Goal: Task Accomplishment & Management: Manage account settings

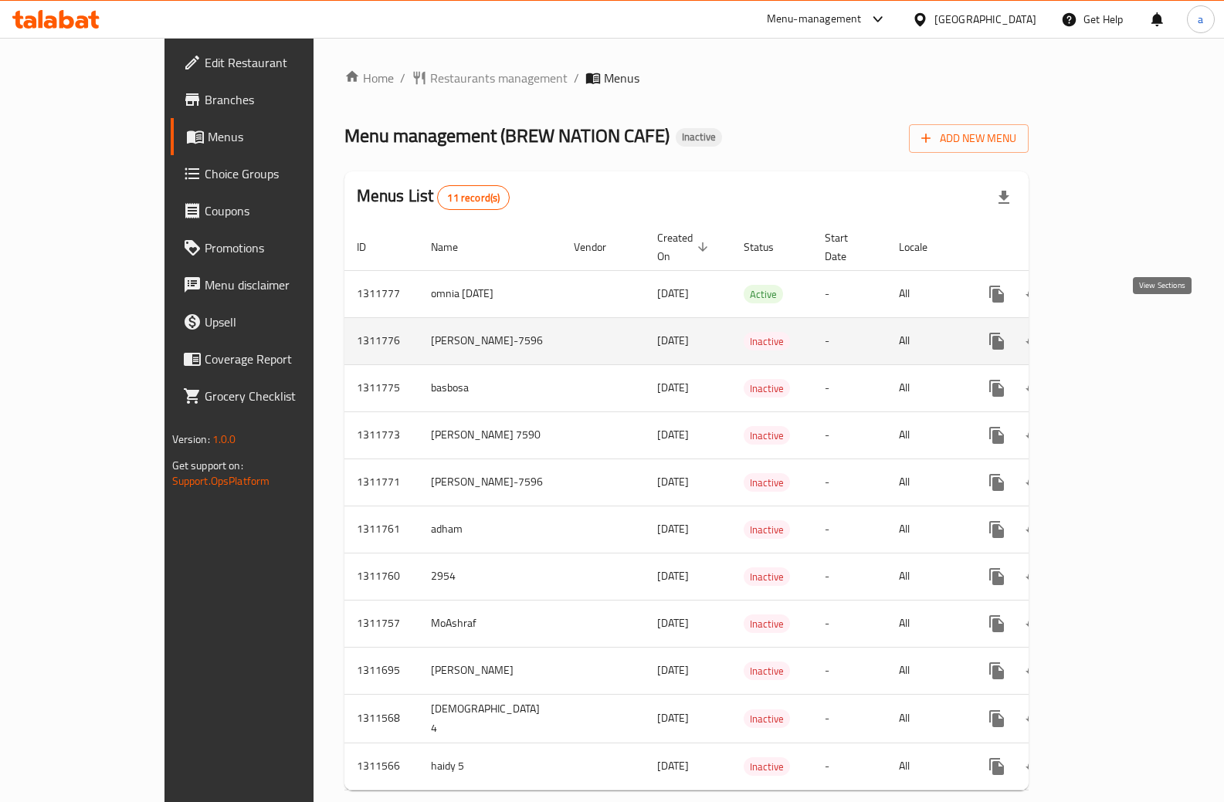
click at [1117, 332] on icon "enhanced table" at bounding box center [1107, 341] width 19 height 19
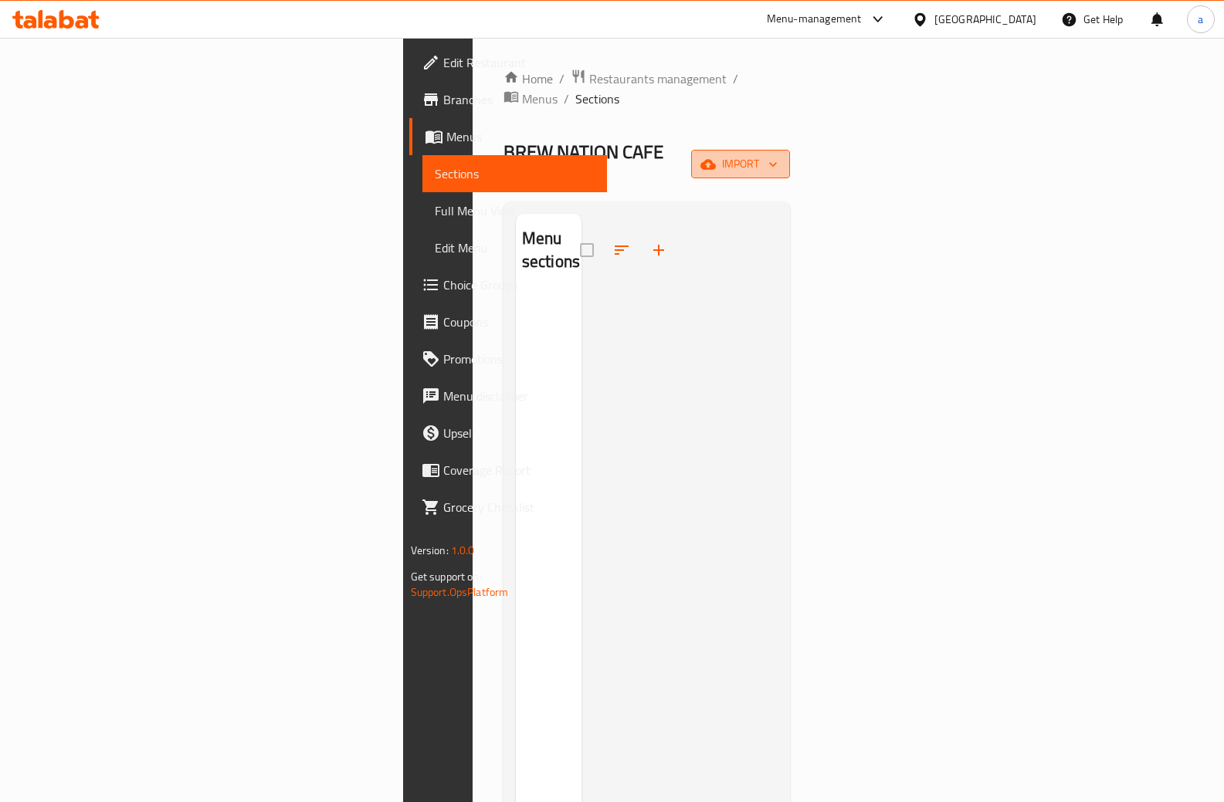
click at [777, 154] on span "import" at bounding box center [740, 163] width 74 height 19
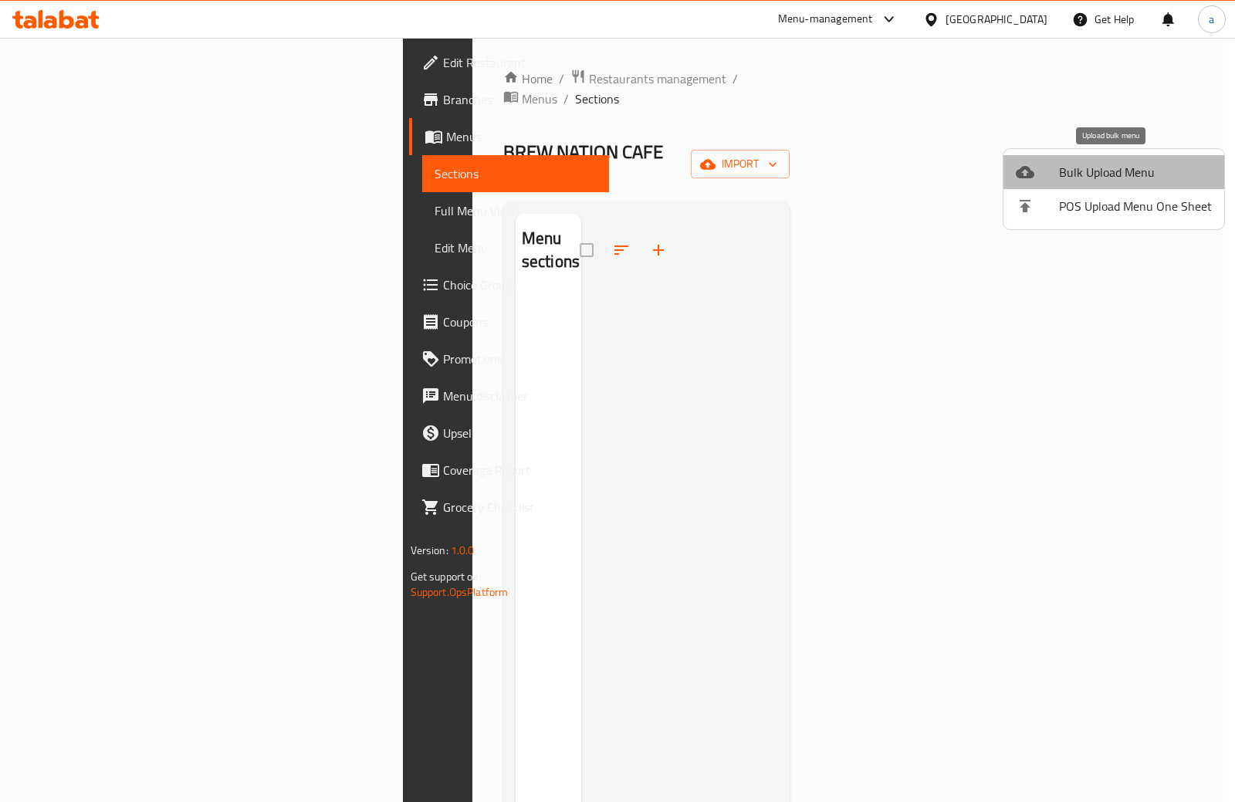
click at [1117, 178] on span "Bulk Upload Menu" at bounding box center [1135, 172] width 153 height 19
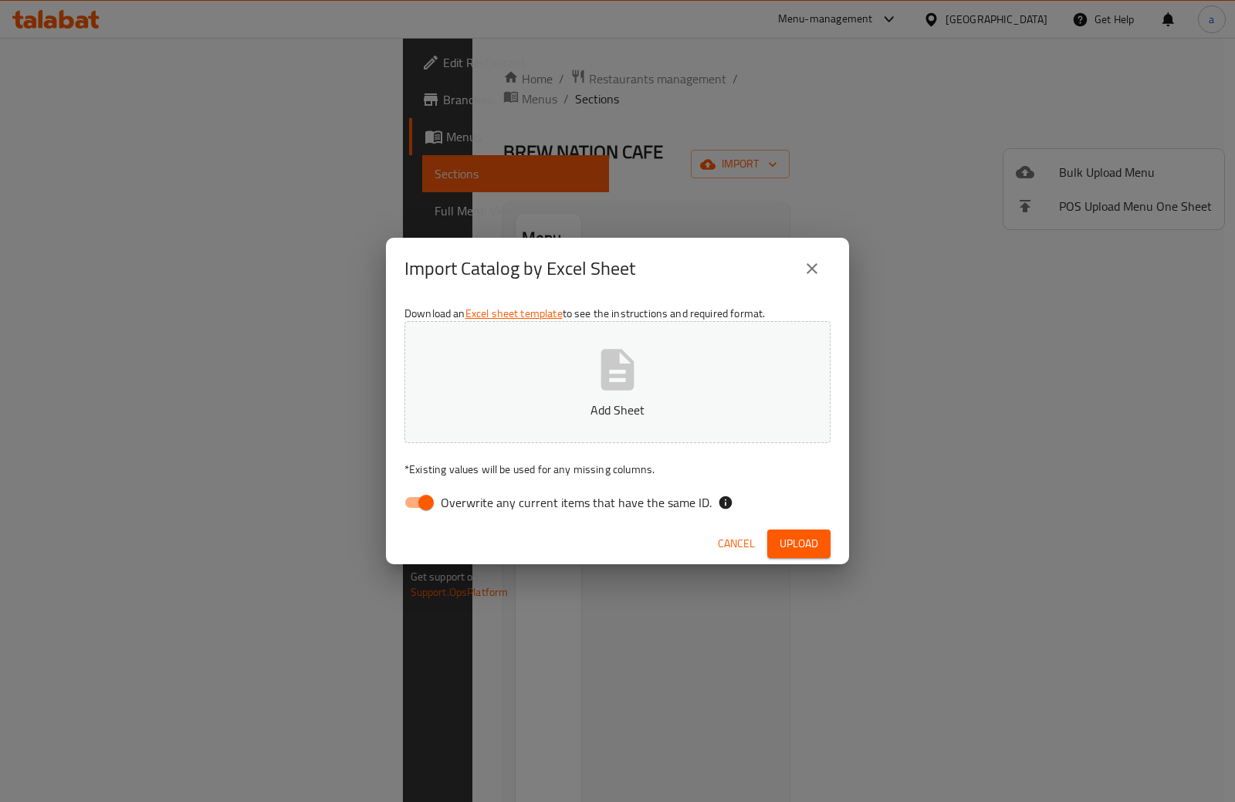
click at [410, 506] on input "Overwrite any current items that have the same ID." at bounding box center [426, 502] width 88 height 29
checkbox input "false"
click at [520, 400] on button "Add Sheet" at bounding box center [617, 382] width 426 height 122
click at [786, 549] on span "Upload" at bounding box center [799, 543] width 39 height 19
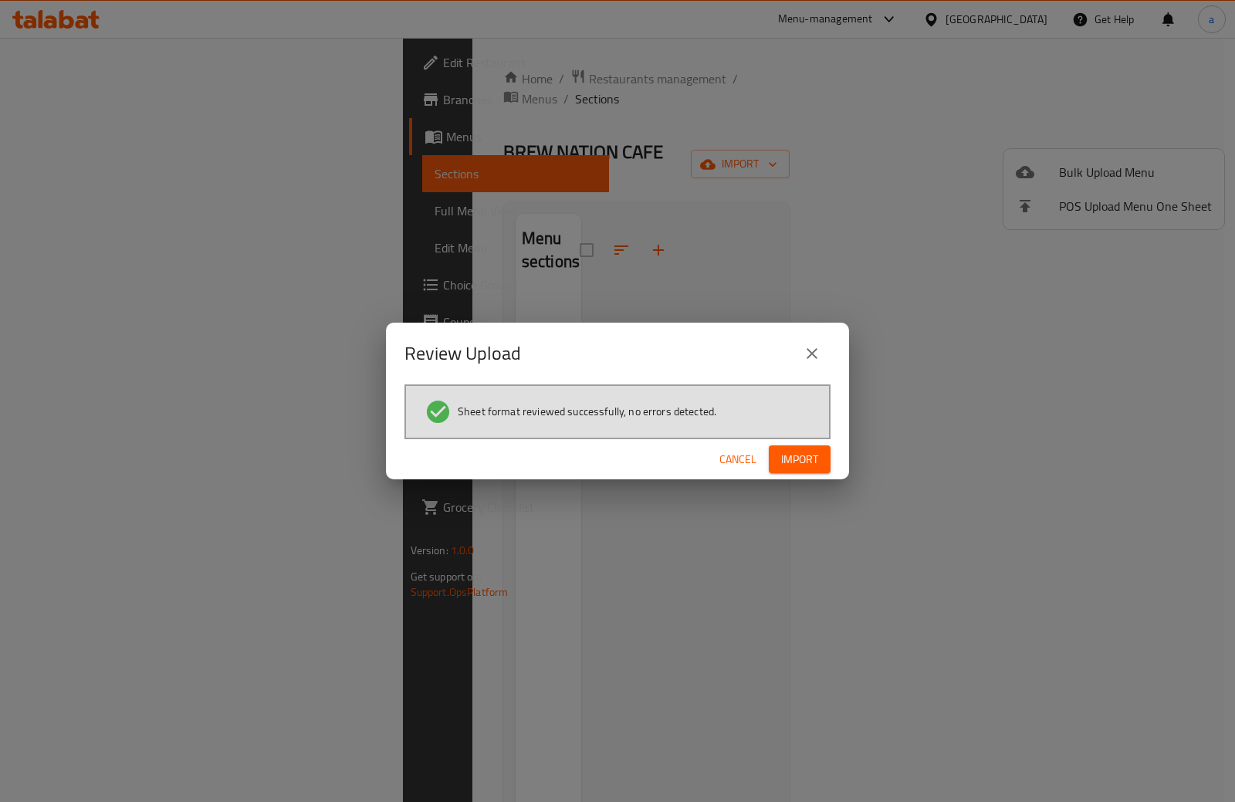
click at [811, 451] on span "Import" at bounding box center [799, 459] width 37 height 19
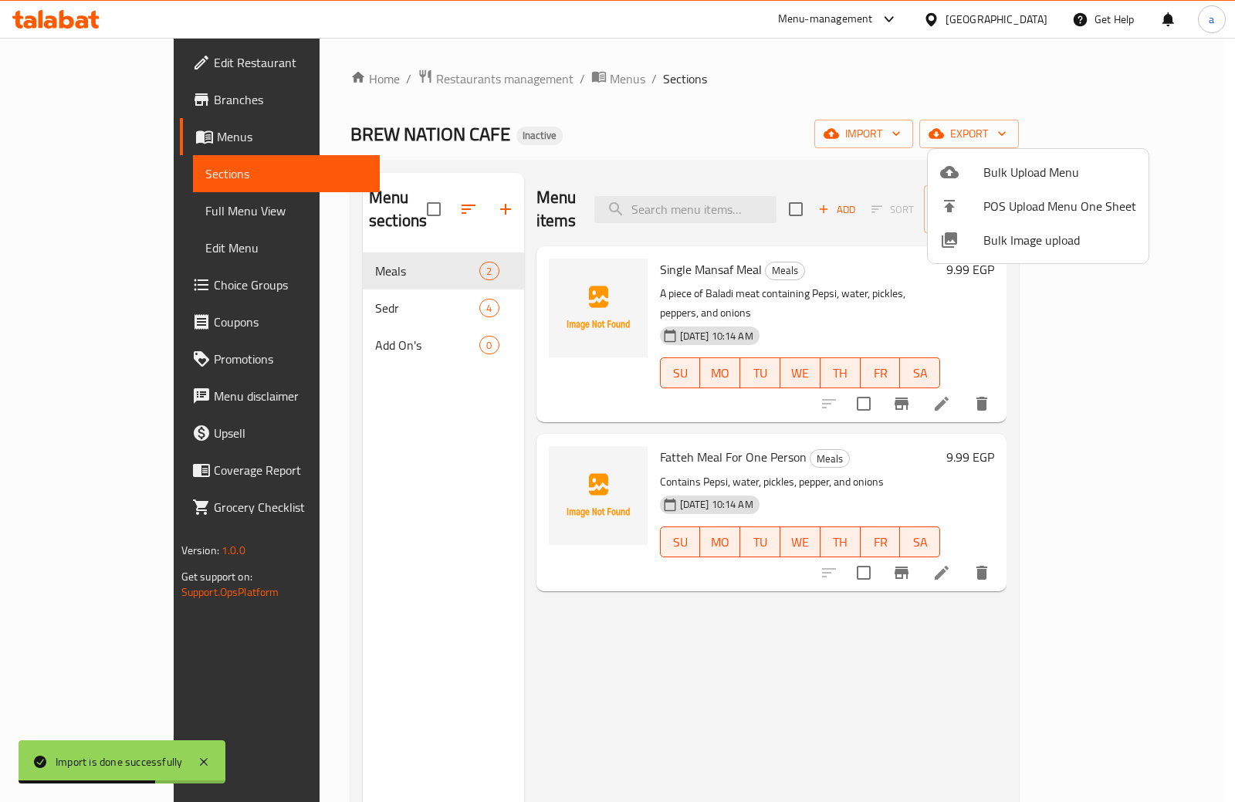
click at [279, 318] on div at bounding box center [617, 401] width 1235 height 802
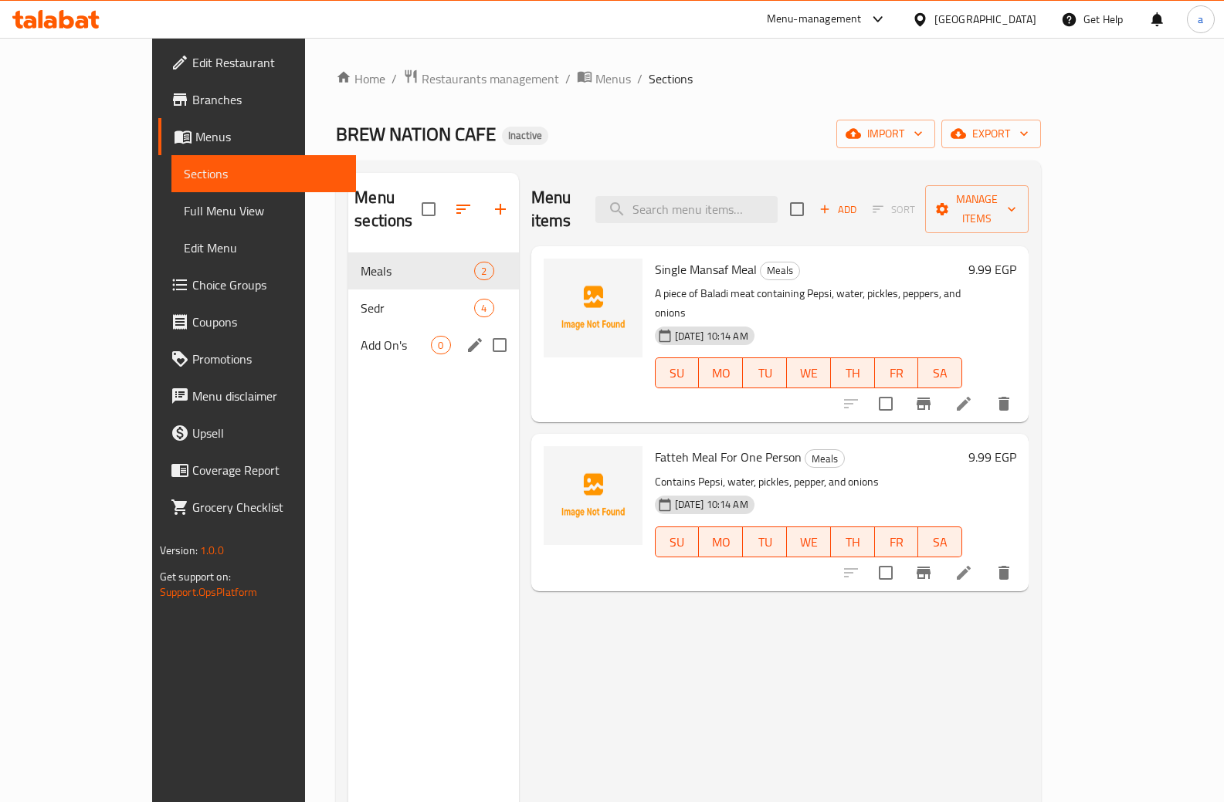
click at [360, 336] on span "Add On's" at bounding box center [395, 345] width 70 height 19
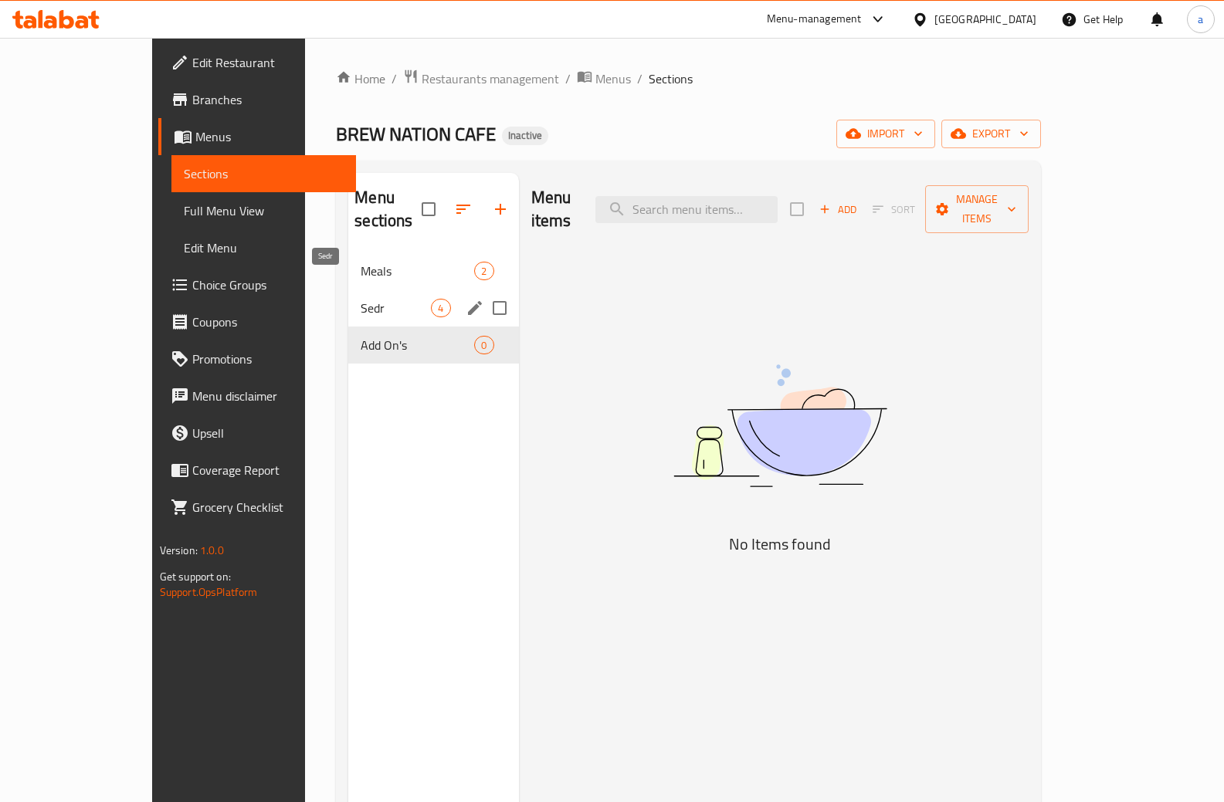
click at [370, 299] on span "Sedr" at bounding box center [395, 308] width 70 height 19
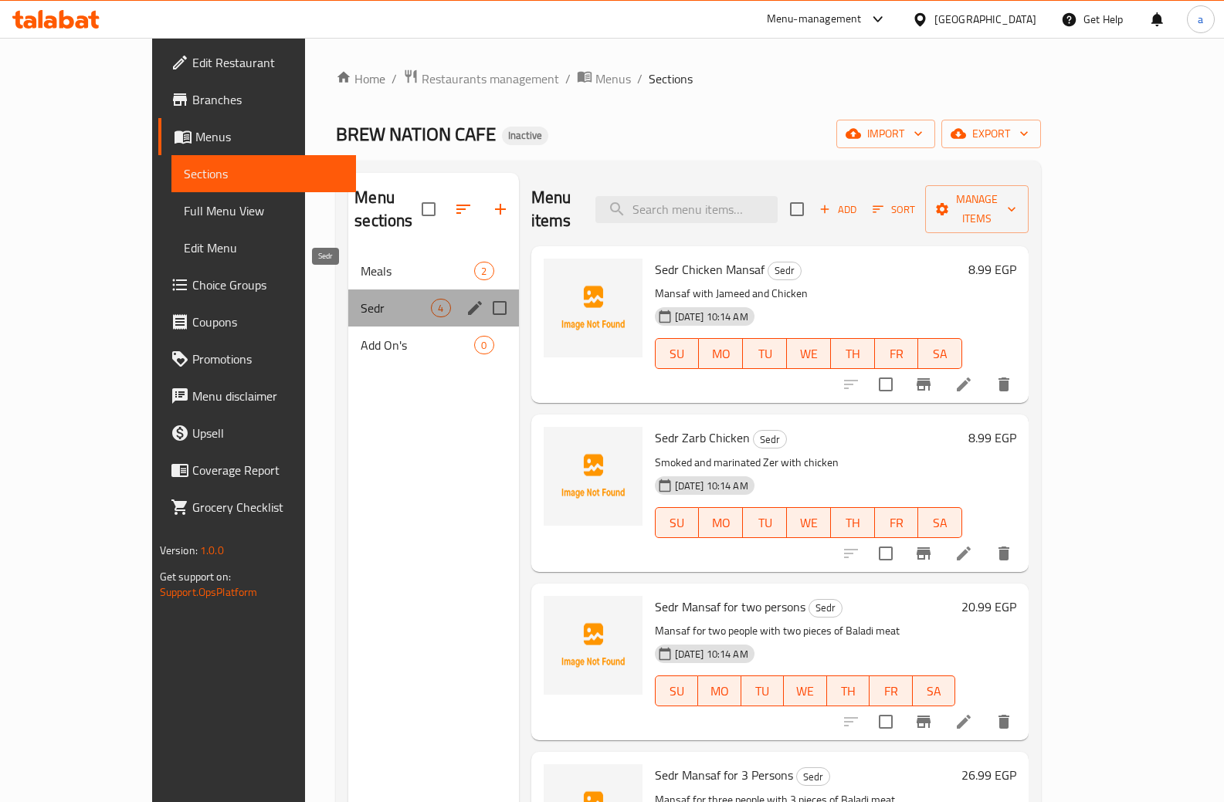
click at [360, 299] on span "Sedr" at bounding box center [395, 308] width 70 height 19
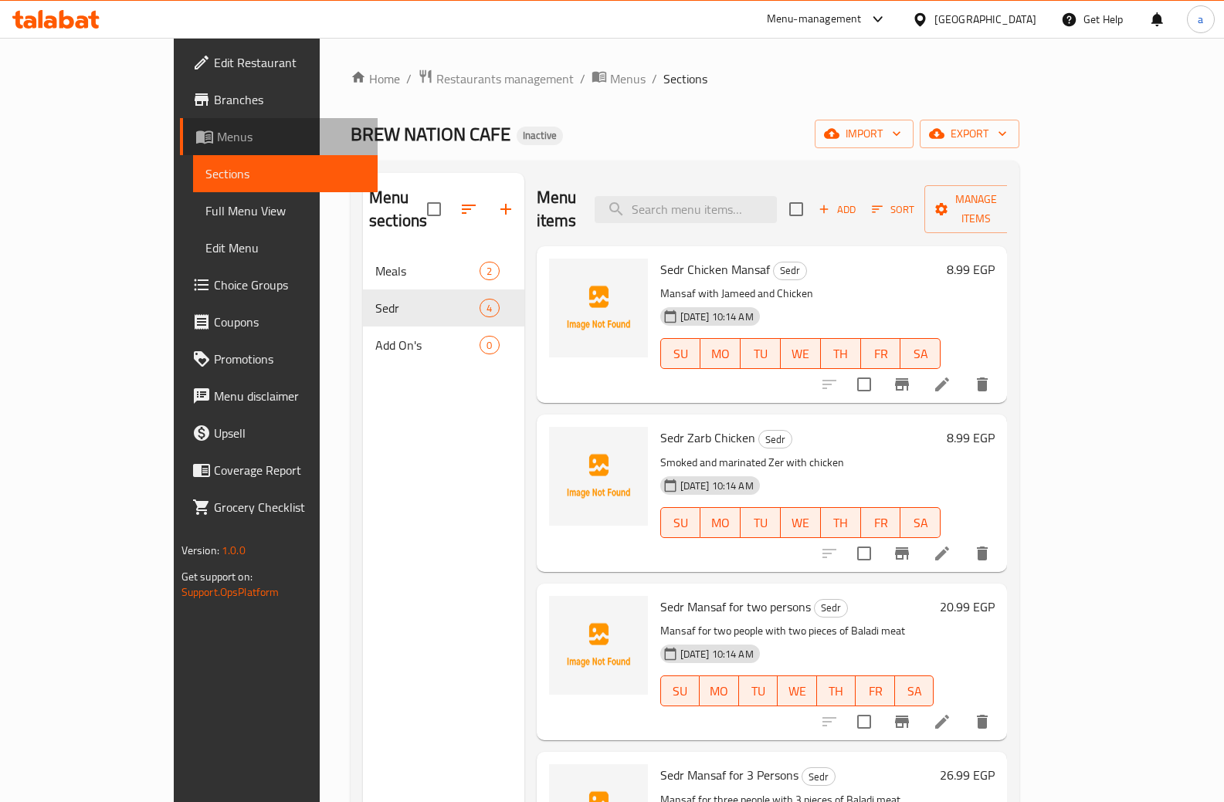
click at [217, 141] on span "Menus" at bounding box center [291, 136] width 149 height 19
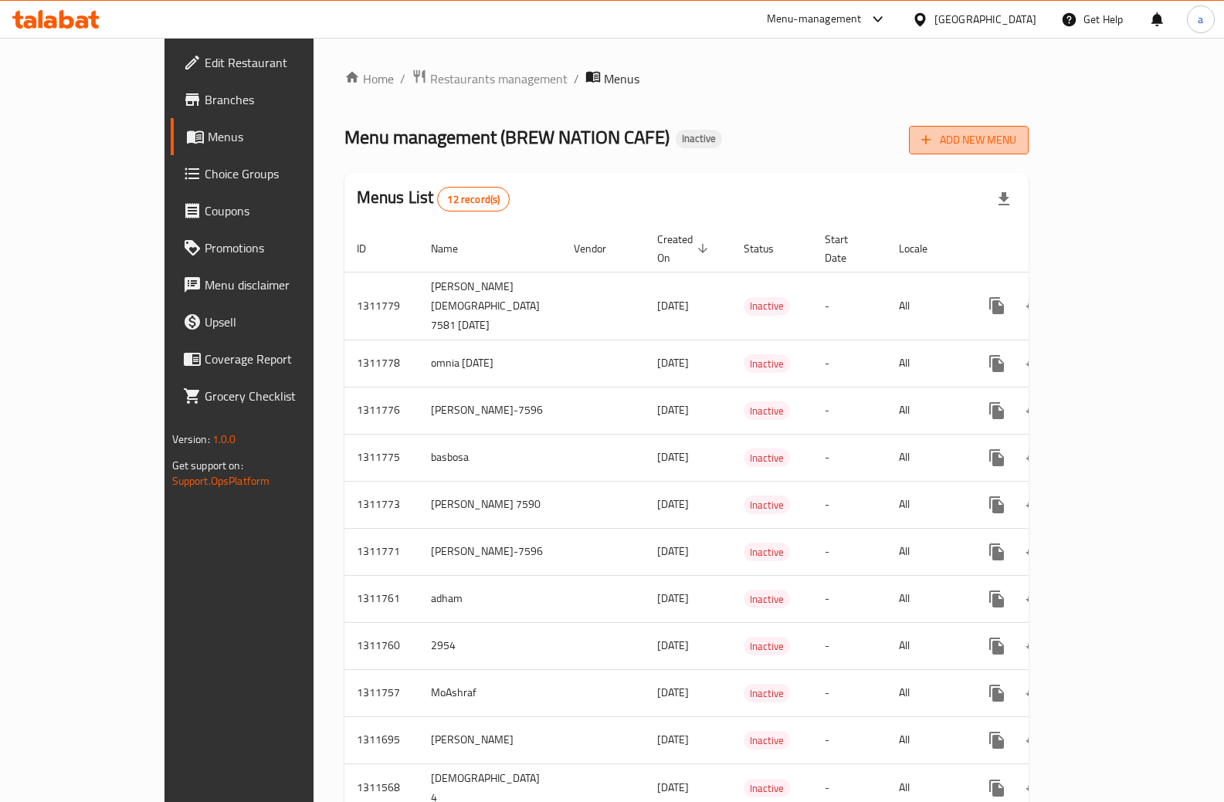
click at [1016, 141] on span "Add New Menu" at bounding box center [968, 139] width 95 height 19
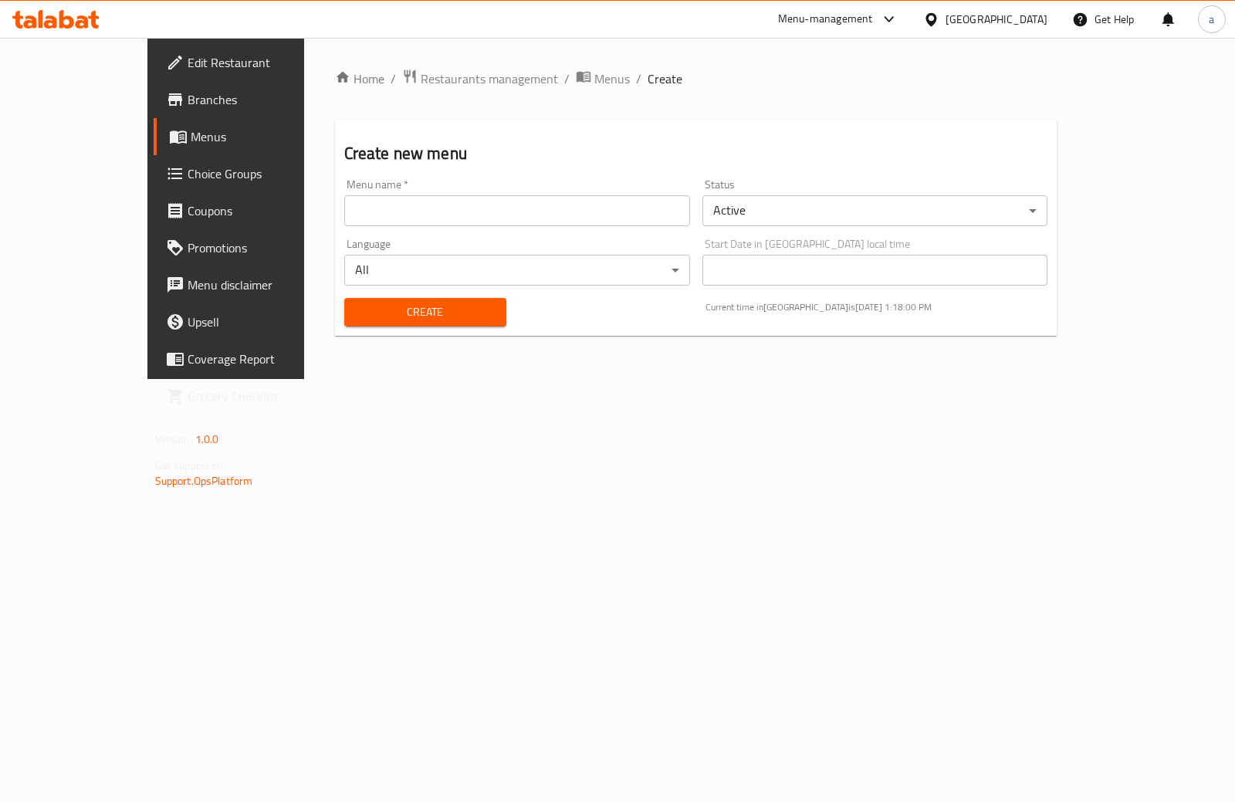
click at [426, 213] on input "text" at bounding box center [517, 210] width 346 height 31
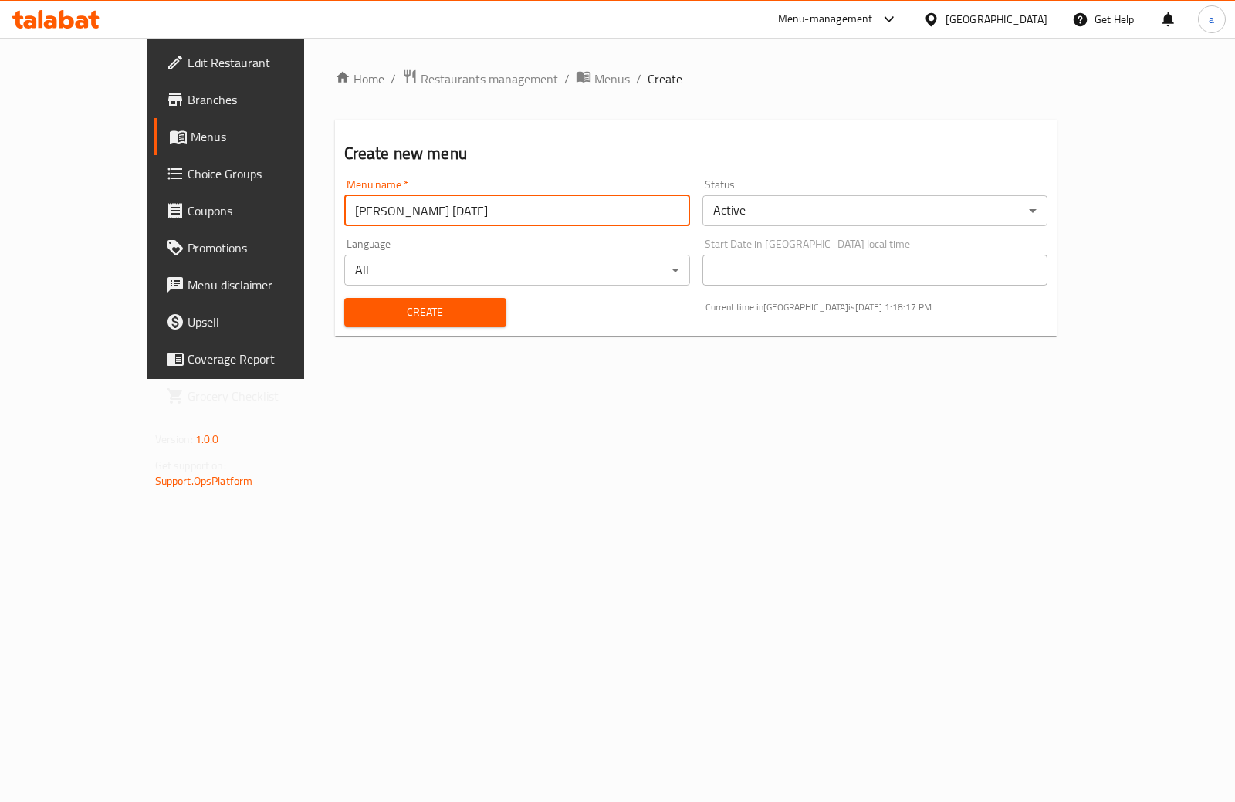
type input "[PERSON_NAME] [DATE]"
click at [1102, 209] on body "​ Menu-management [GEOGRAPHIC_DATA] Get Help a Edit Restaurant Branches Menus C…" at bounding box center [617, 420] width 1235 height 764
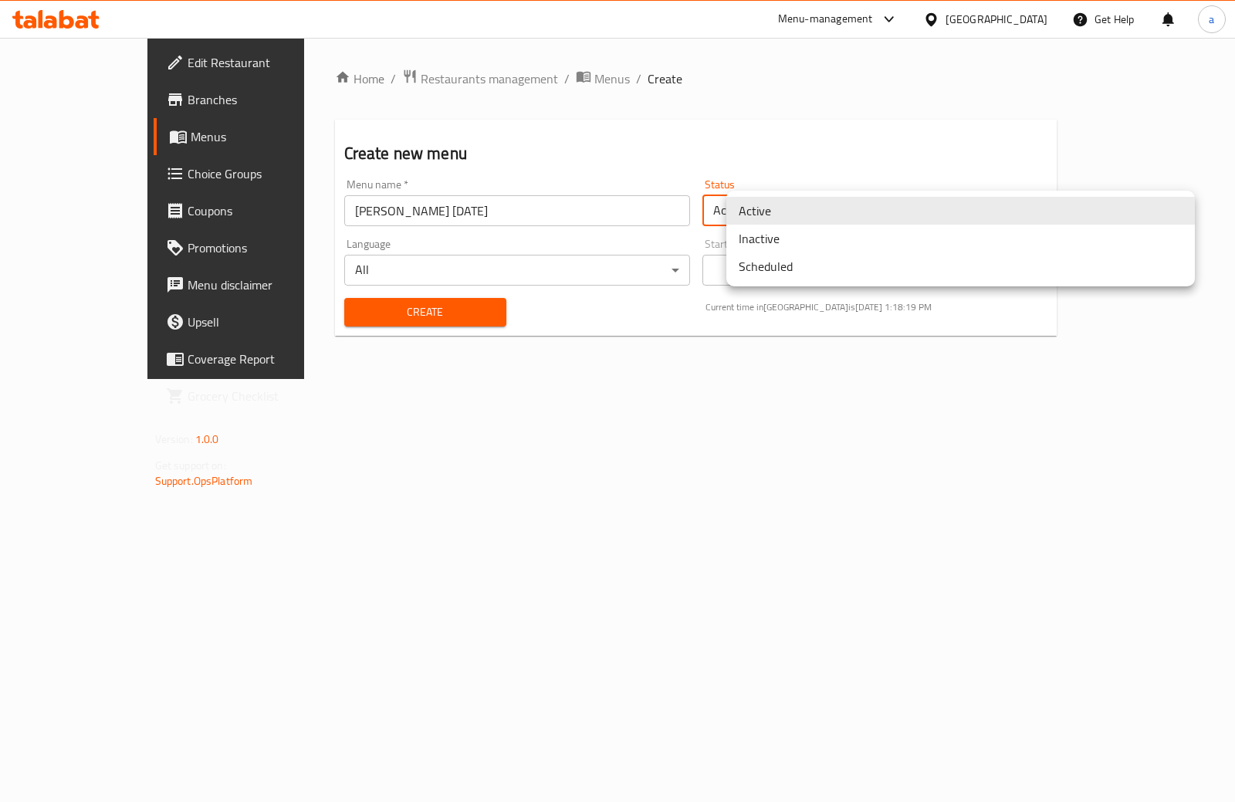
click at [899, 236] on li "Inactive" at bounding box center [960, 239] width 469 height 28
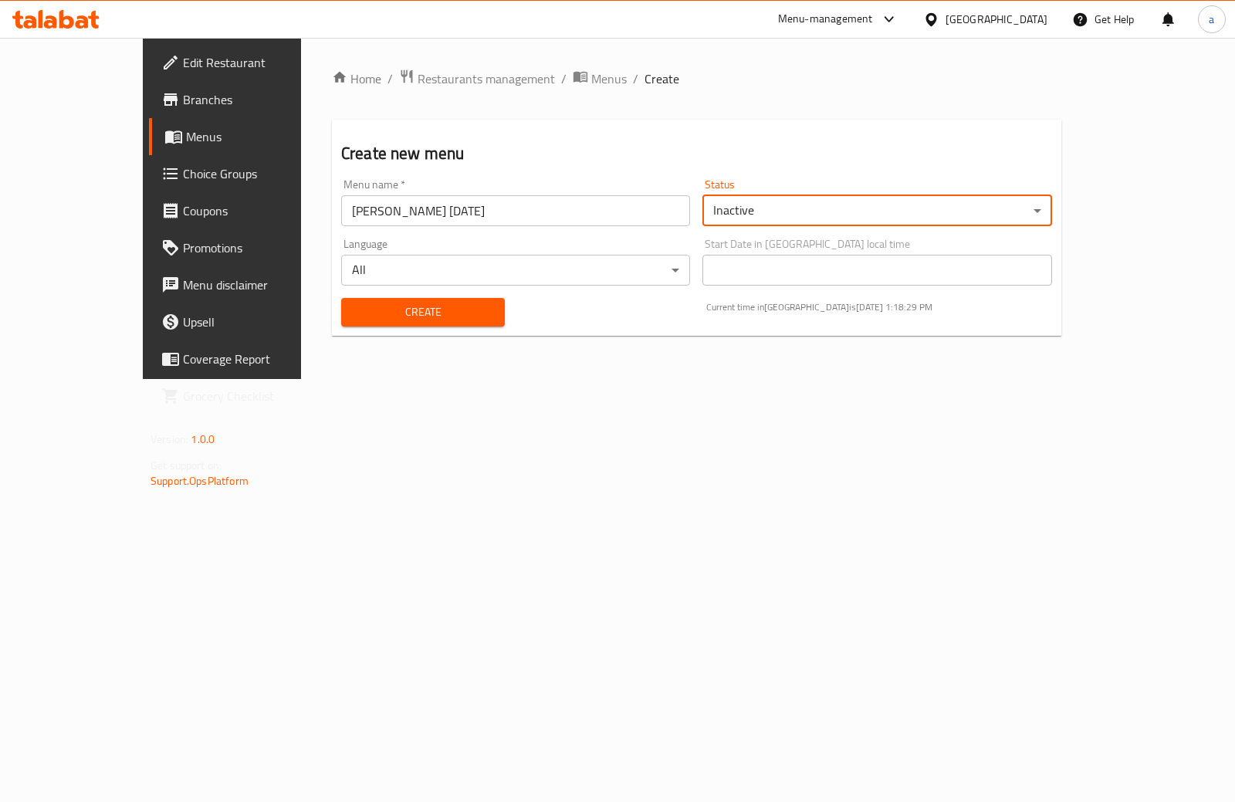
click at [354, 306] on span "Create" at bounding box center [423, 312] width 139 height 19
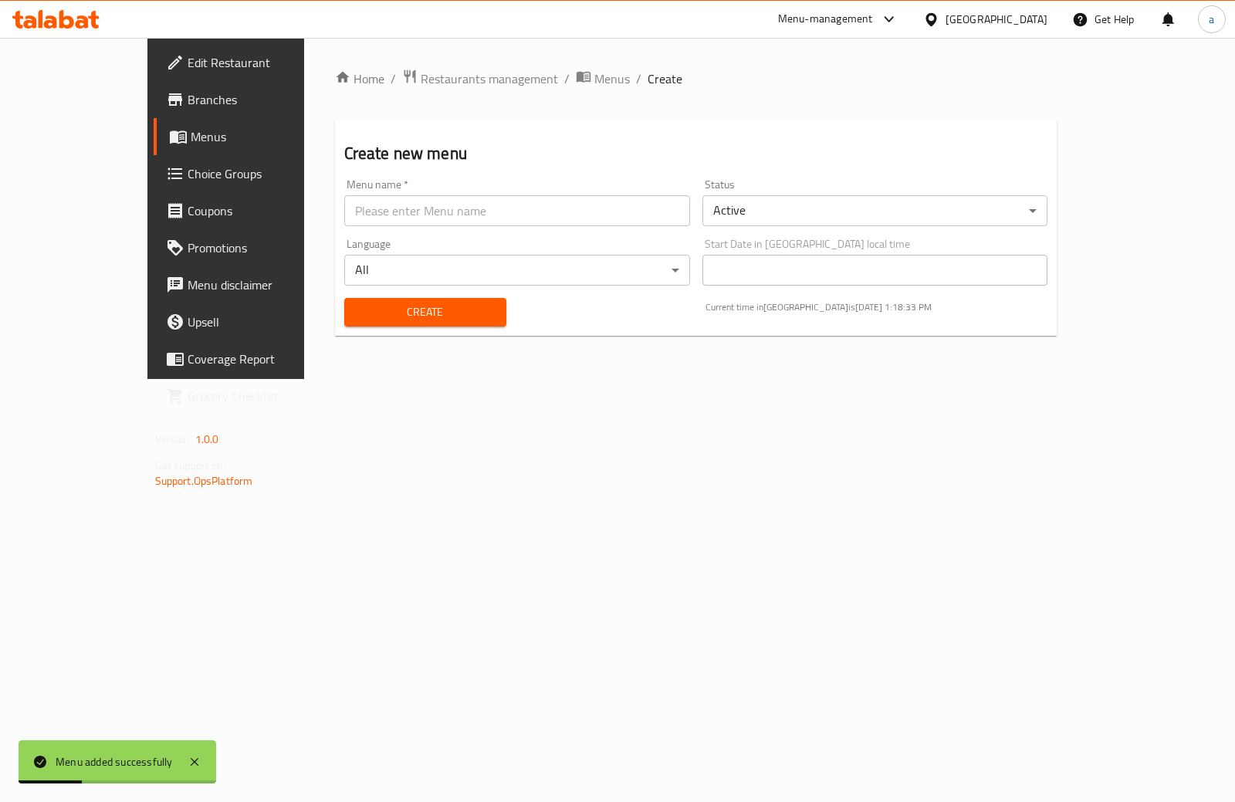
click at [191, 138] on span "Menus" at bounding box center [266, 136] width 151 height 19
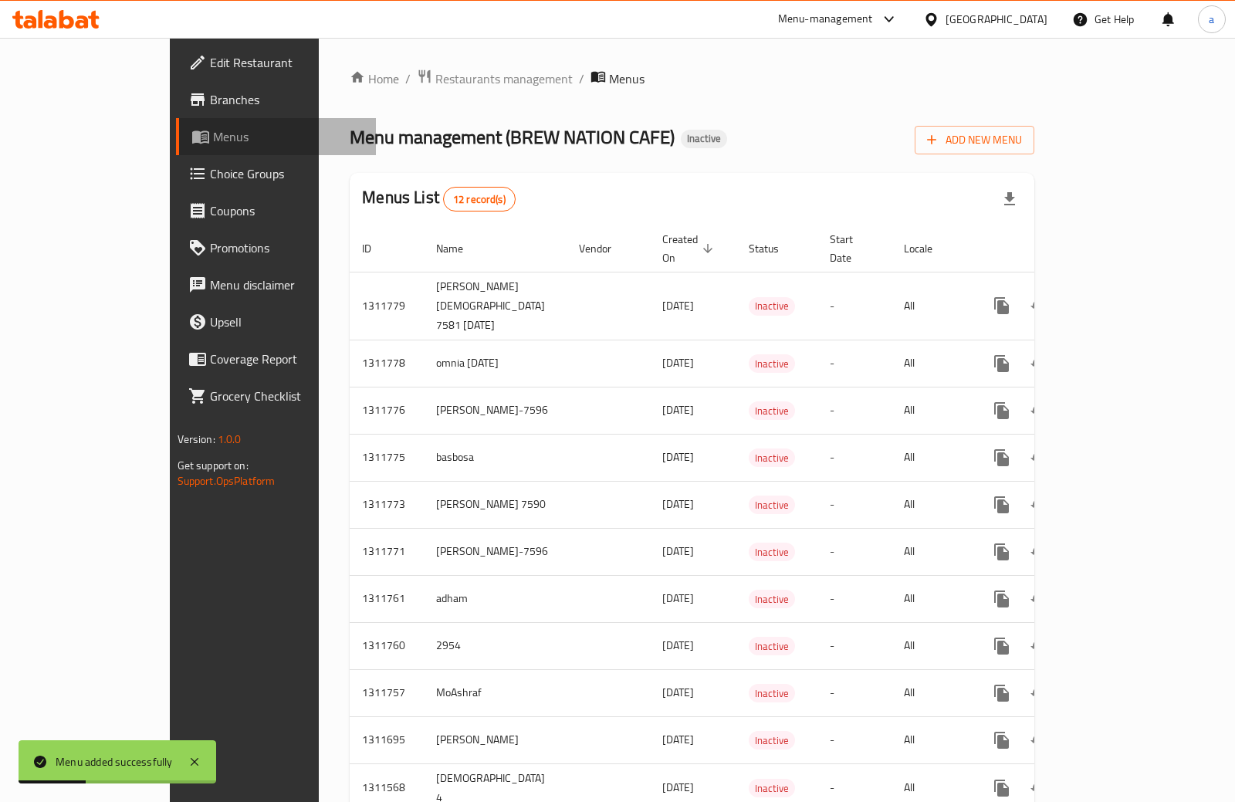
click at [213, 138] on span "Menus" at bounding box center [288, 136] width 151 height 19
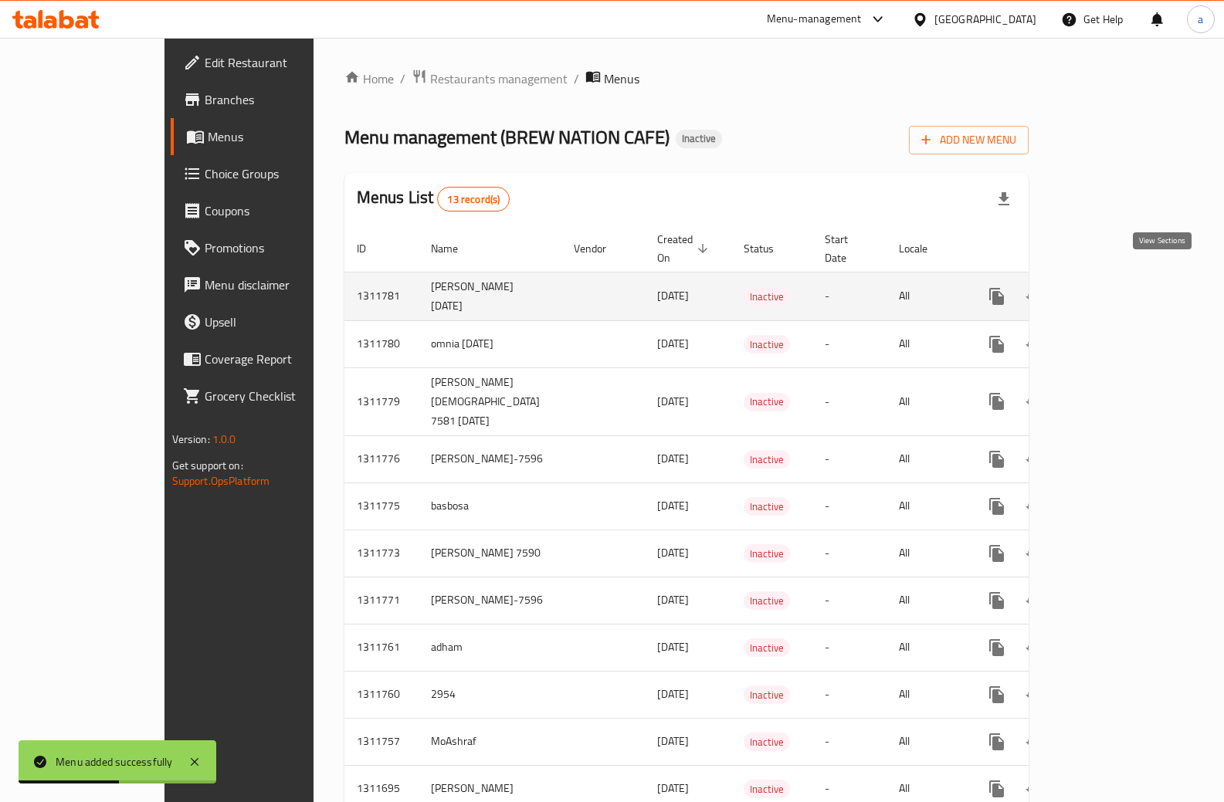
click at [1117, 287] on icon "enhanced table" at bounding box center [1107, 296] width 19 height 19
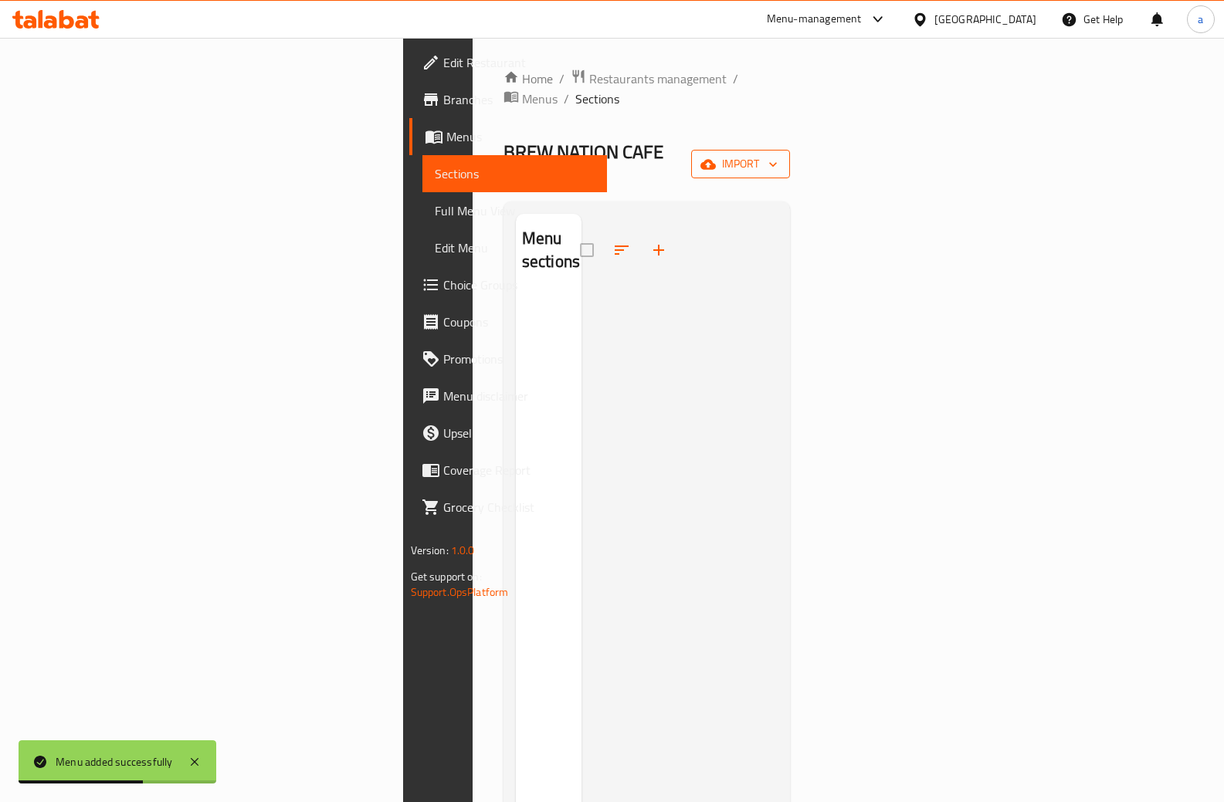
click at [777, 154] on span "import" at bounding box center [740, 163] width 74 height 19
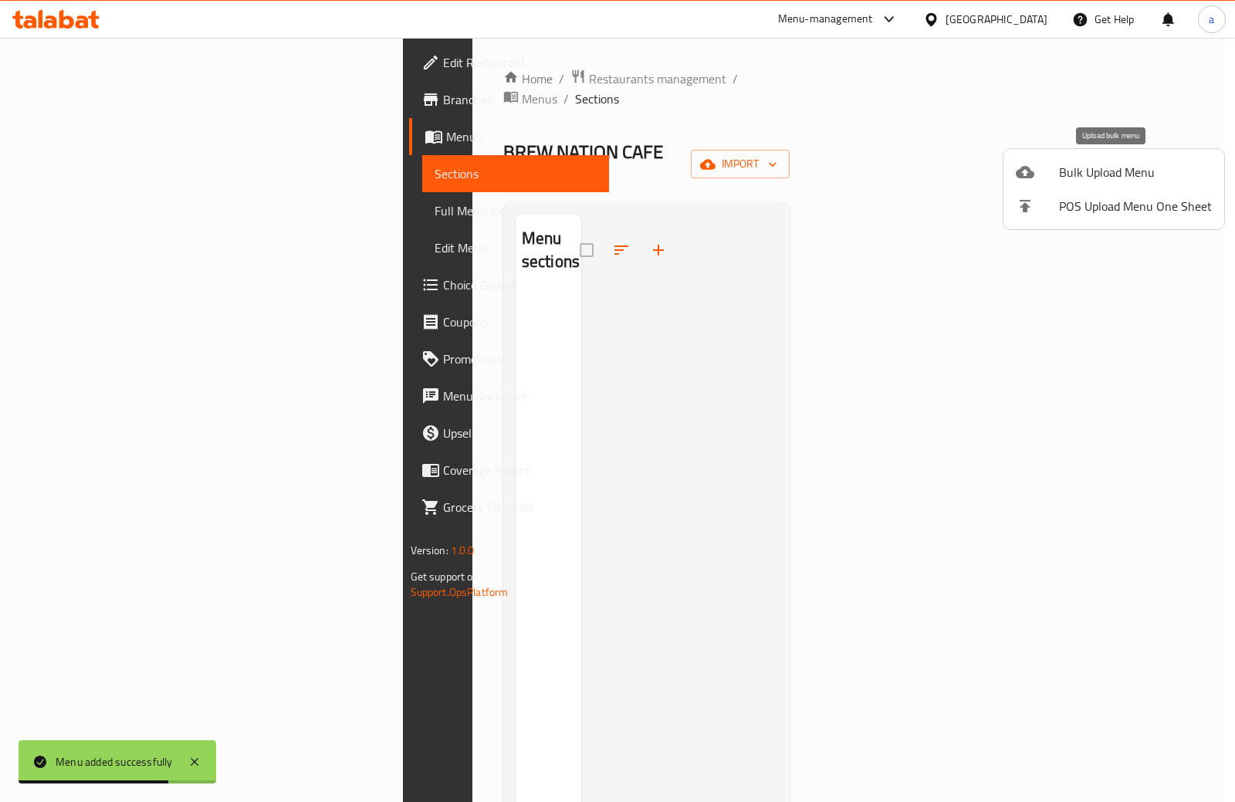
click at [1087, 176] on span "Bulk Upload Menu" at bounding box center [1135, 172] width 153 height 19
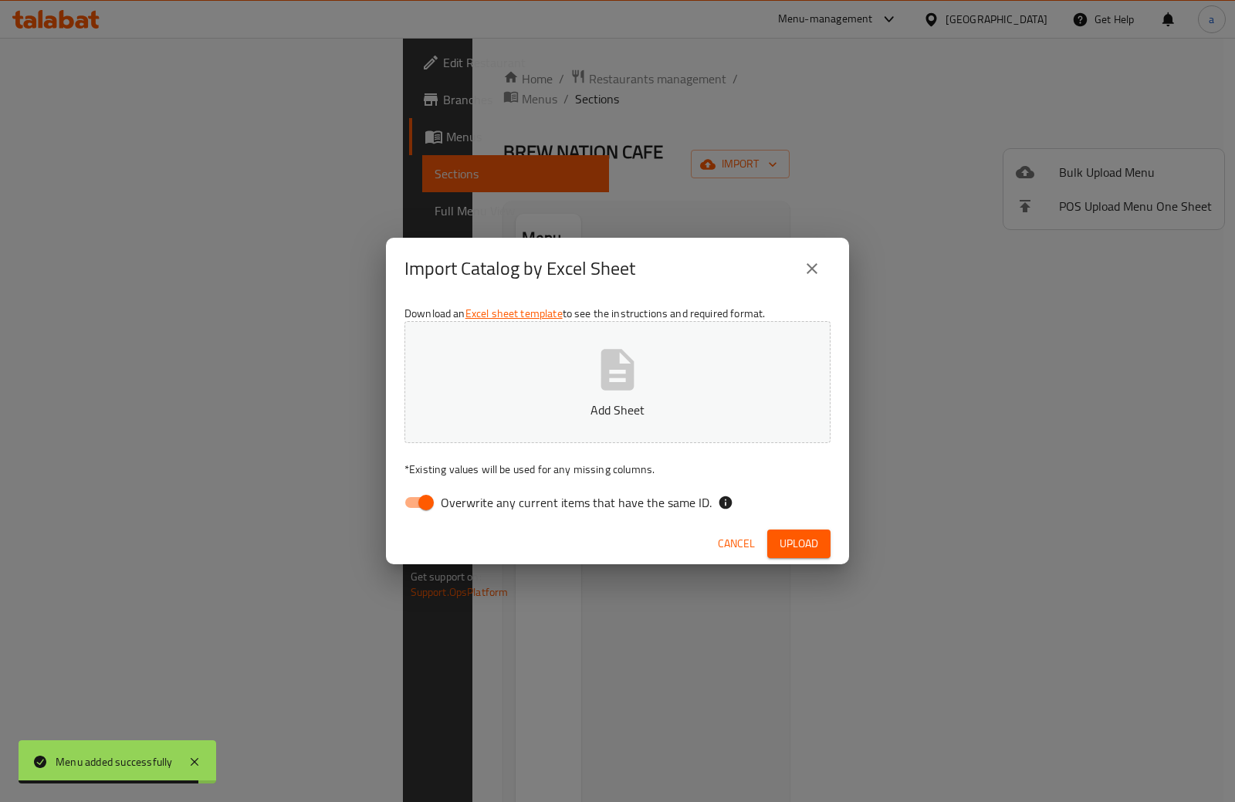
click at [426, 492] on input "Overwrite any current items that have the same ID." at bounding box center [426, 502] width 88 height 29
checkbox input "false"
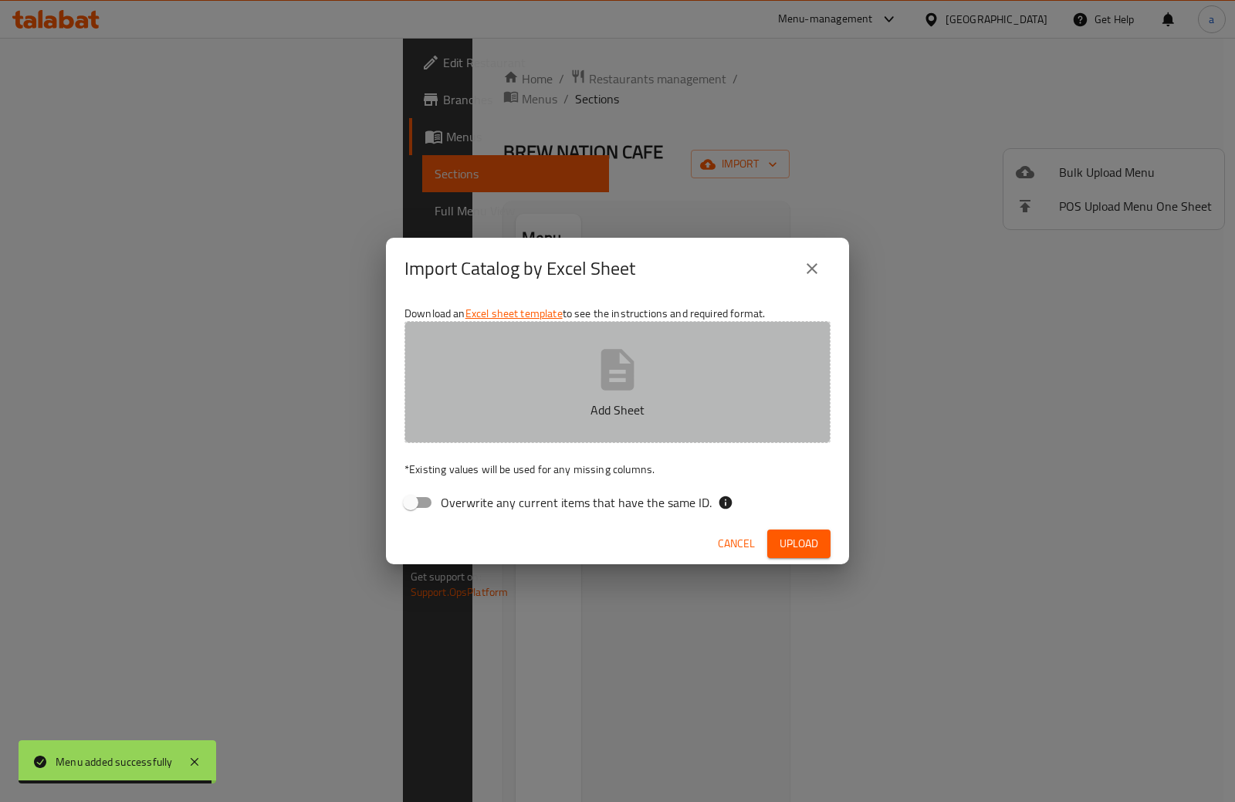
click at [508, 406] on p "Add Sheet" at bounding box center [617, 410] width 378 height 19
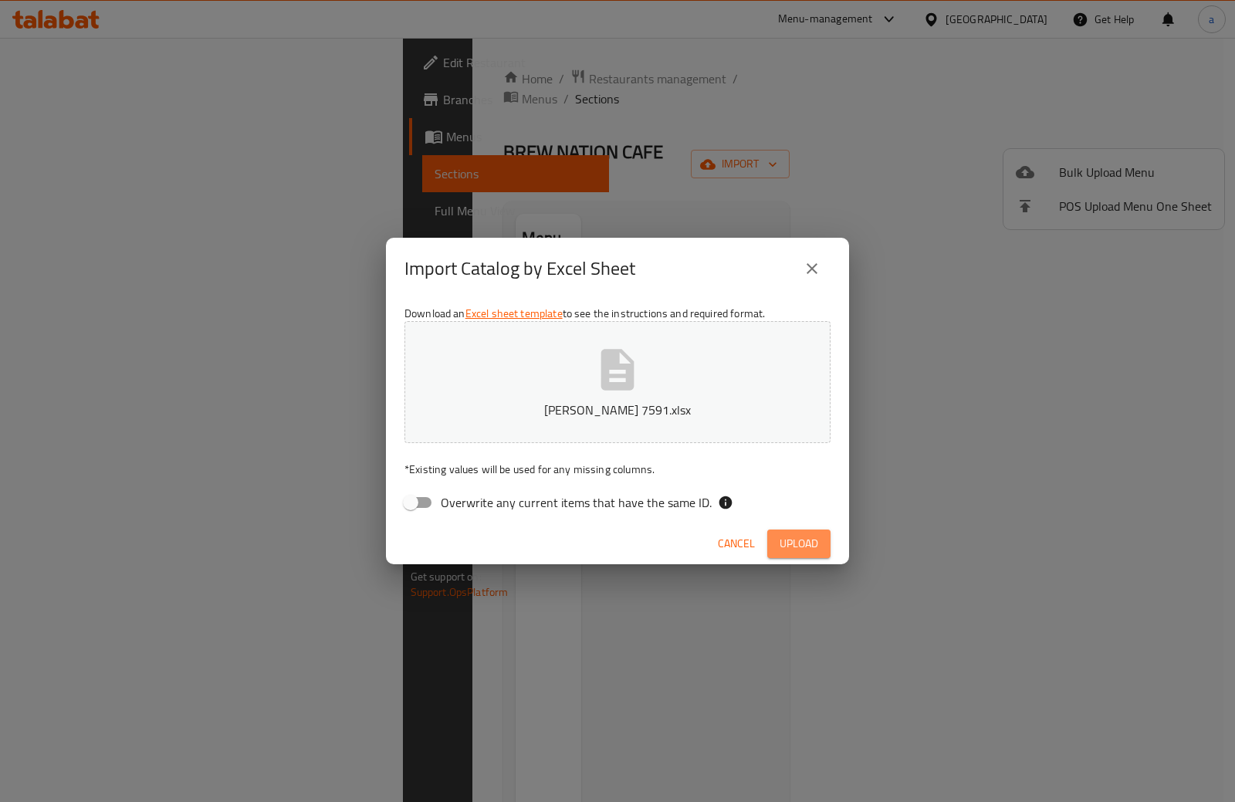
click at [784, 533] on button "Upload" at bounding box center [798, 544] width 63 height 29
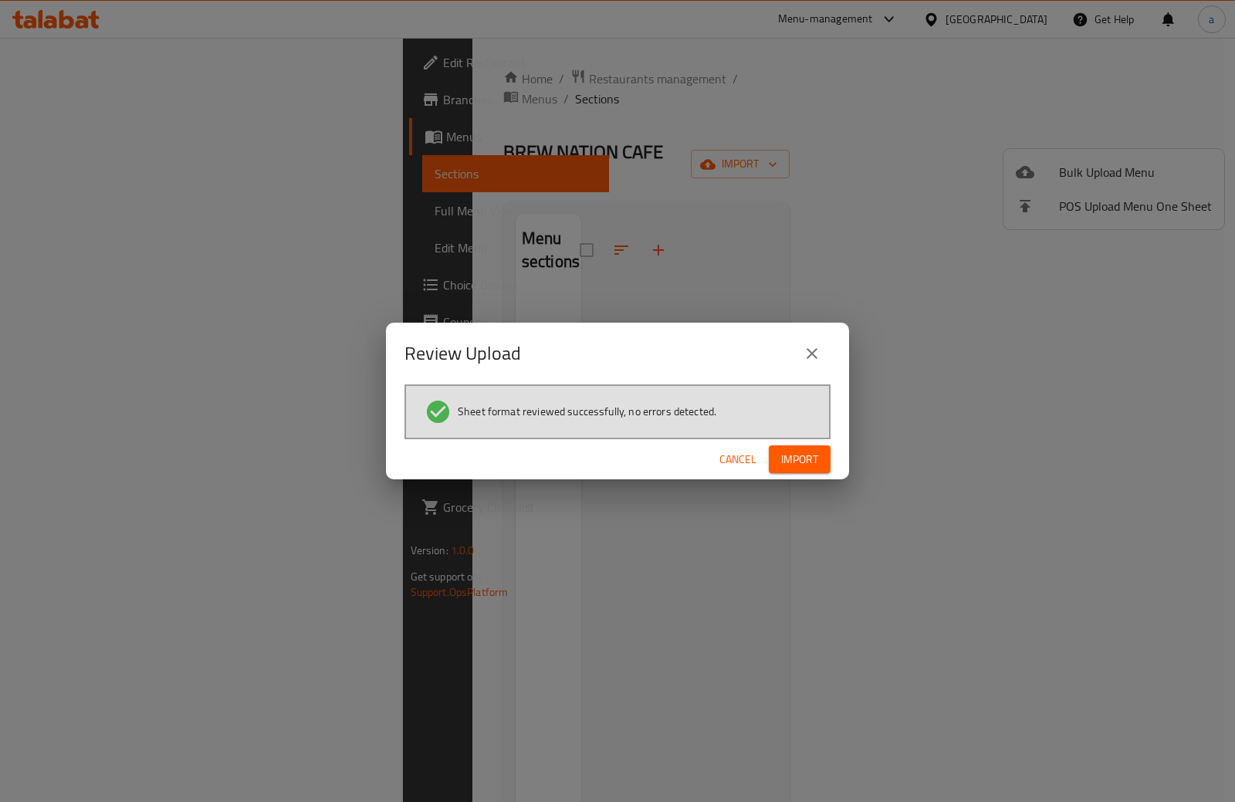
click at [809, 462] on span "Import" at bounding box center [799, 459] width 37 height 19
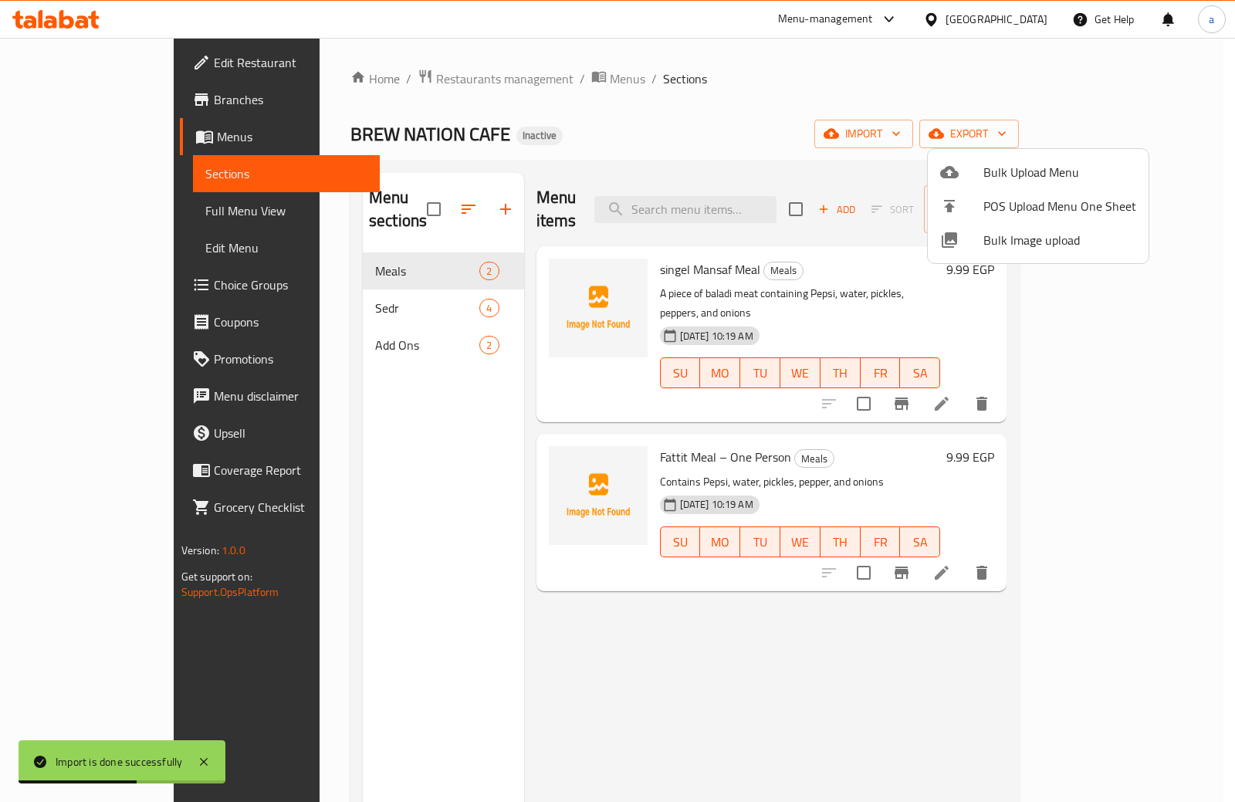
click at [340, 323] on div at bounding box center [617, 401] width 1235 height 802
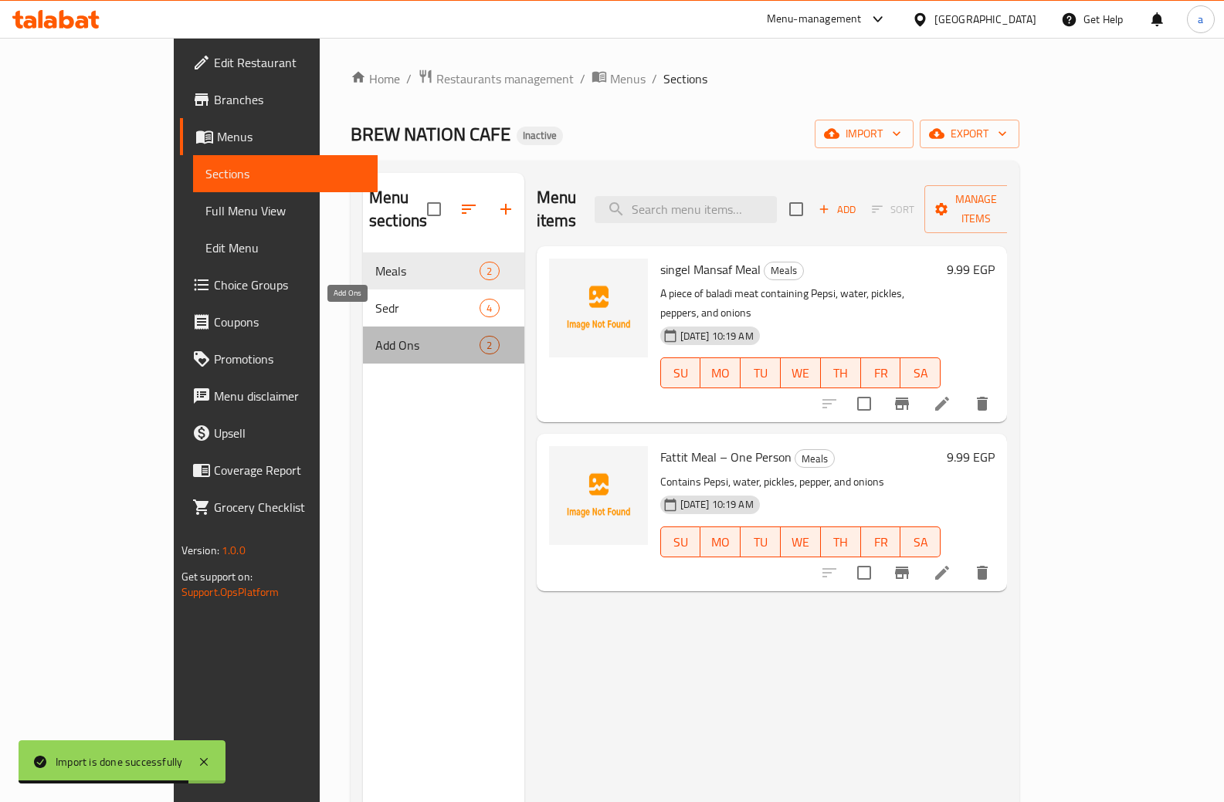
click at [375, 336] on span "Add Ons" at bounding box center [427, 345] width 104 height 19
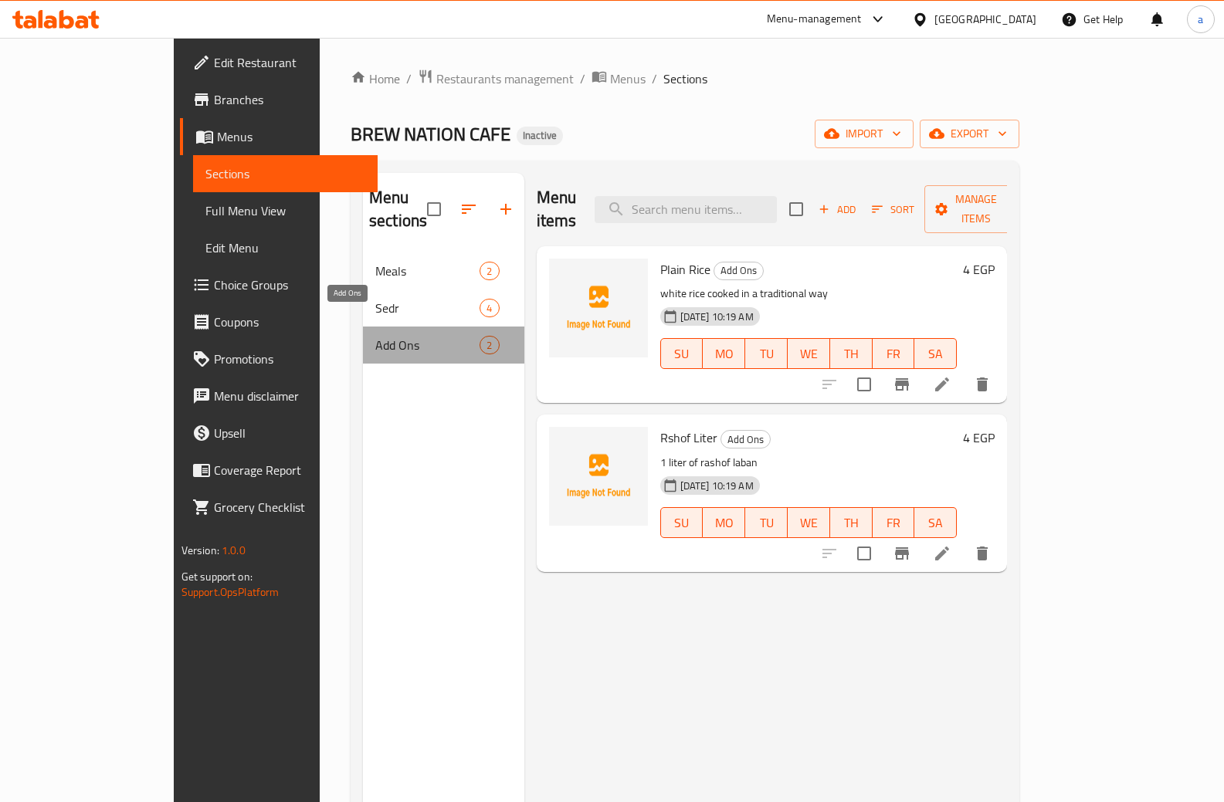
click at [375, 336] on span "Add Ons" at bounding box center [427, 345] width 104 height 19
click at [217, 130] on span "Menus" at bounding box center [291, 136] width 149 height 19
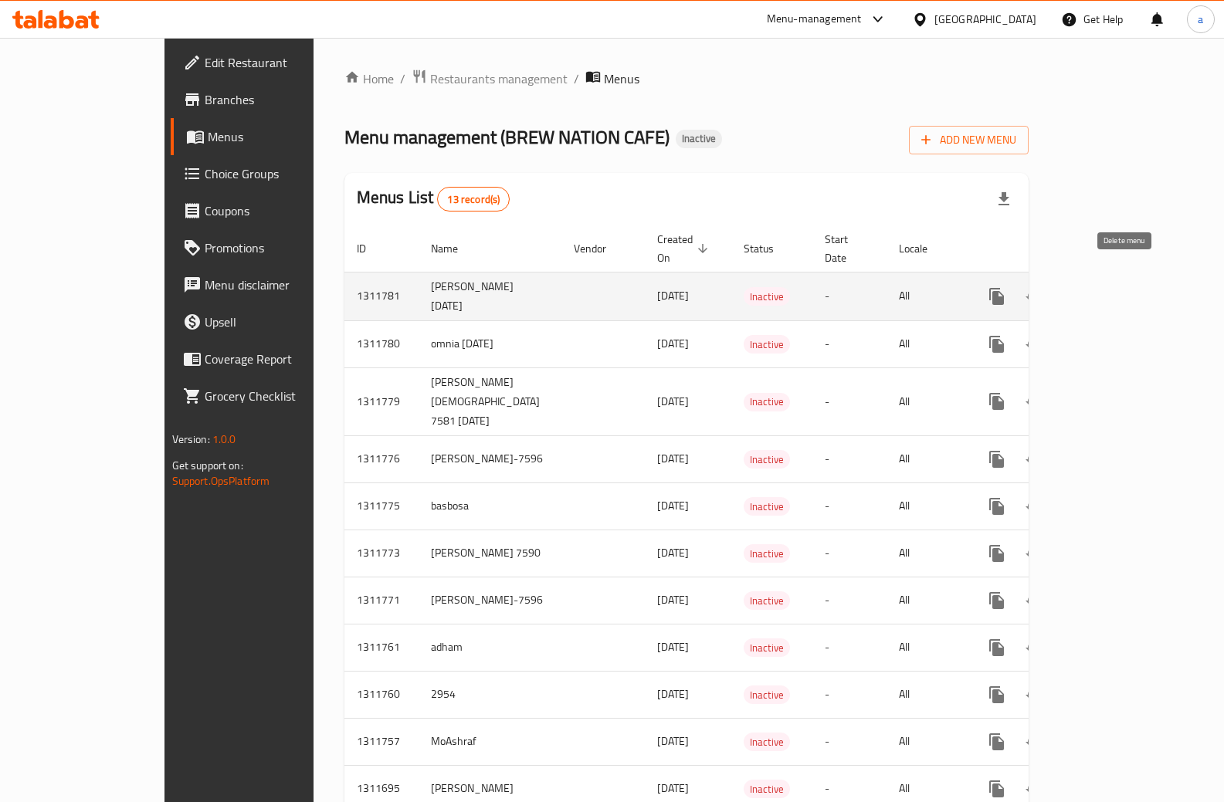
click at [1089, 278] on button "enhanced table" at bounding box center [1070, 296] width 37 height 37
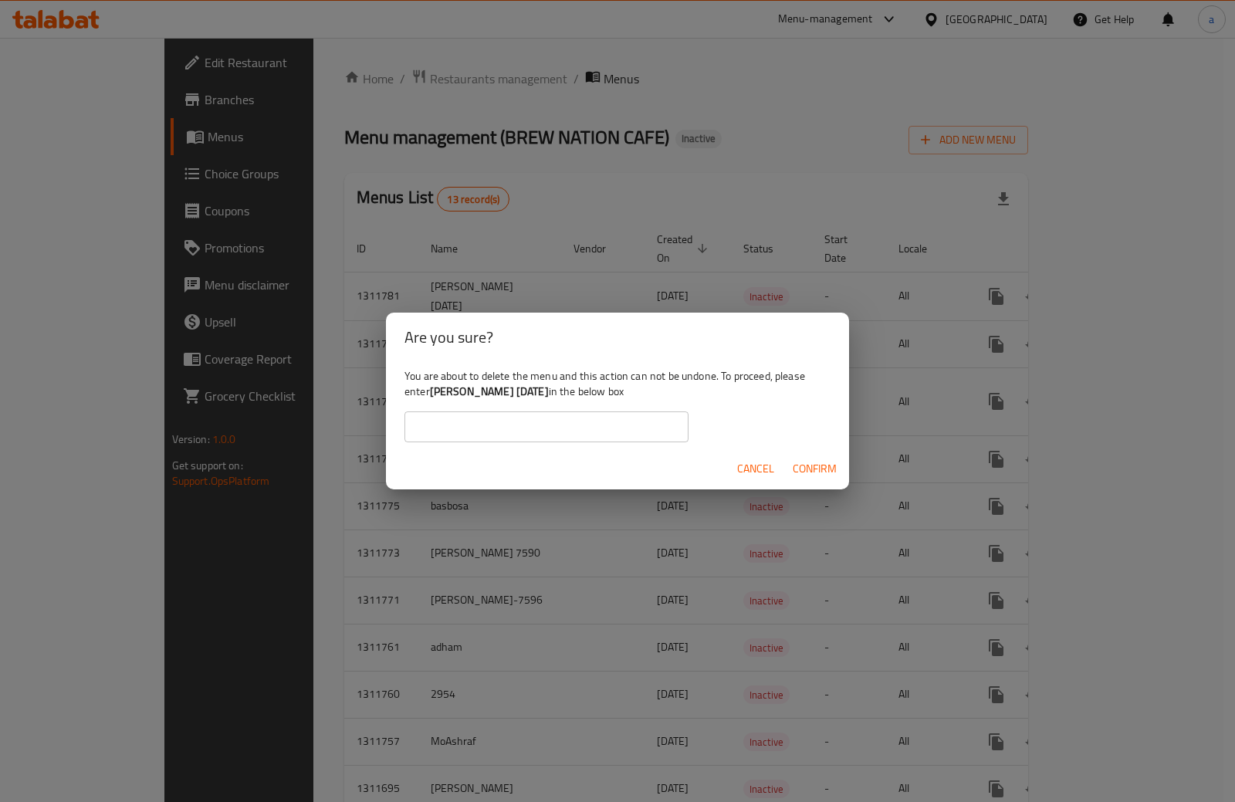
click at [592, 435] on input "text" at bounding box center [546, 426] width 284 height 31
type input "[PERSON_NAME] [DATE]"
click at [809, 461] on span "Confirm" at bounding box center [815, 468] width 44 height 19
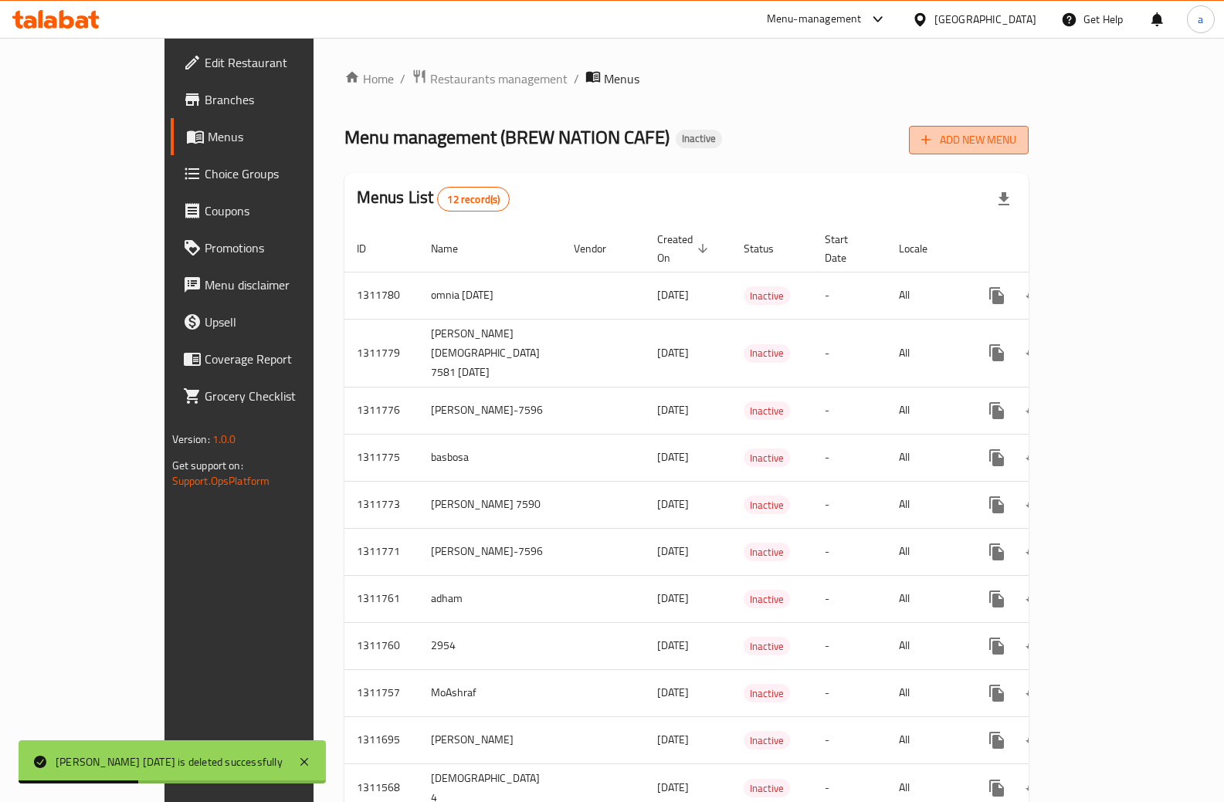
click at [1016, 146] on span "Add New Menu" at bounding box center [968, 139] width 95 height 19
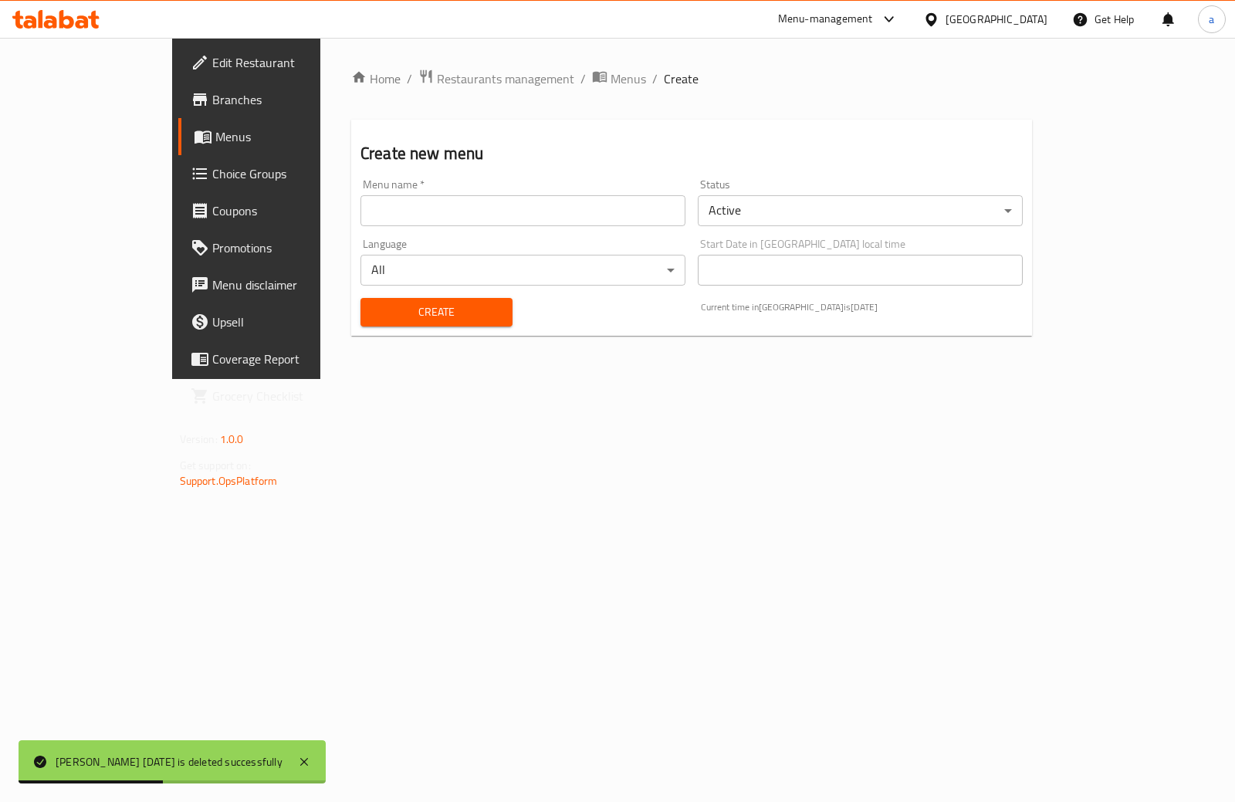
click at [498, 227] on div "Menu name   * Menu name *" at bounding box center [522, 202] width 337 height 59
click at [501, 221] on input "text" at bounding box center [522, 210] width 325 height 31
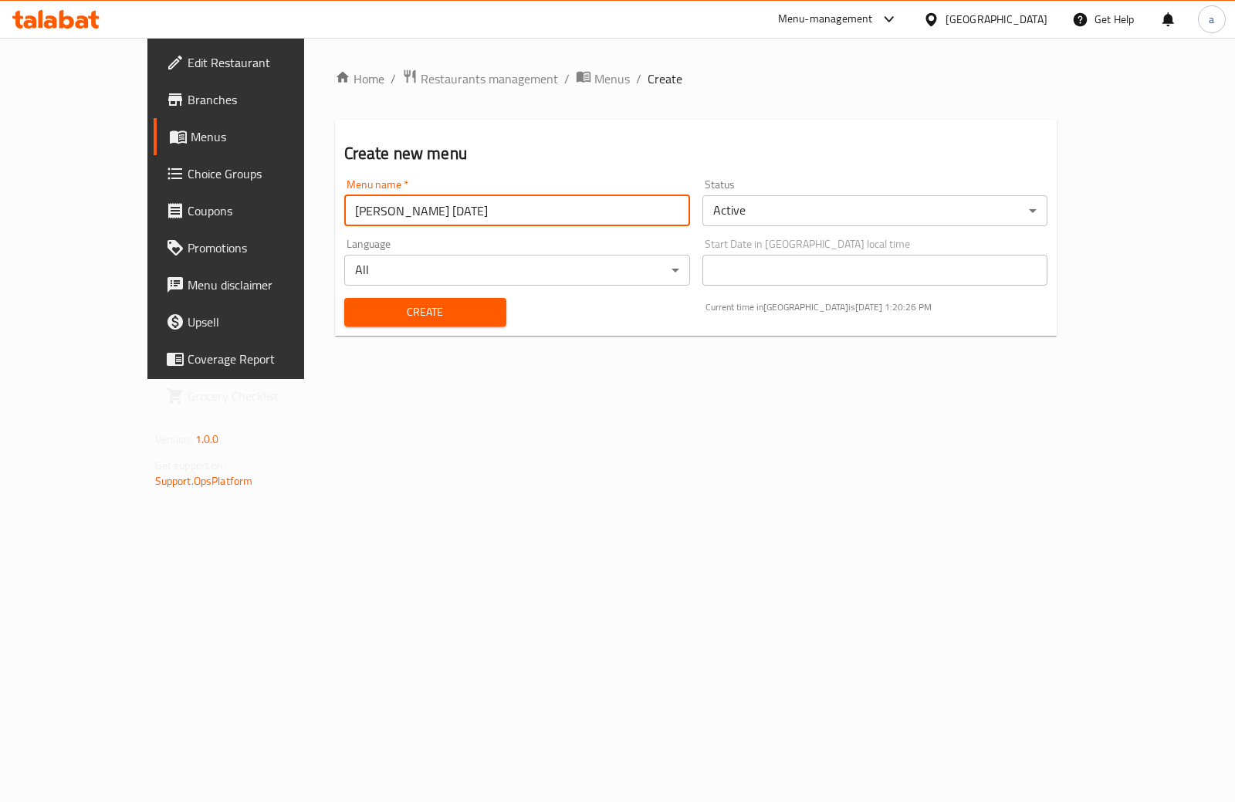
click at [344, 212] on input "[PERSON_NAME] [DATE]" at bounding box center [517, 210] width 346 height 31
type input "[PERSON_NAME] [DATE]"
click at [807, 211] on body "​ Menu-management [GEOGRAPHIC_DATA] Get Help a Edit Restaurant Branches Menus C…" at bounding box center [617, 420] width 1235 height 764
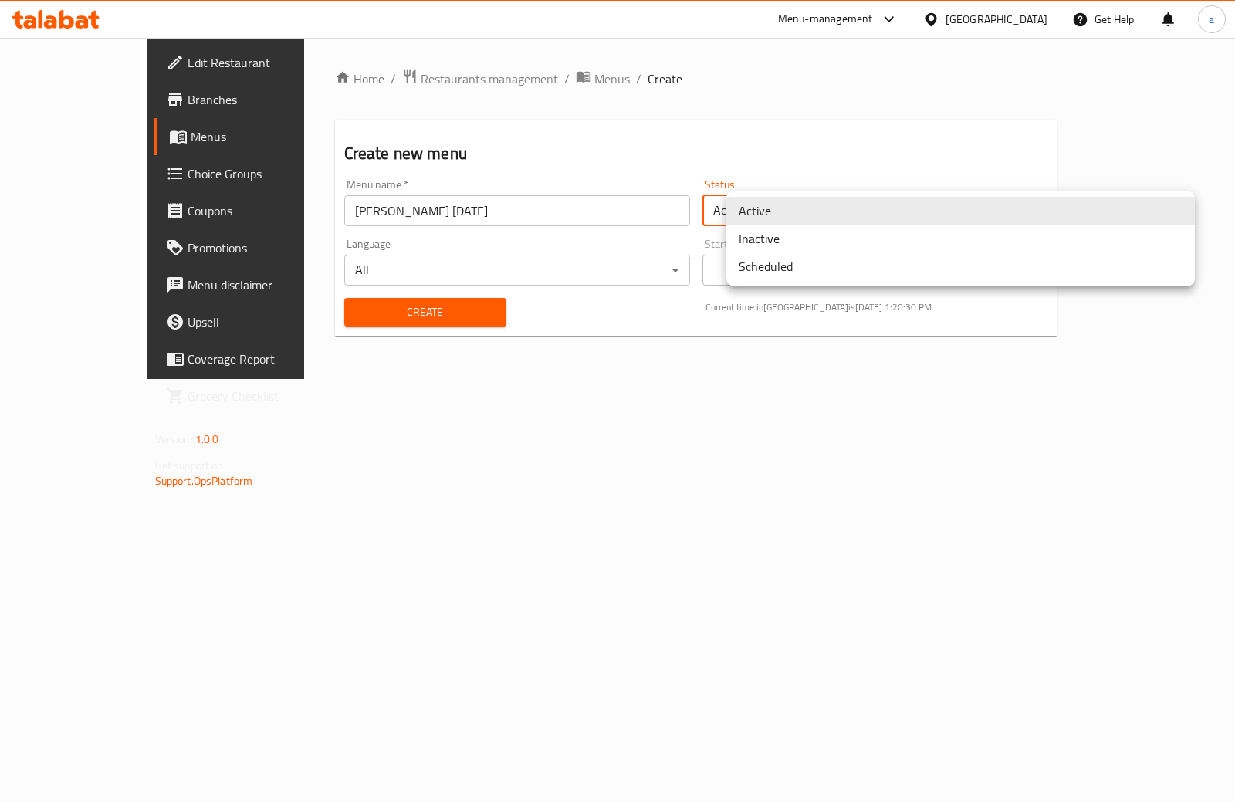
click at [796, 245] on li "Inactive" at bounding box center [960, 239] width 469 height 28
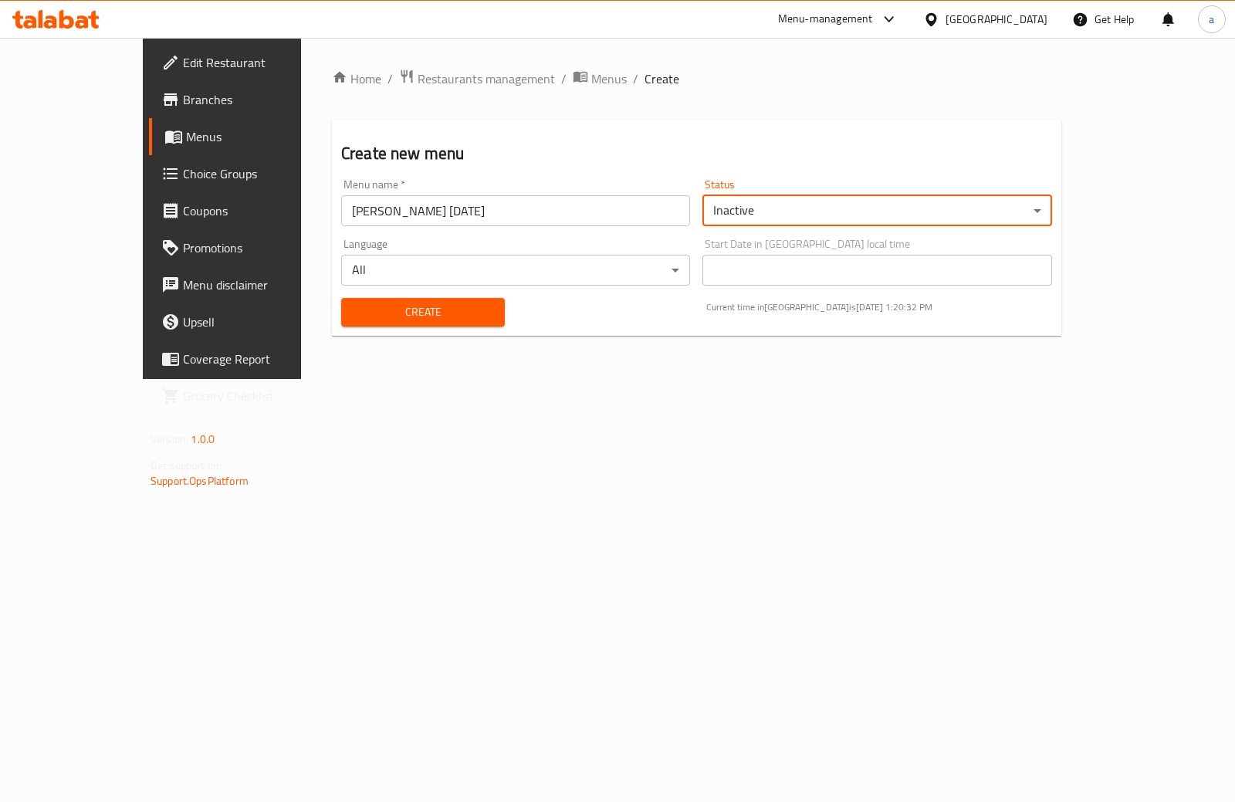
click at [427, 304] on span "Create" at bounding box center [423, 312] width 139 height 19
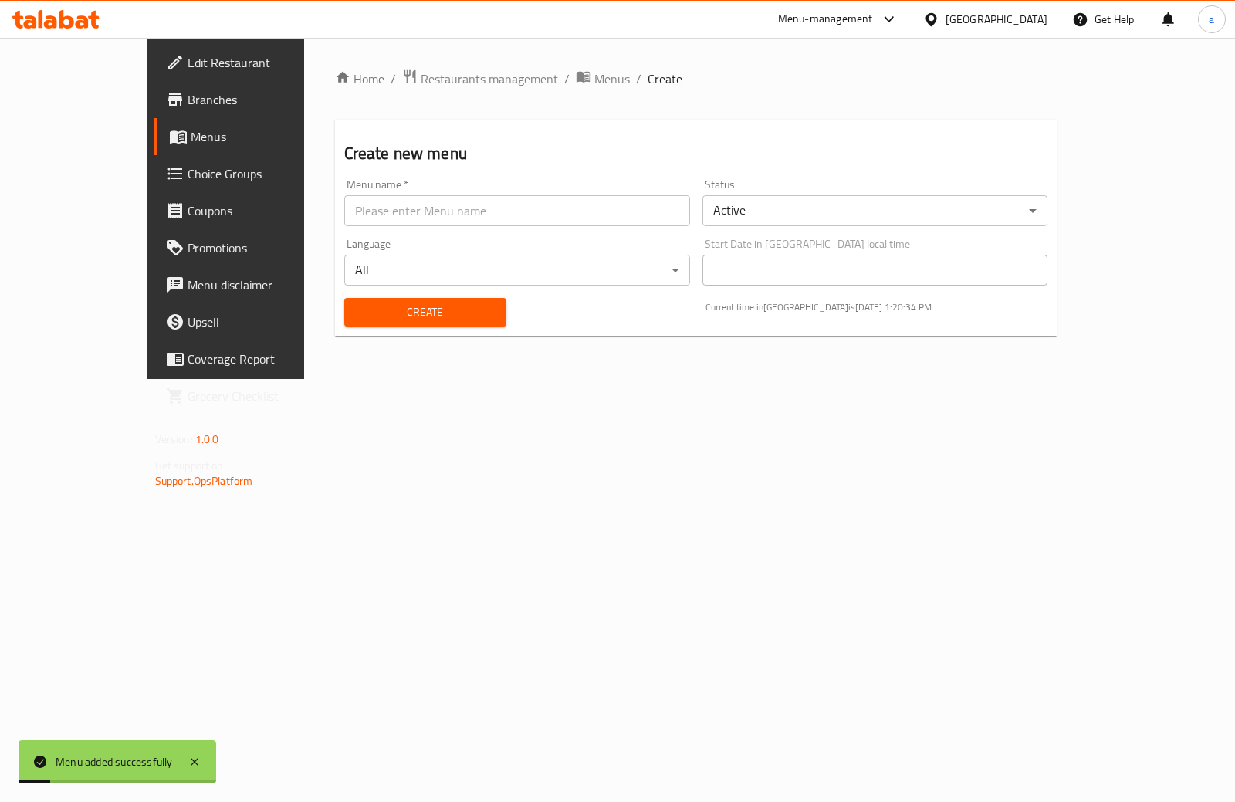
click at [191, 131] on span "Menus" at bounding box center [266, 136] width 151 height 19
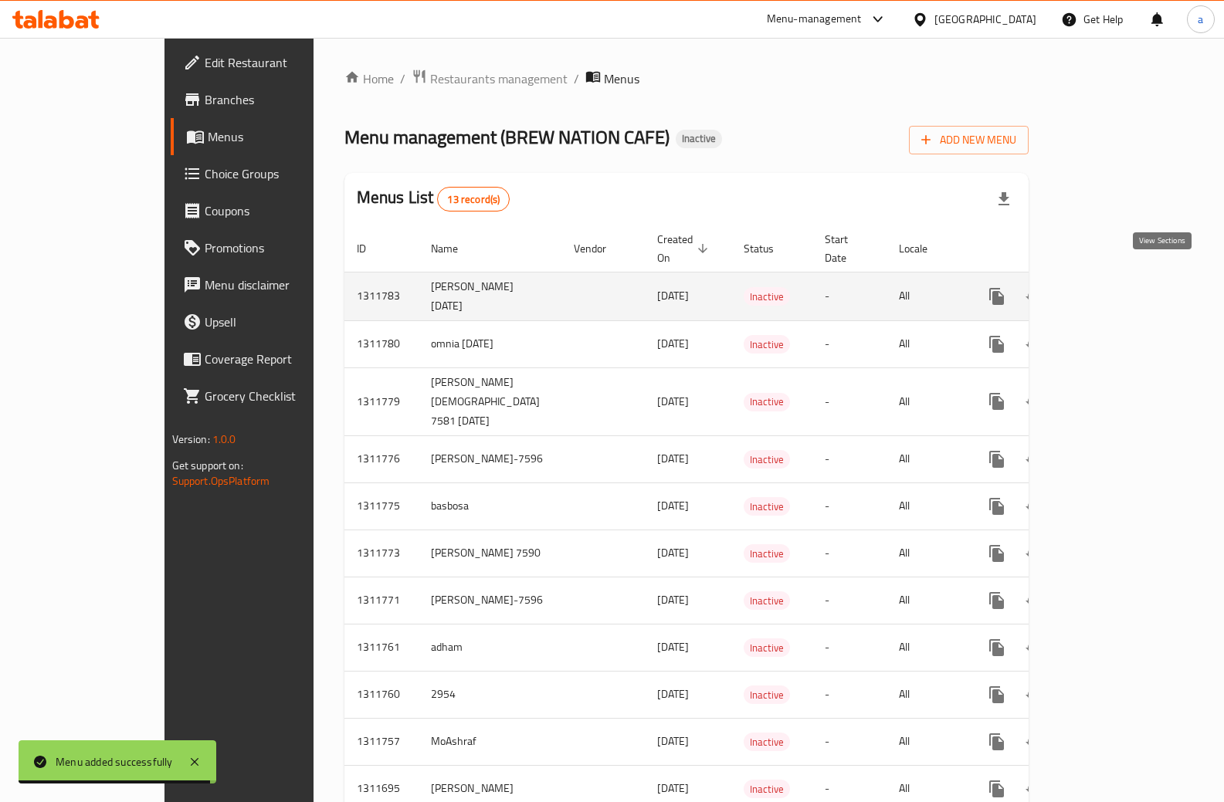
click at [1126, 278] on link "enhanced table" at bounding box center [1107, 296] width 37 height 37
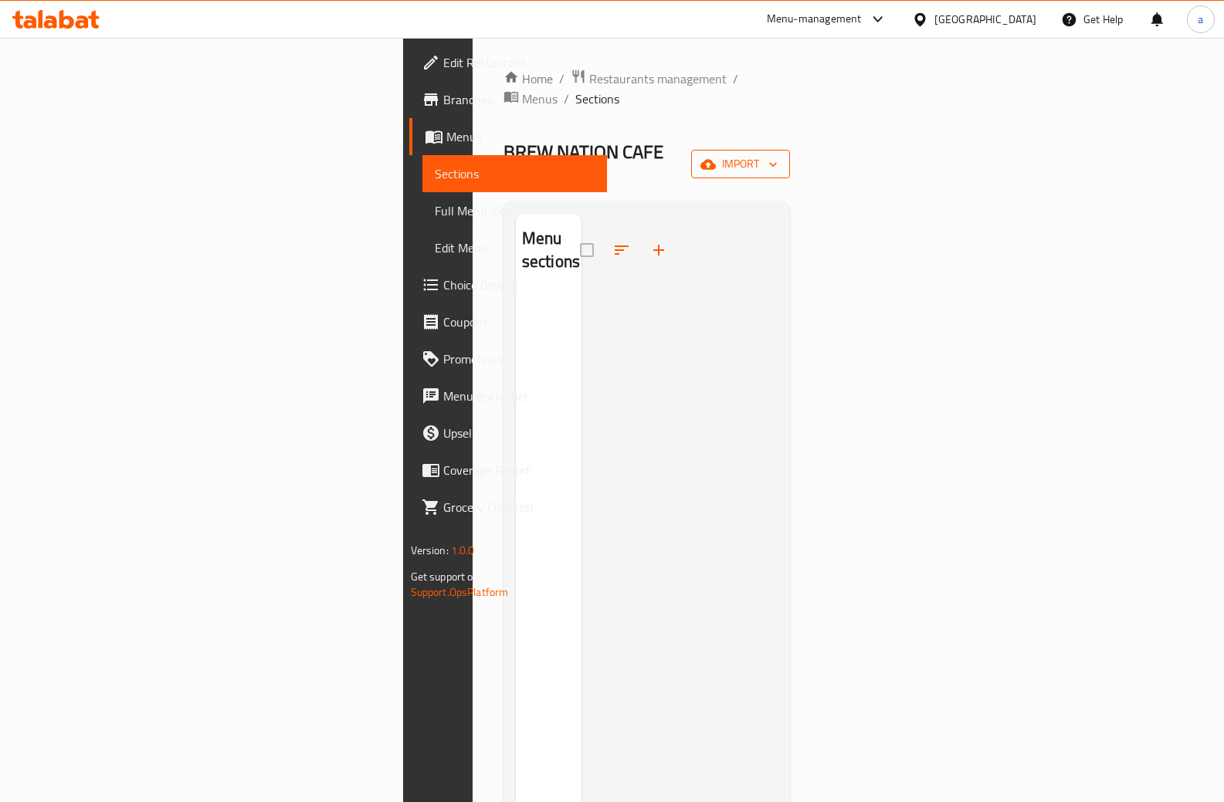
click at [777, 154] on span "import" at bounding box center [740, 163] width 74 height 19
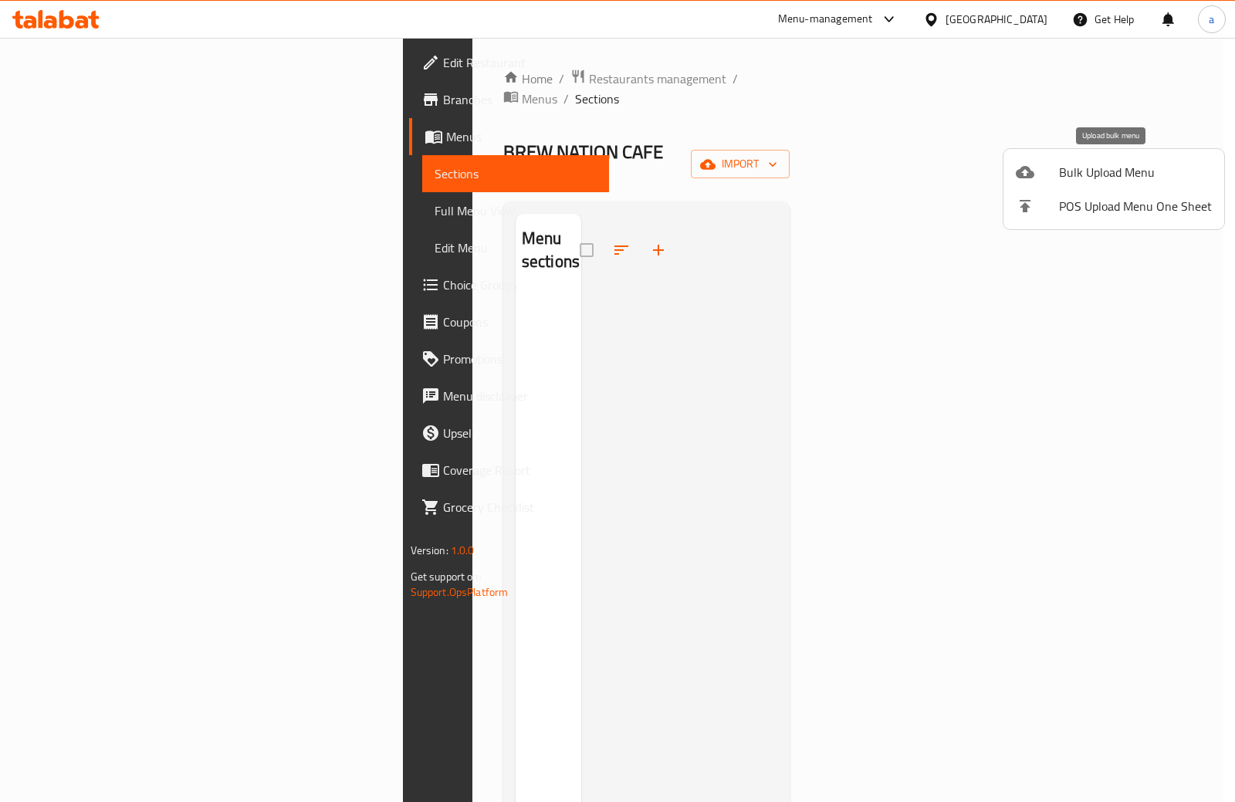
click at [1118, 175] on span "Bulk Upload Menu" at bounding box center [1135, 172] width 153 height 19
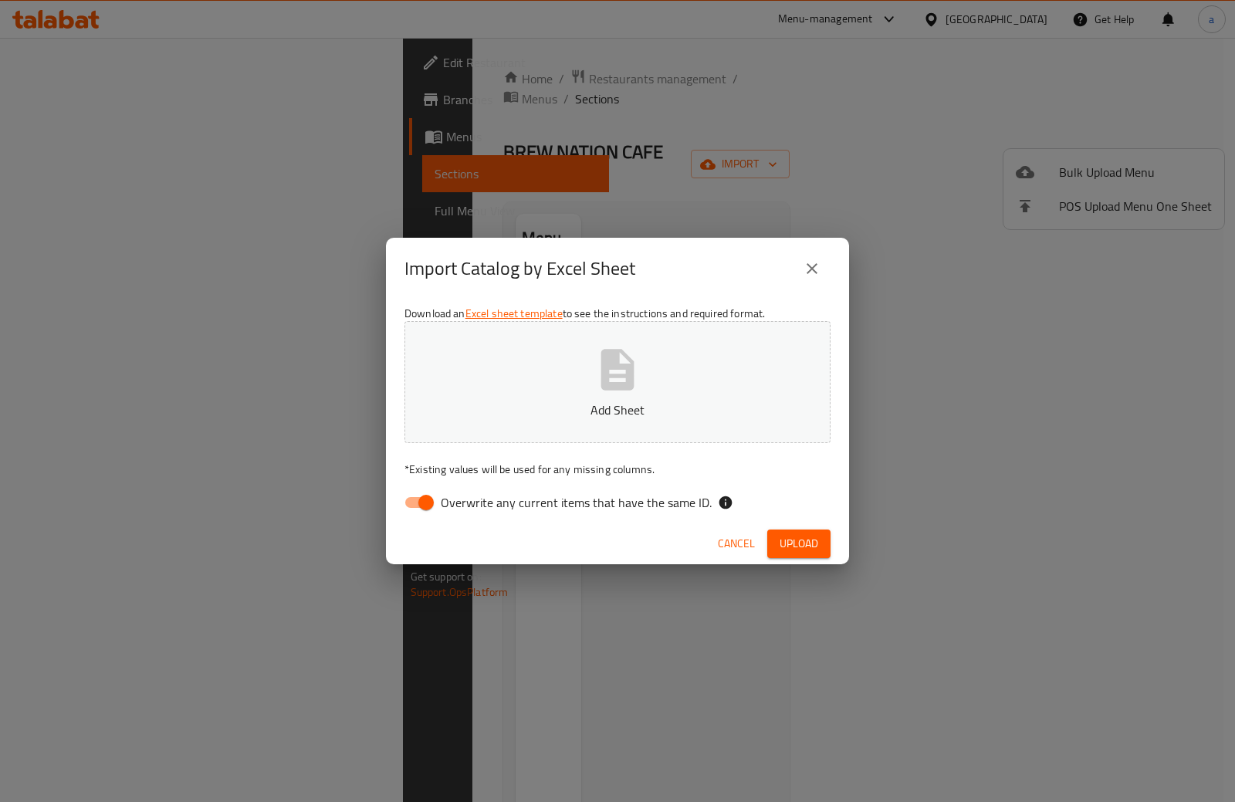
click at [416, 503] on input "Overwrite any current items that have the same ID." at bounding box center [426, 502] width 88 height 29
checkbox input "false"
click at [518, 389] on button "Add Sheet" at bounding box center [617, 382] width 426 height 122
click at [811, 547] on span "Upload" at bounding box center [799, 543] width 39 height 19
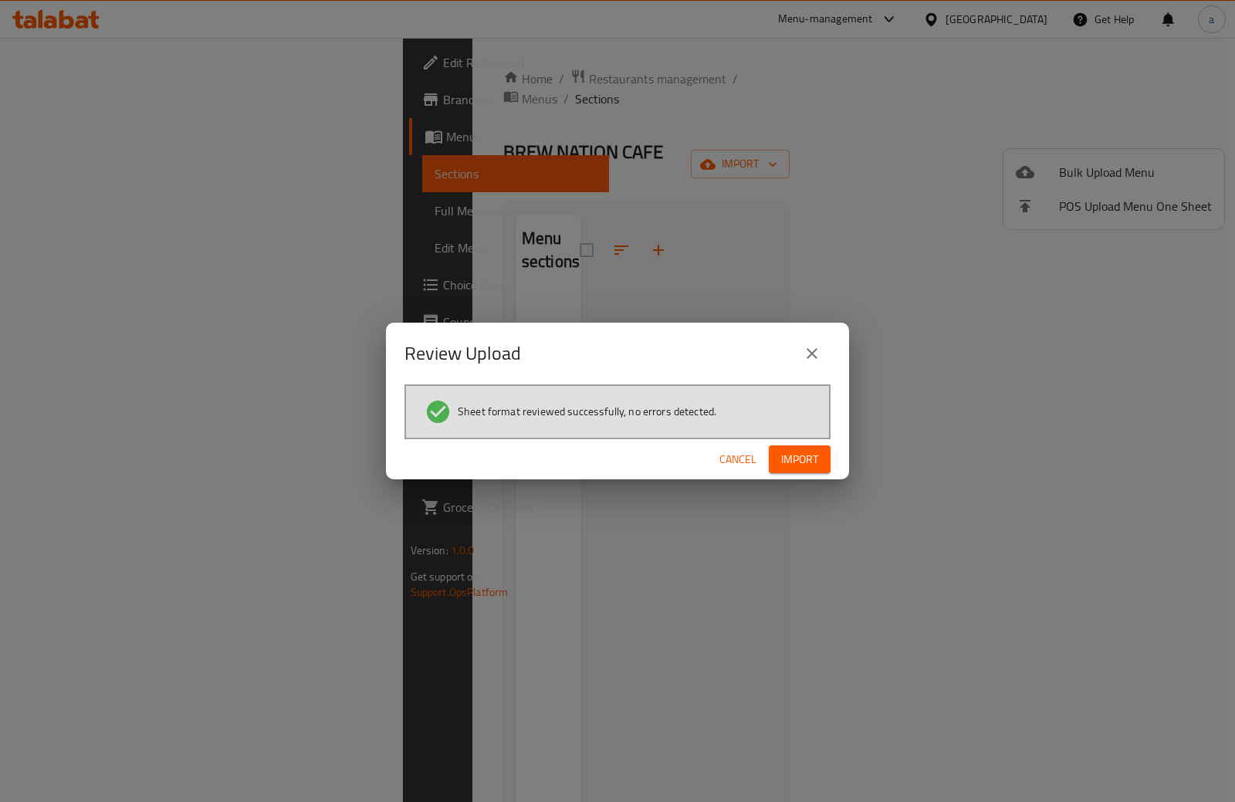
click at [803, 453] on span "Import" at bounding box center [799, 459] width 37 height 19
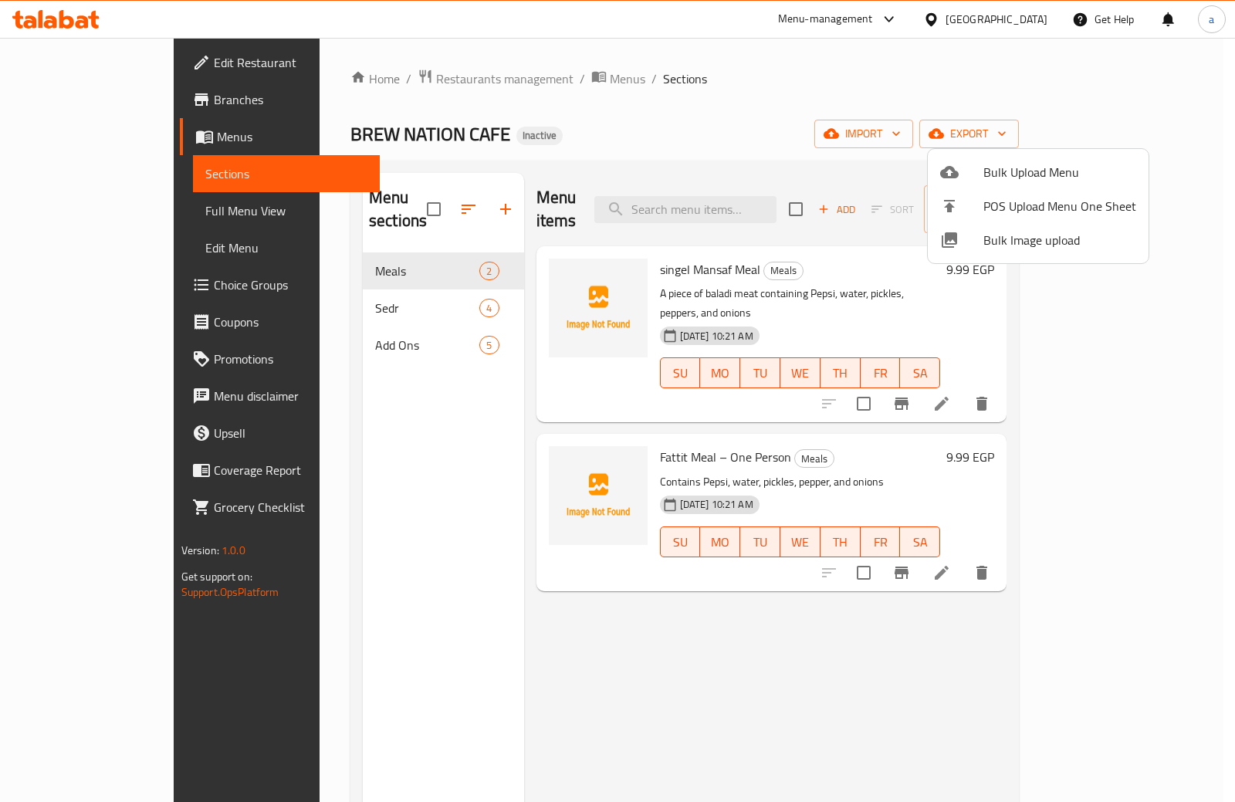
click at [350, 250] on div at bounding box center [617, 401] width 1235 height 802
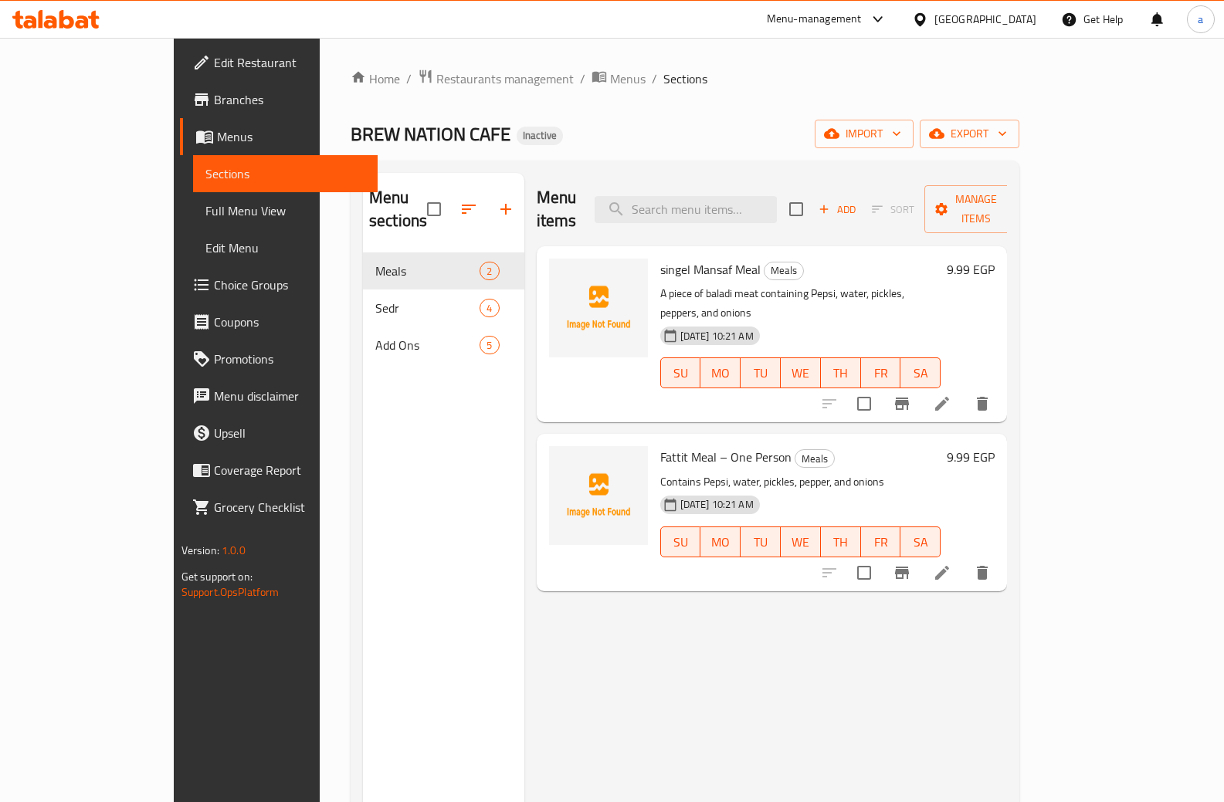
click at [205, 210] on span "Full Menu View" at bounding box center [285, 210] width 161 height 19
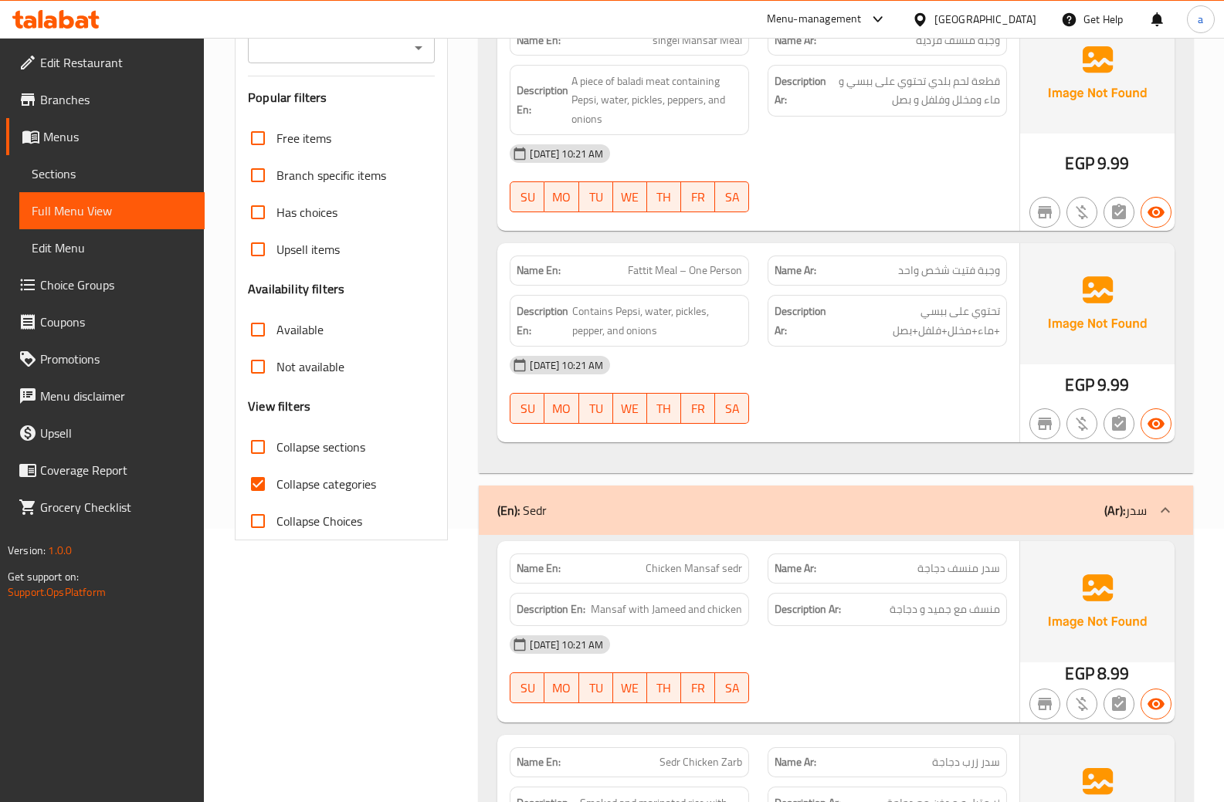
scroll to position [246, 0]
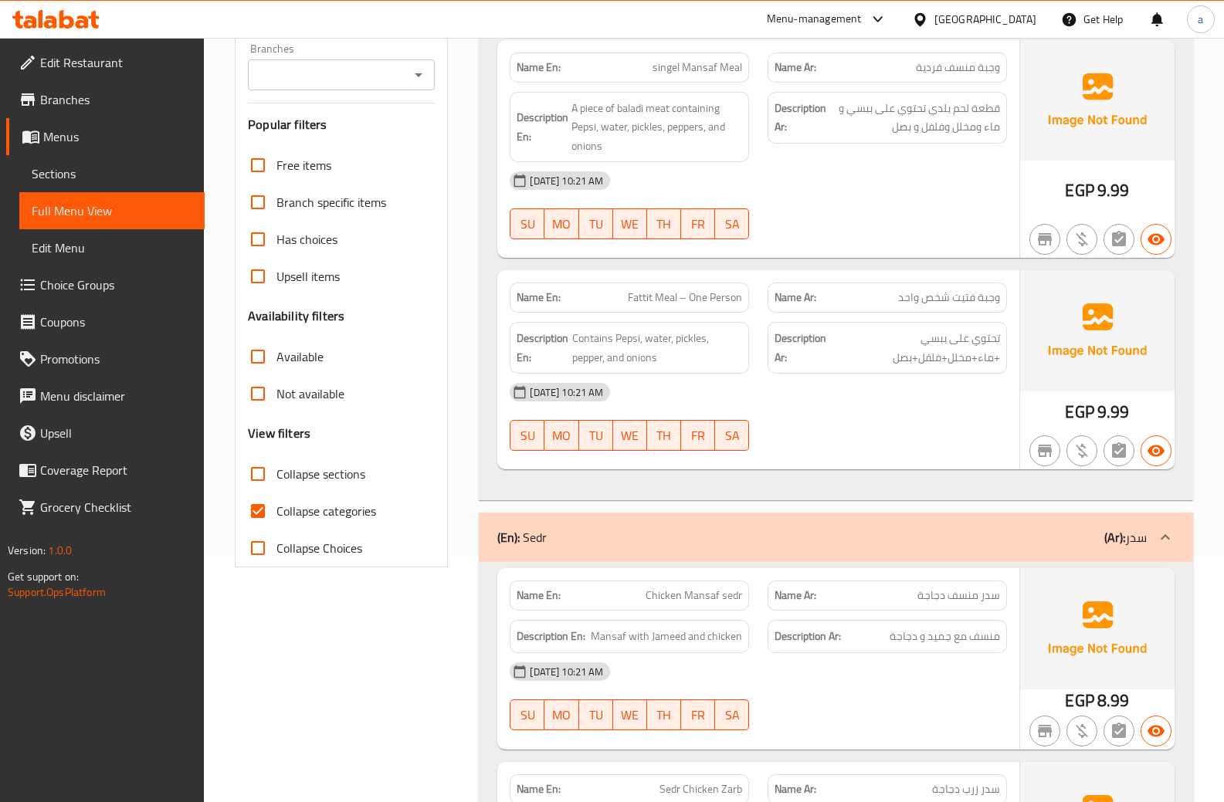
click at [262, 492] on input "Collapse categories" at bounding box center [257, 510] width 37 height 37
checkbox input "false"
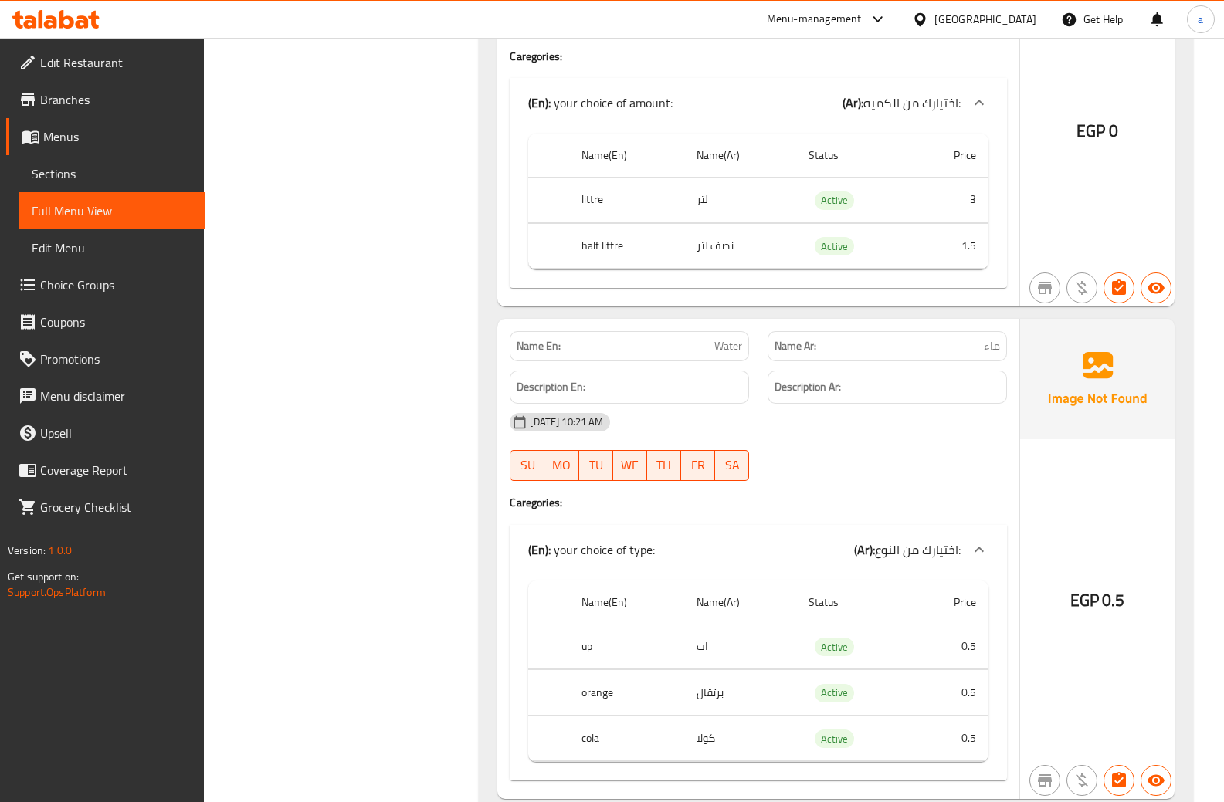
scroll to position [2490, 0]
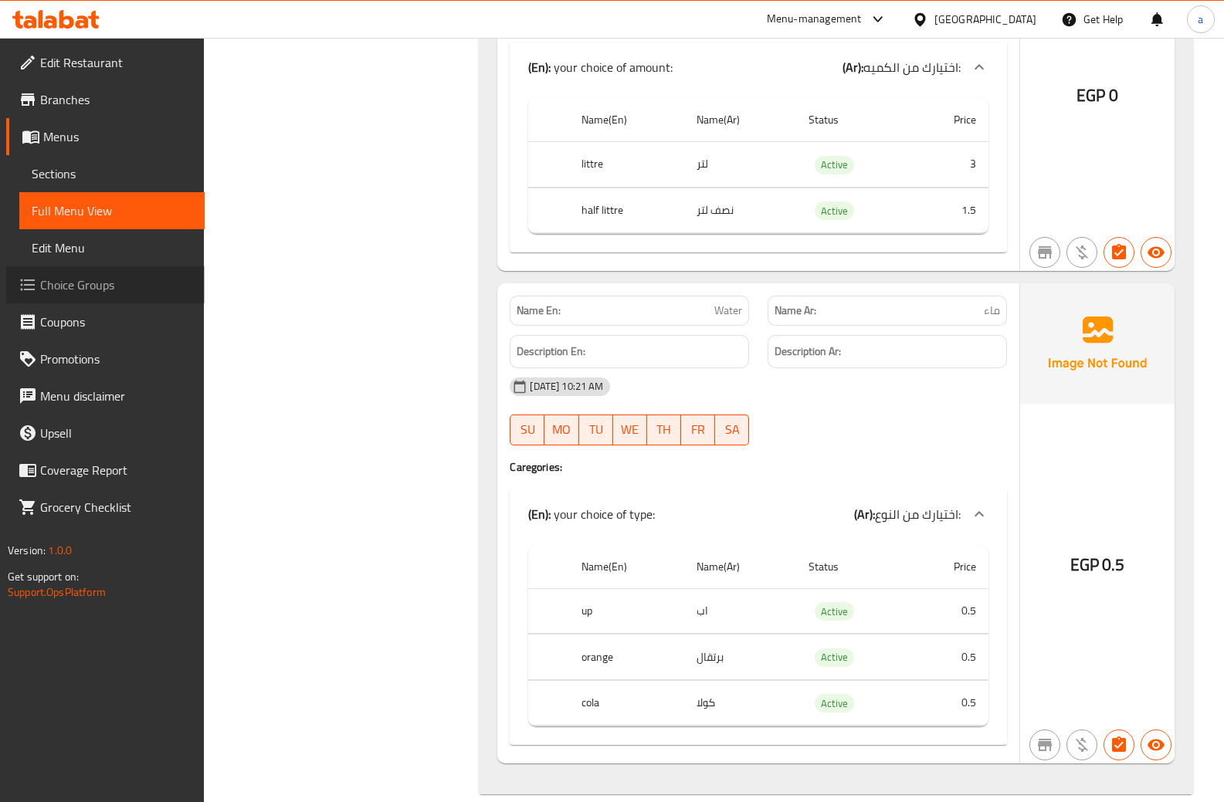
click at [149, 279] on span "Choice Groups" at bounding box center [116, 285] width 152 height 19
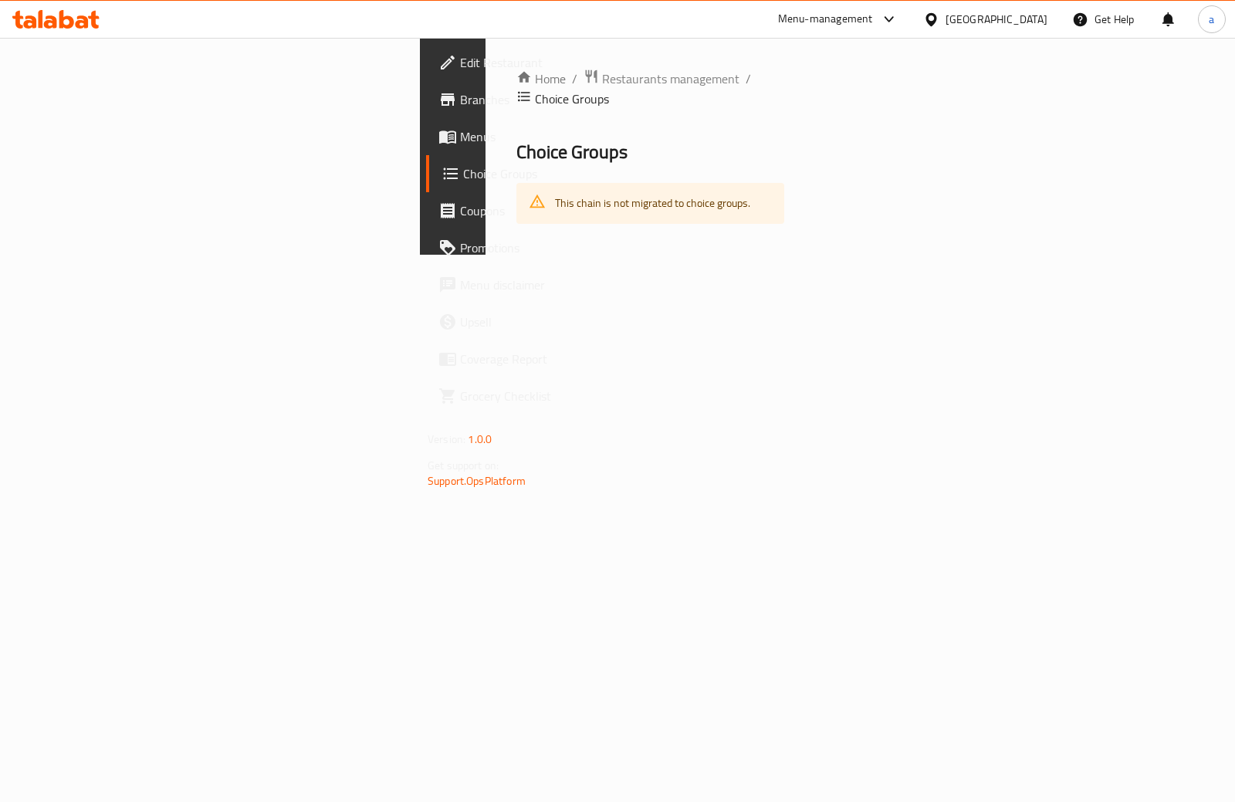
click at [460, 134] on span "Menus" at bounding box center [537, 136] width 154 height 19
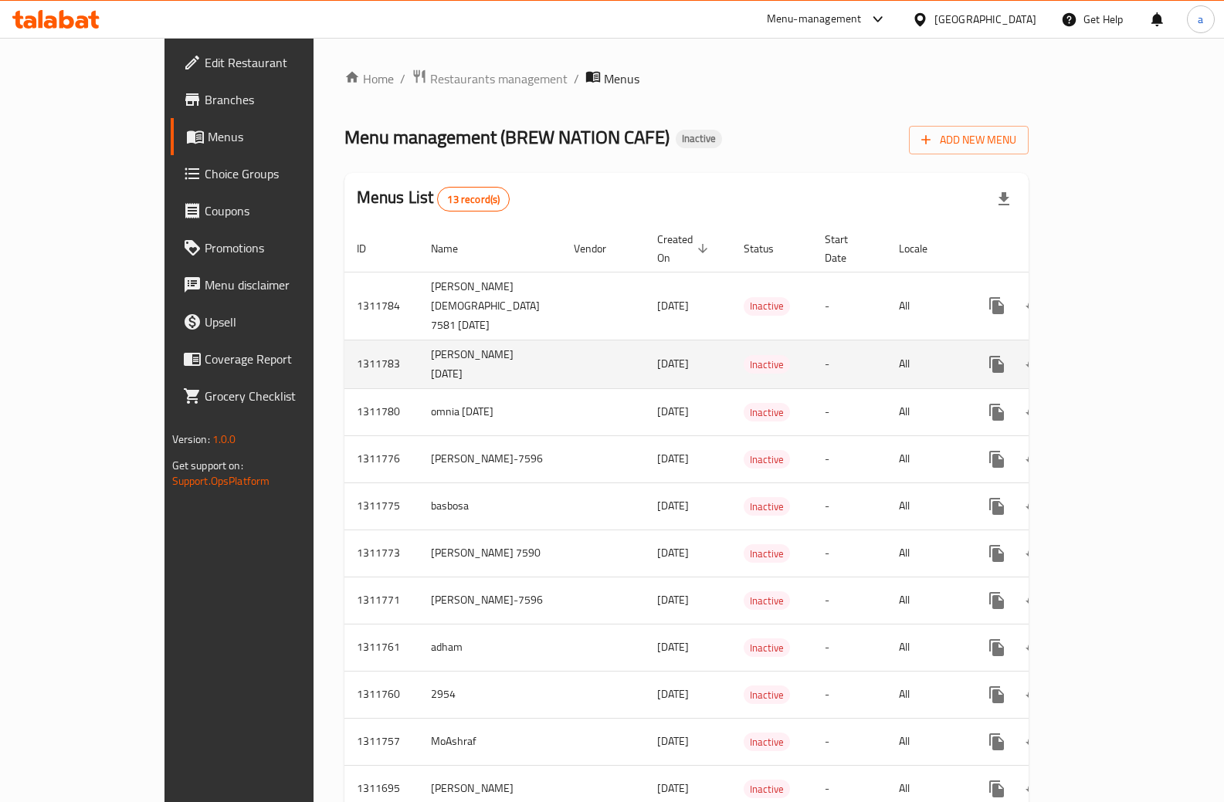
click at [1115, 357] on icon "enhanced table" at bounding box center [1108, 364] width 14 height 14
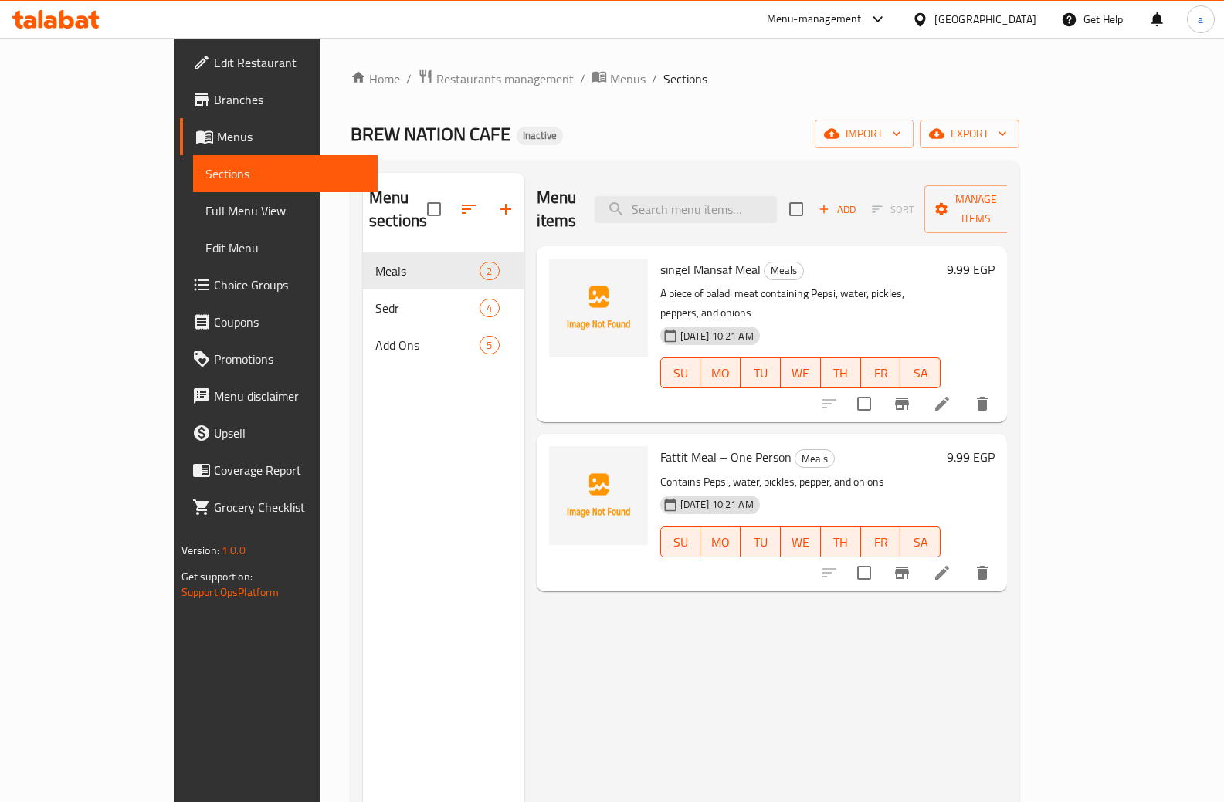
click at [205, 208] on span "Full Menu View" at bounding box center [285, 210] width 161 height 19
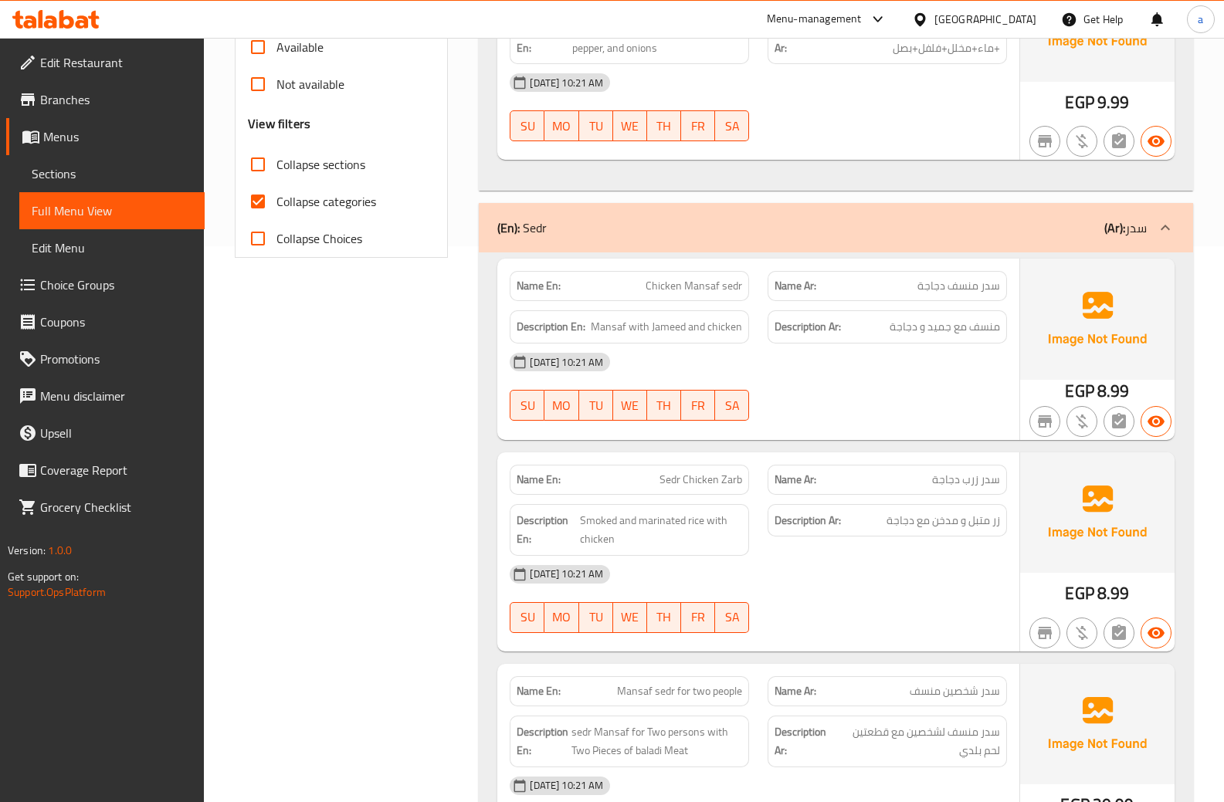
scroll to position [555, 0]
click at [300, 193] on span "Collapse categories" at bounding box center [326, 202] width 100 height 19
click at [276, 184] on input "Collapse categories" at bounding box center [257, 202] width 37 height 37
checkbox input "false"
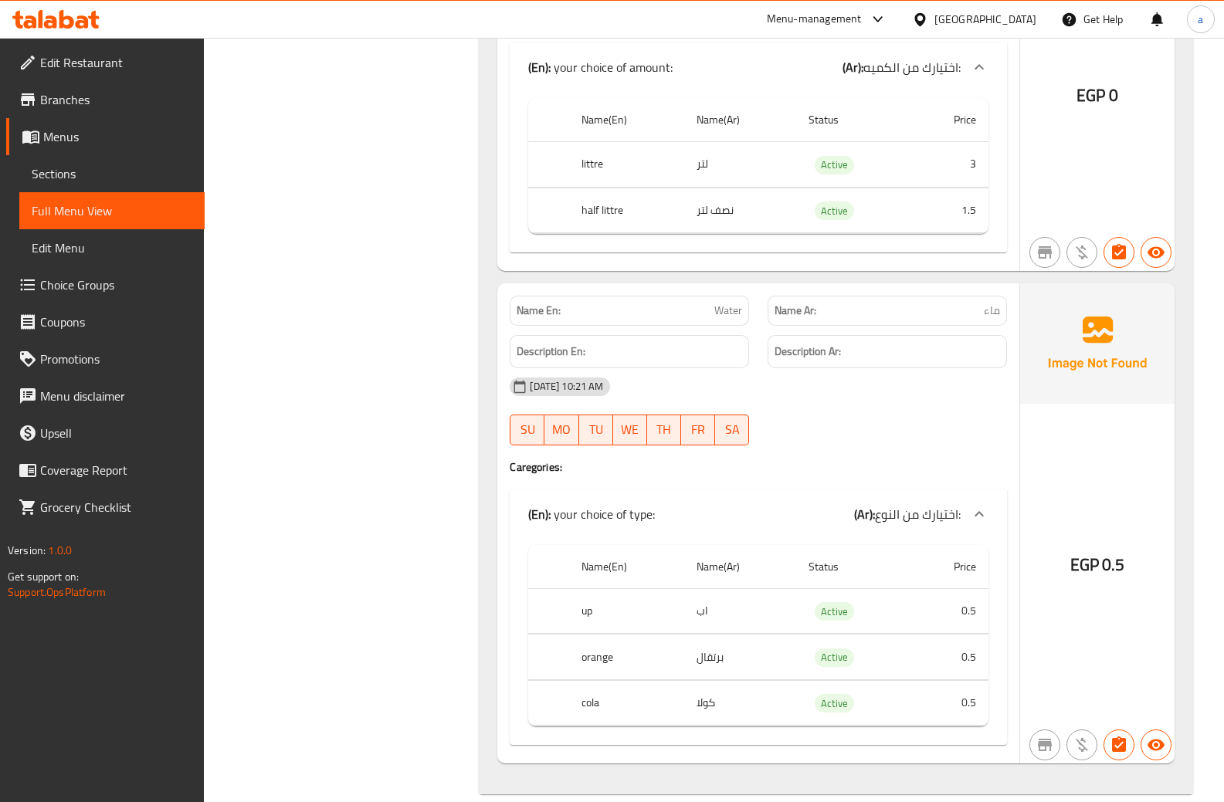
scroll to position [2259, 0]
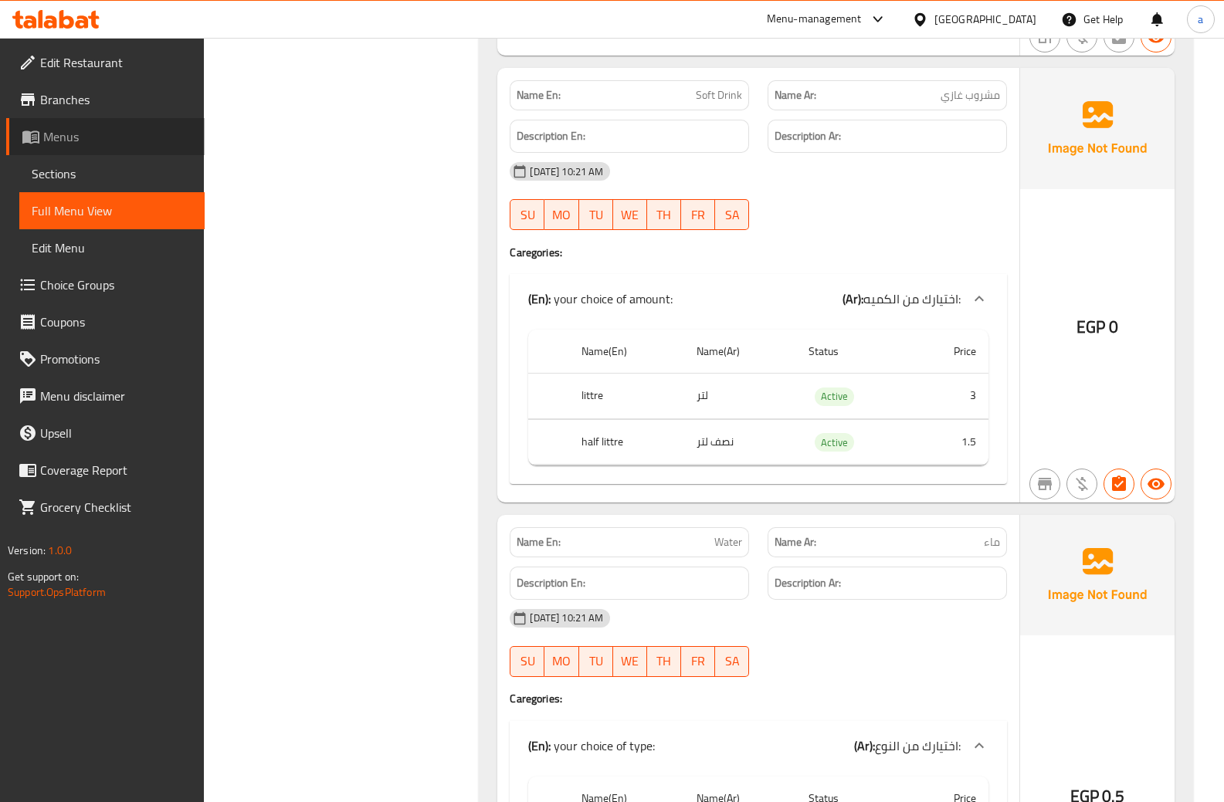
click at [107, 137] on span "Menus" at bounding box center [117, 136] width 149 height 19
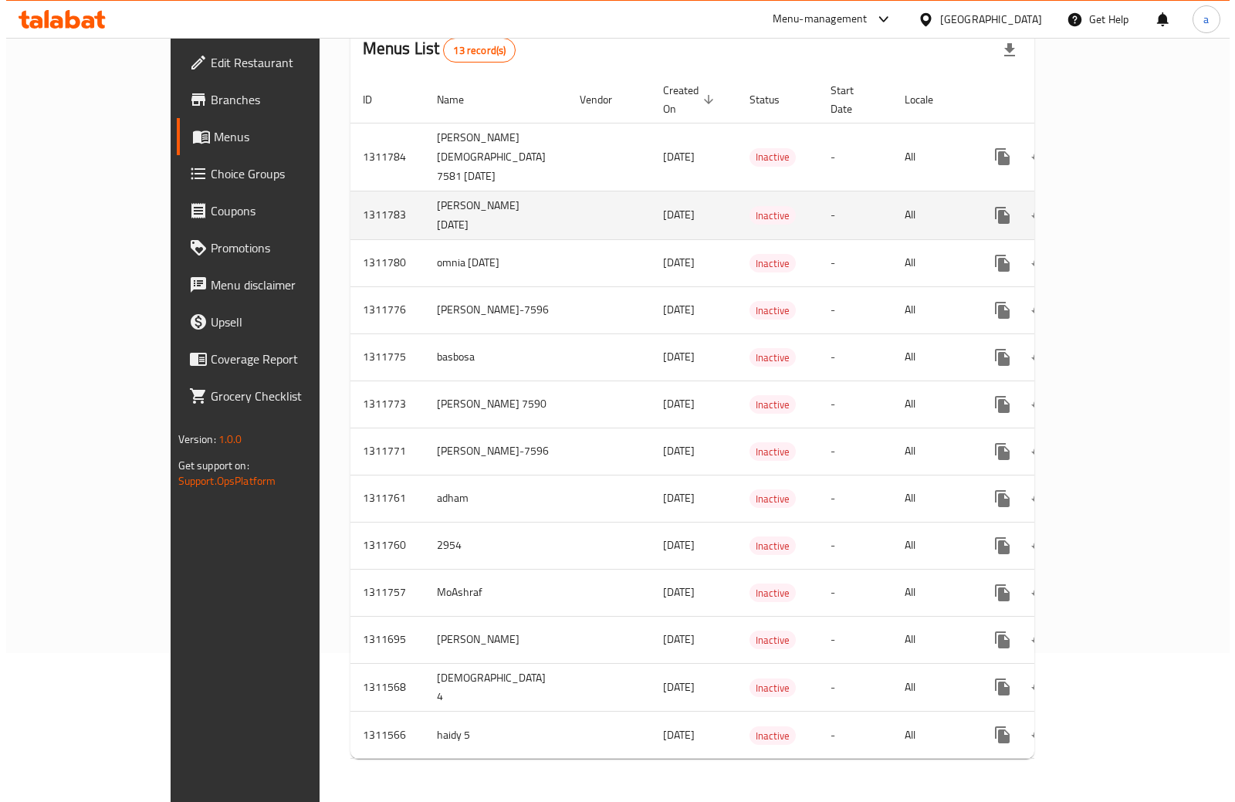
scroll to position [113, 0]
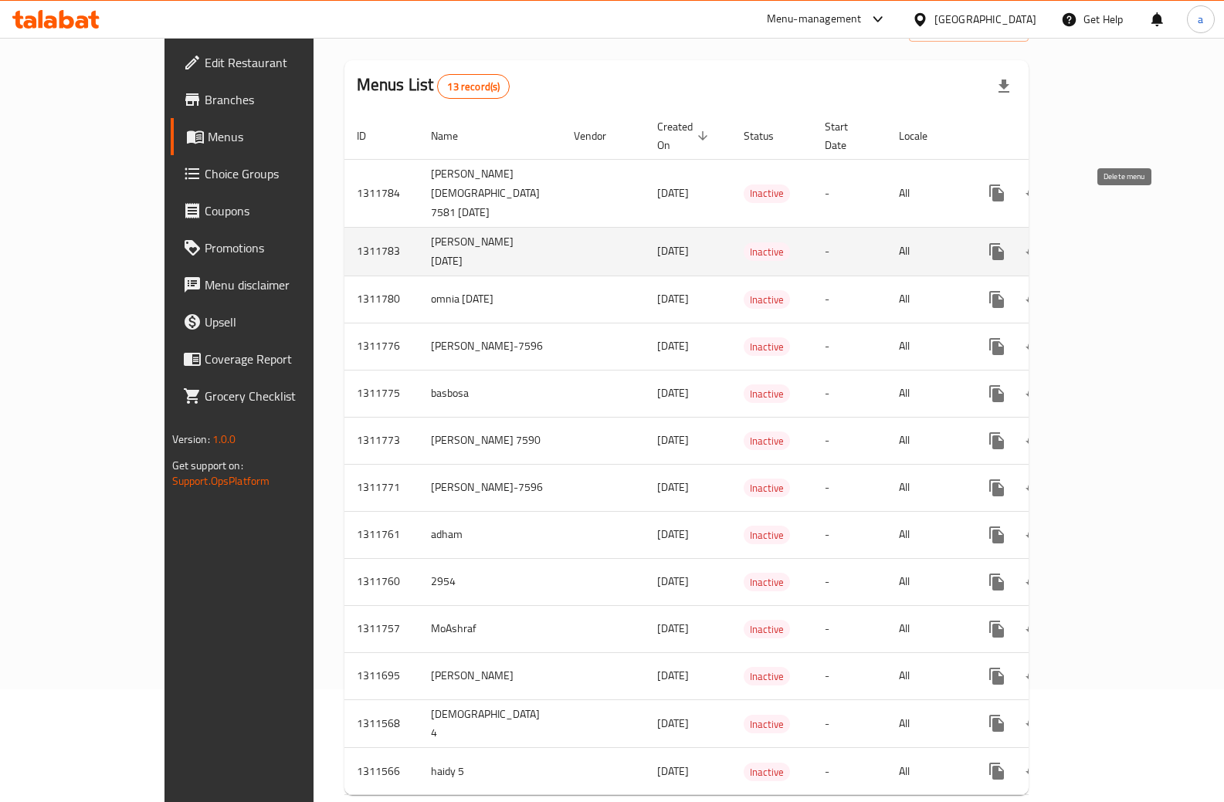
click at [1076, 245] on icon "enhanced table" at bounding box center [1070, 252] width 11 height 14
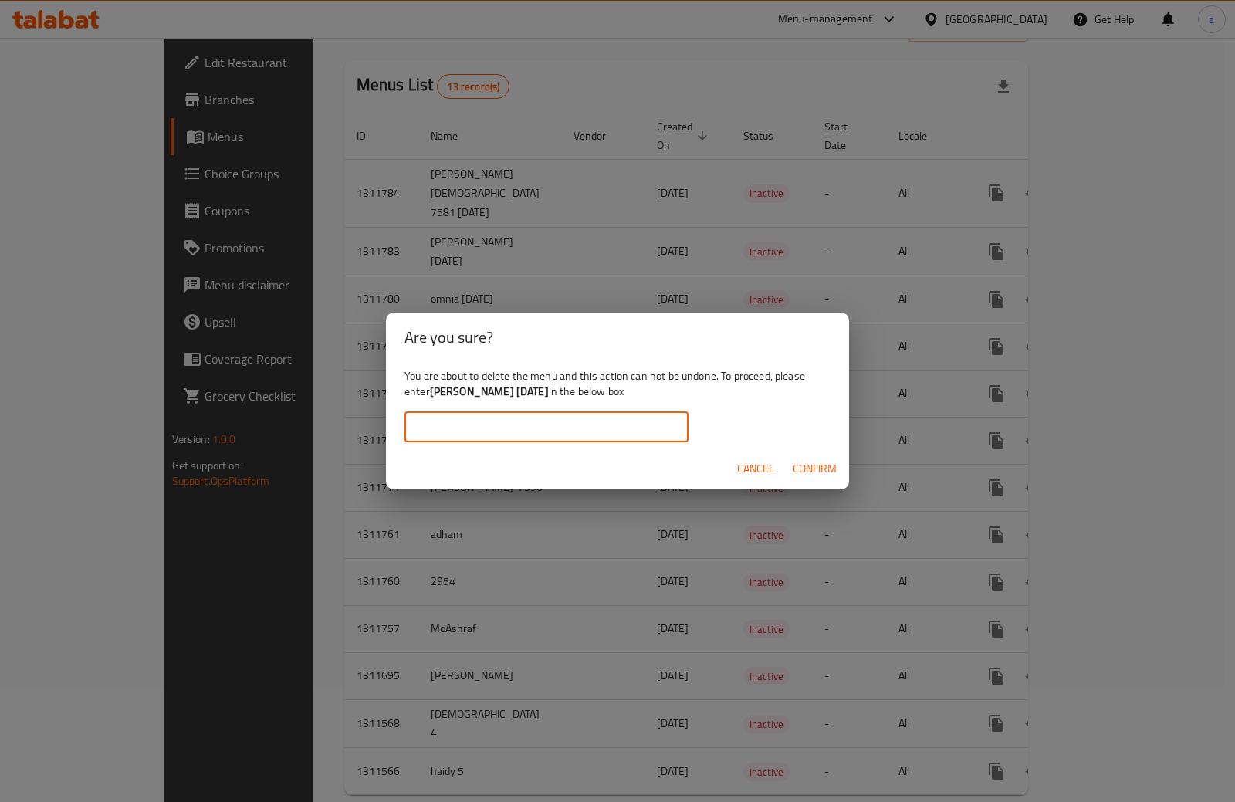
click at [618, 421] on input "text" at bounding box center [546, 426] width 284 height 31
type input "[PERSON_NAME] [DATE]"
click at [809, 468] on span "Confirm" at bounding box center [815, 468] width 44 height 19
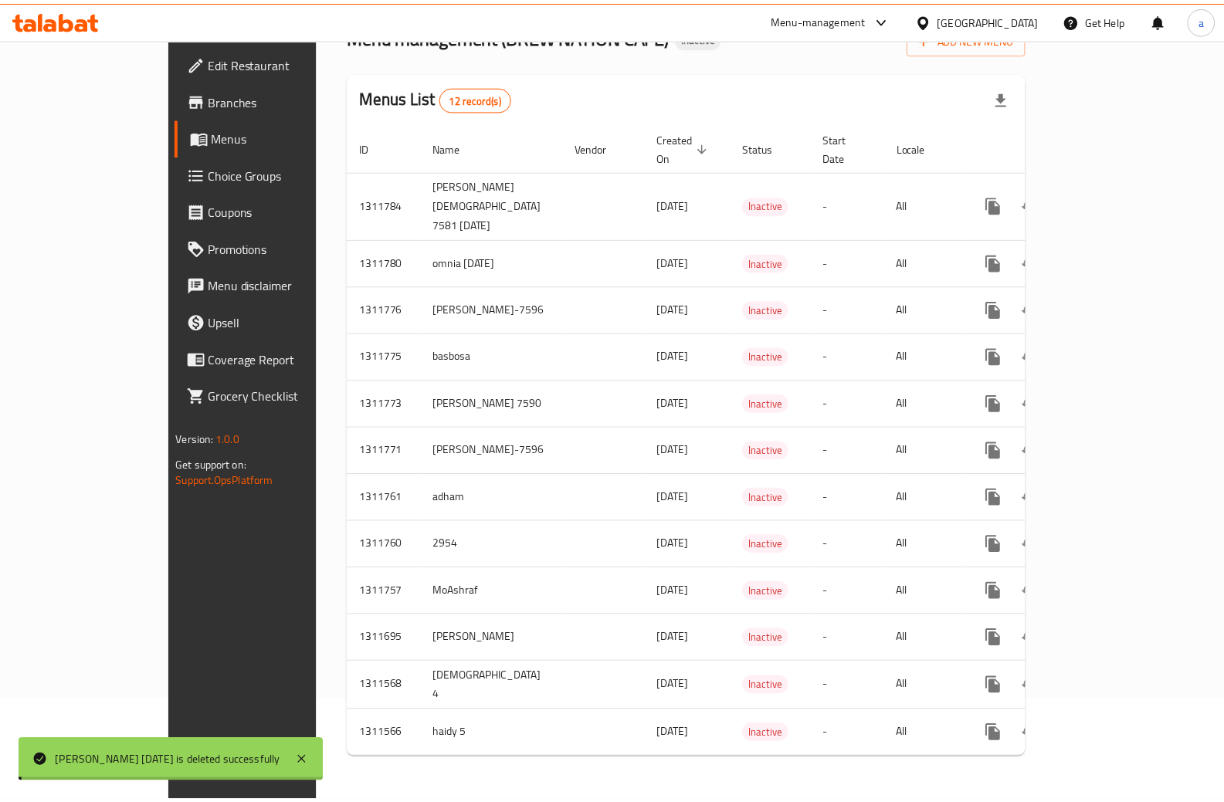
scroll to position [64, 0]
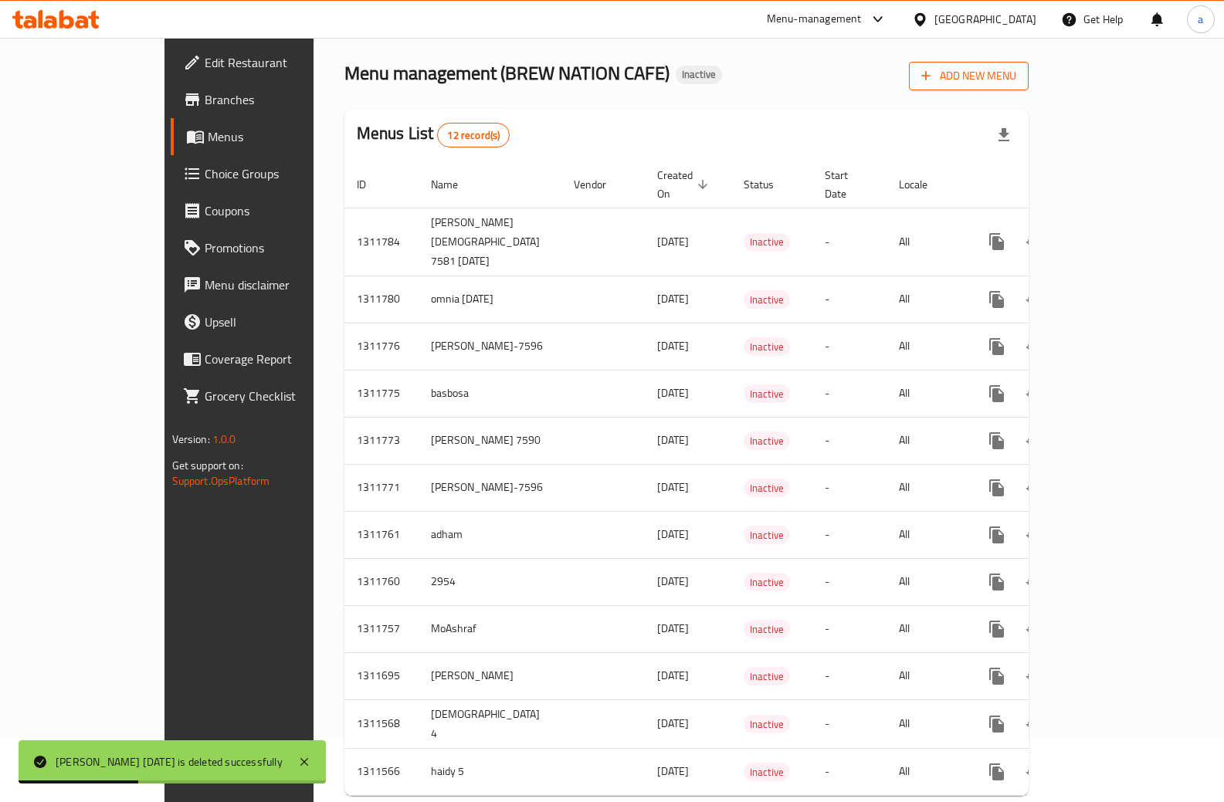
click at [1016, 84] on span "Add New Menu" at bounding box center [968, 75] width 95 height 19
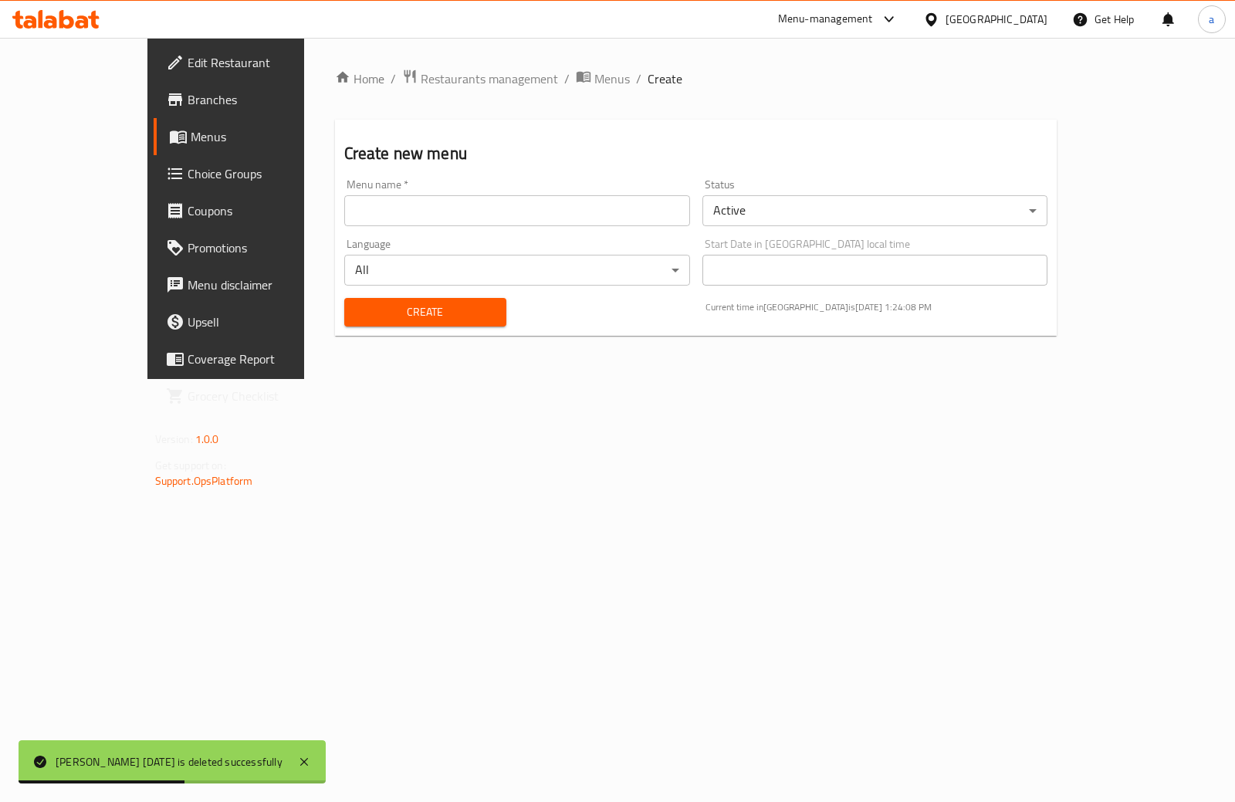
click at [624, 217] on input "text" at bounding box center [517, 210] width 346 height 31
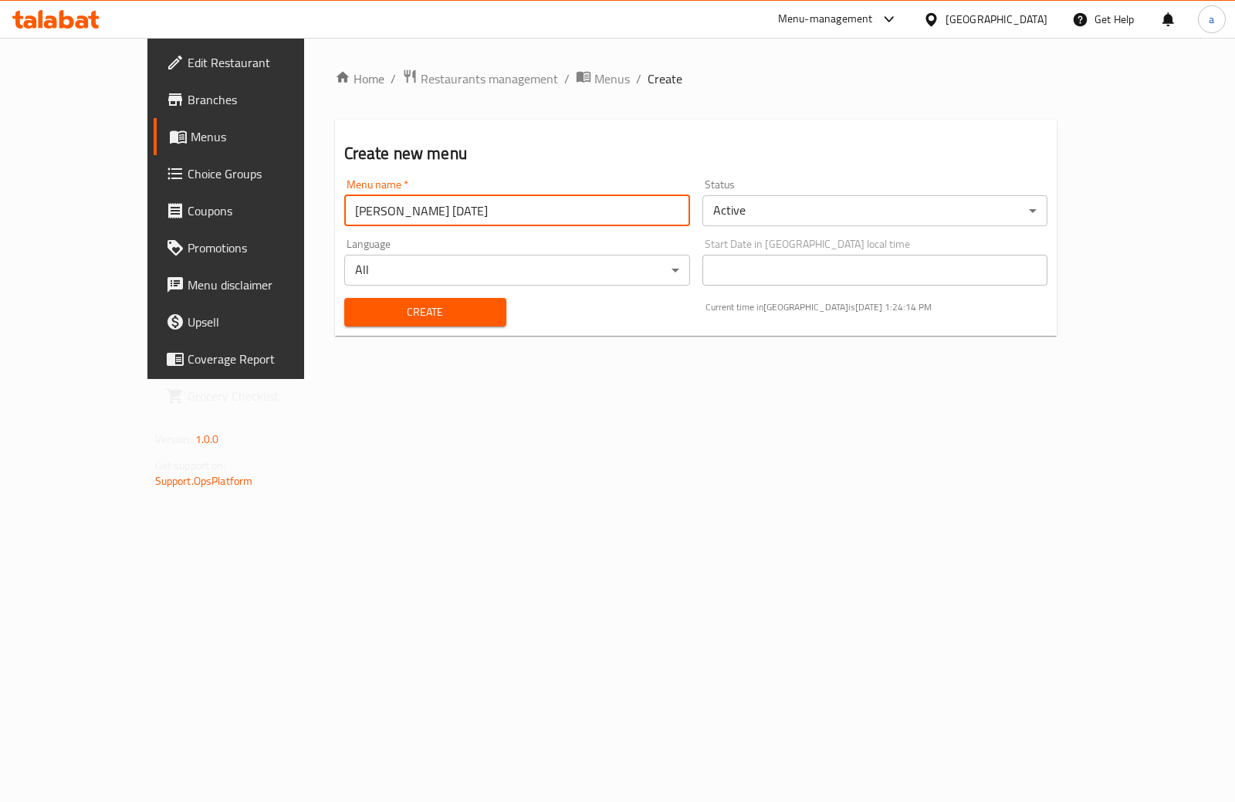
click at [344, 211] on input "[PERSON_NAME] [DATE]" at bounding box center [517, 210] width 346 height 31
type input "[PERSON_NAME] [DATE]"
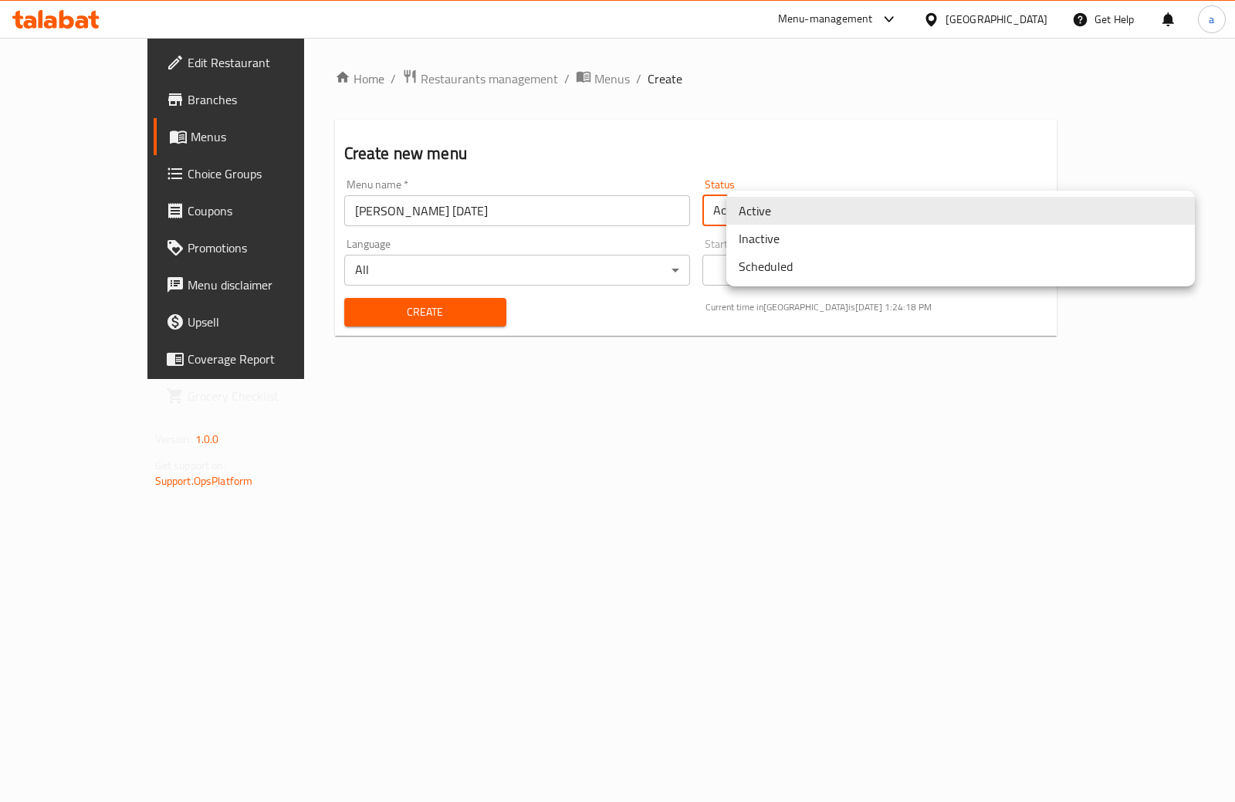
click at [851, 219] on body "​ Menu-management [GEOGRAPHIC_DATA] Get Help a Edit Restaurant Branches Menus C…" at bounding box center [617, 420] width 1235 height 764
click at [813, 241] on li "Inactive" at bounding box center [960, 239] width 469 height 28
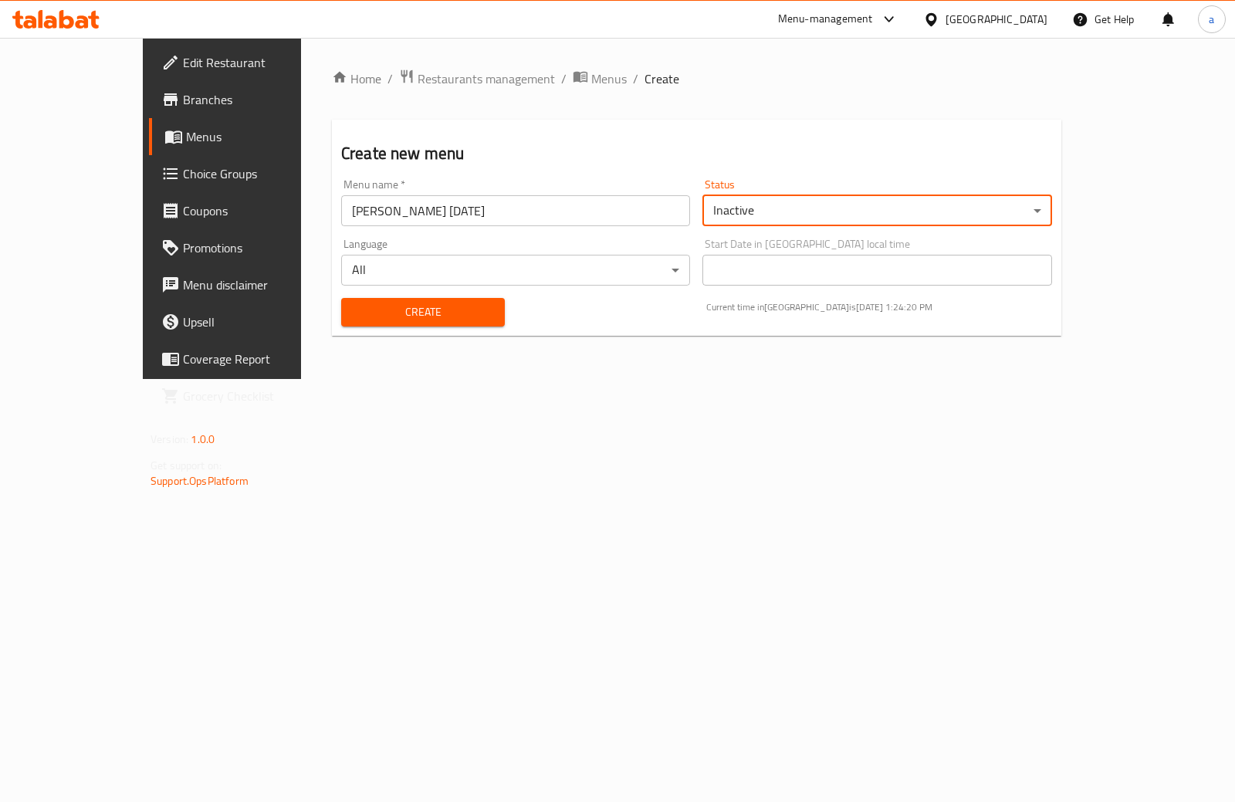
click at [354, 306] on span "Create" at bounding box center [423, 312] width 139 height 19
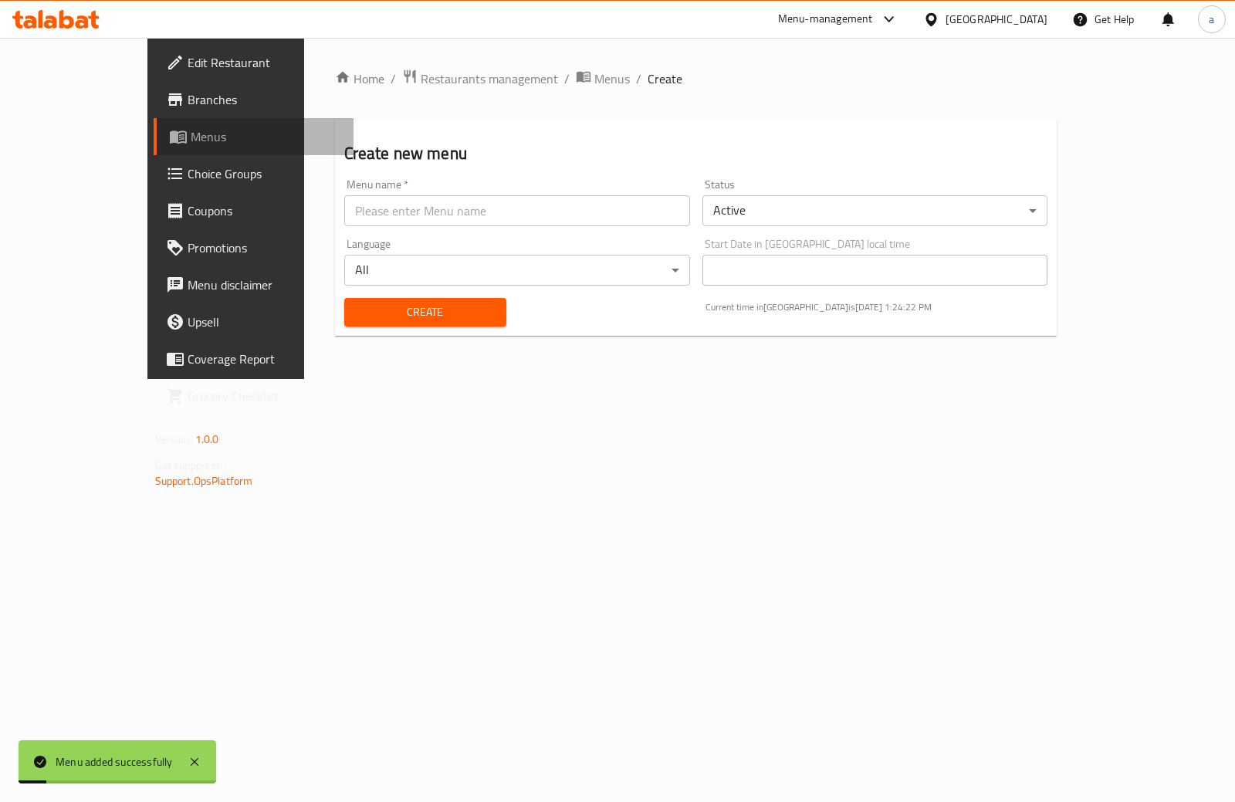
click at [191, 138] on span "Menus" at bounding box center [266, 136] width 151 height 19
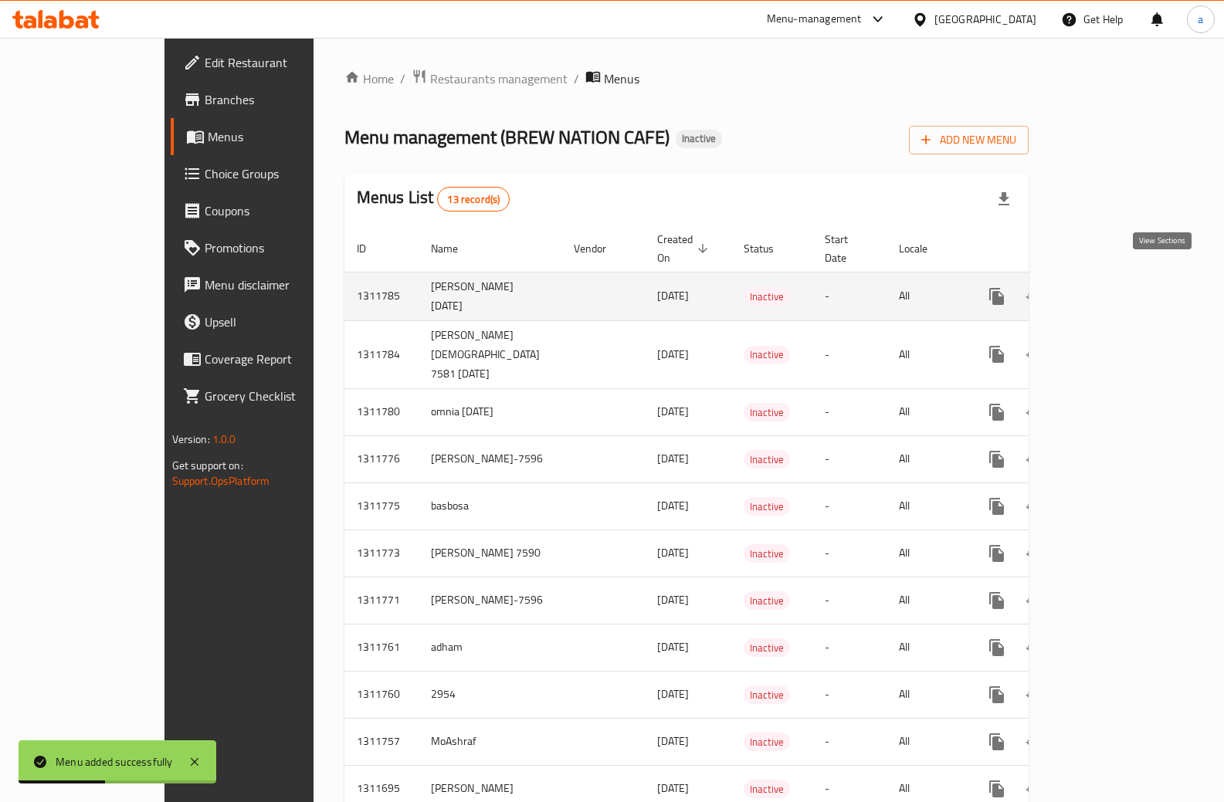
click at [1117, 287] on icon "enhanced table" at bounding box center [1107, 296] width 19 height 19
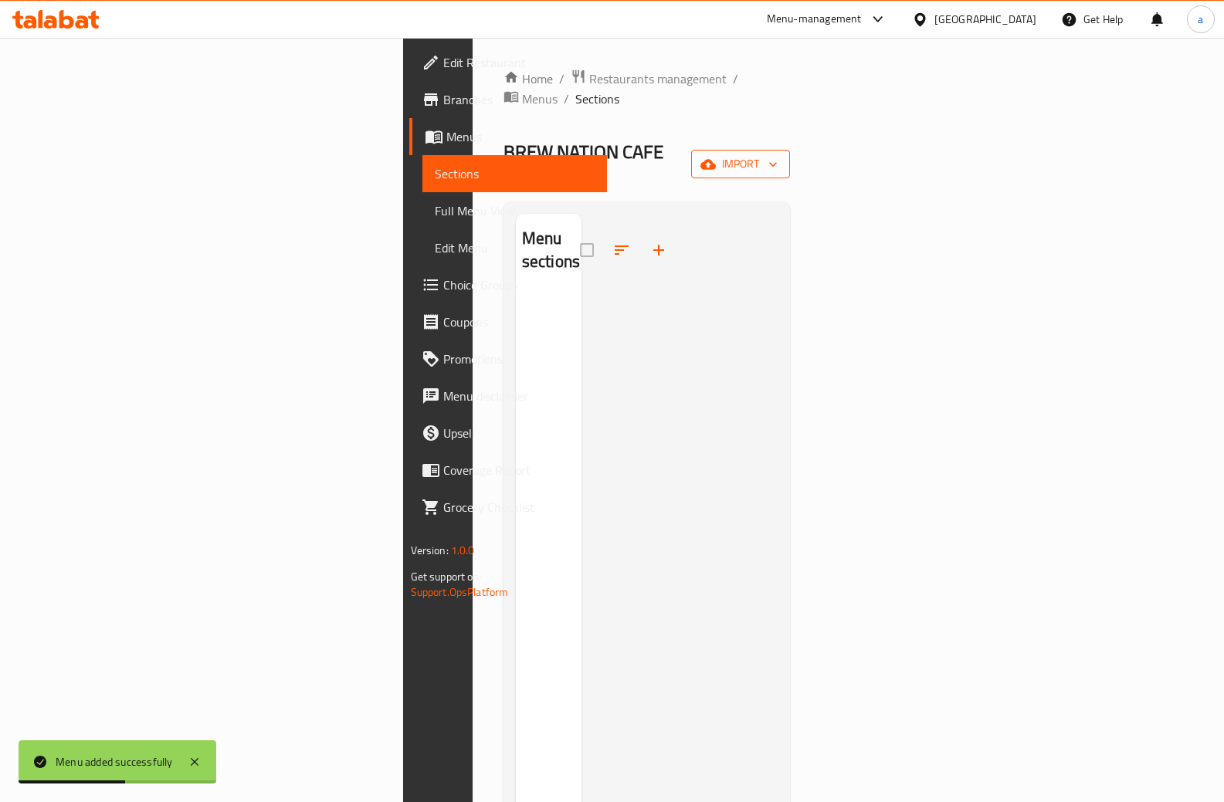
click at [777, 154] on span "import" at bounding box center [740, 163] width 74 height 19
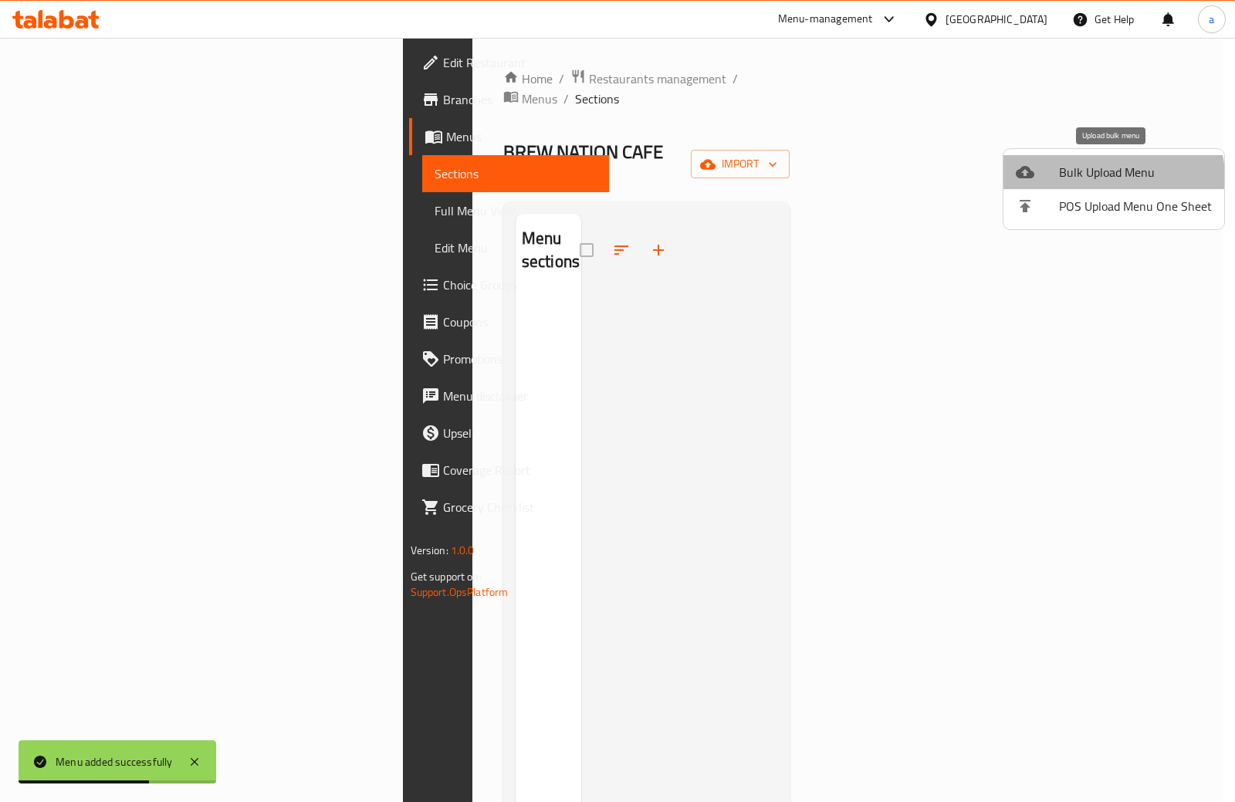
click at [1110, 178] on span "Bulk Upload Menu" at bounding box center [1135, 172] width 153 height 19
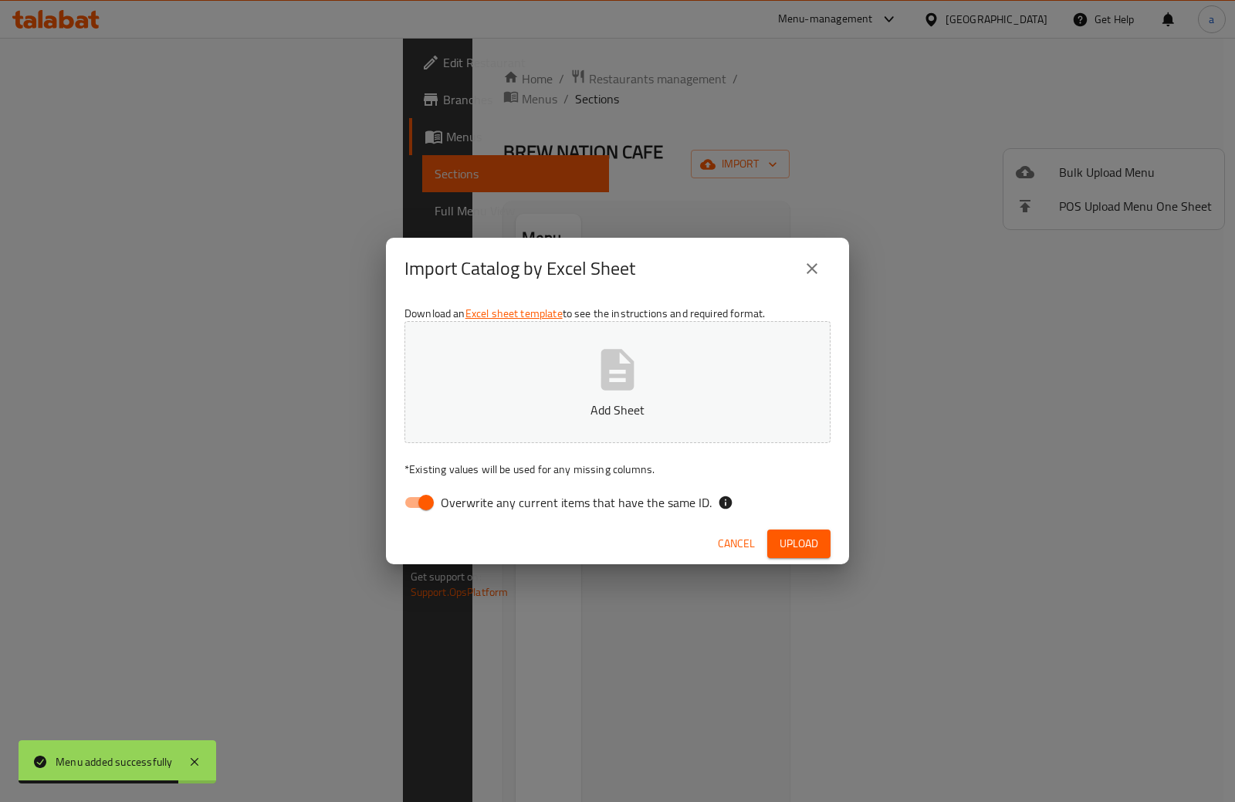
click at [421, 497] on input "Overwrite any current items that have the same ID." at bounding box center [426, 502] width 88 height 29
checkbox input "false"
click at [524, 401] on p "Add Sheet" at bounding box center [617, 410] width 378 height 19
click at [810, 553] on span "Upload" at bounding box center [799, 543] width 39 height 19
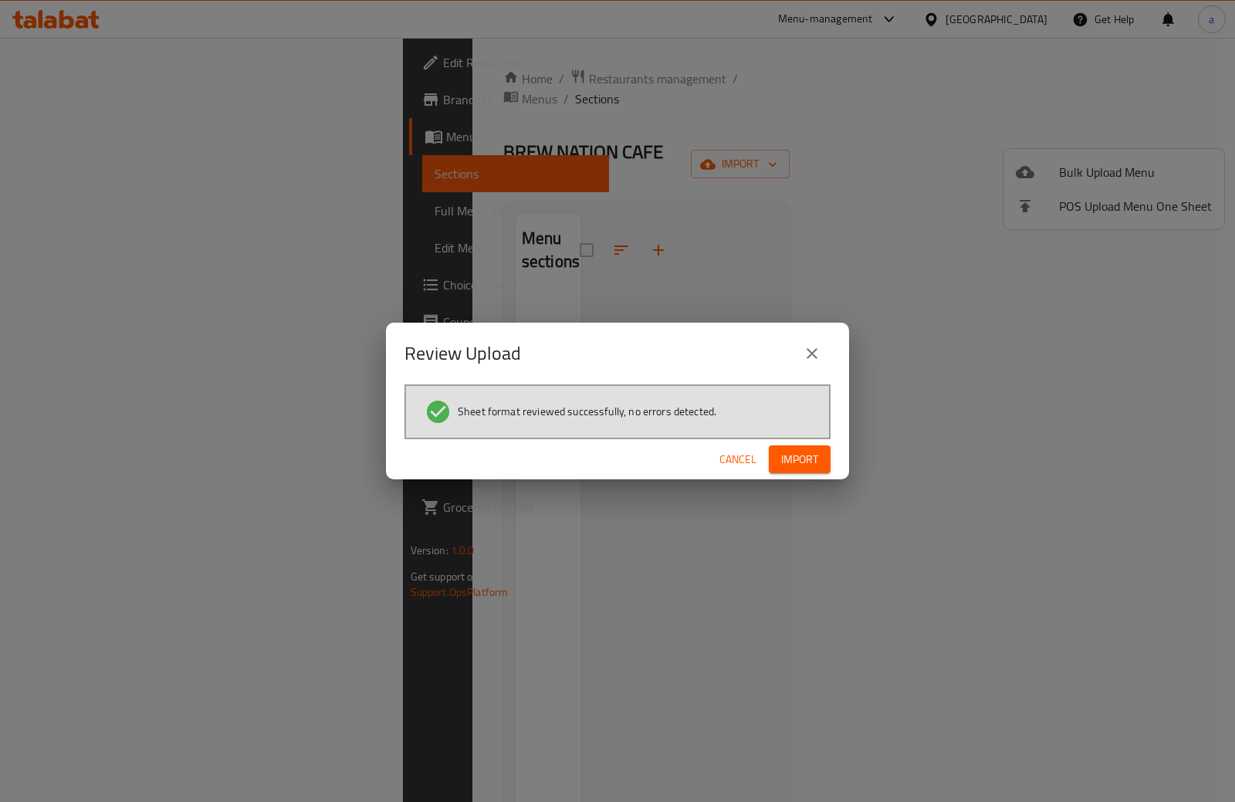
click at [817, 459] on span "Import" at bounding box center [799, 459] width 37 height 19
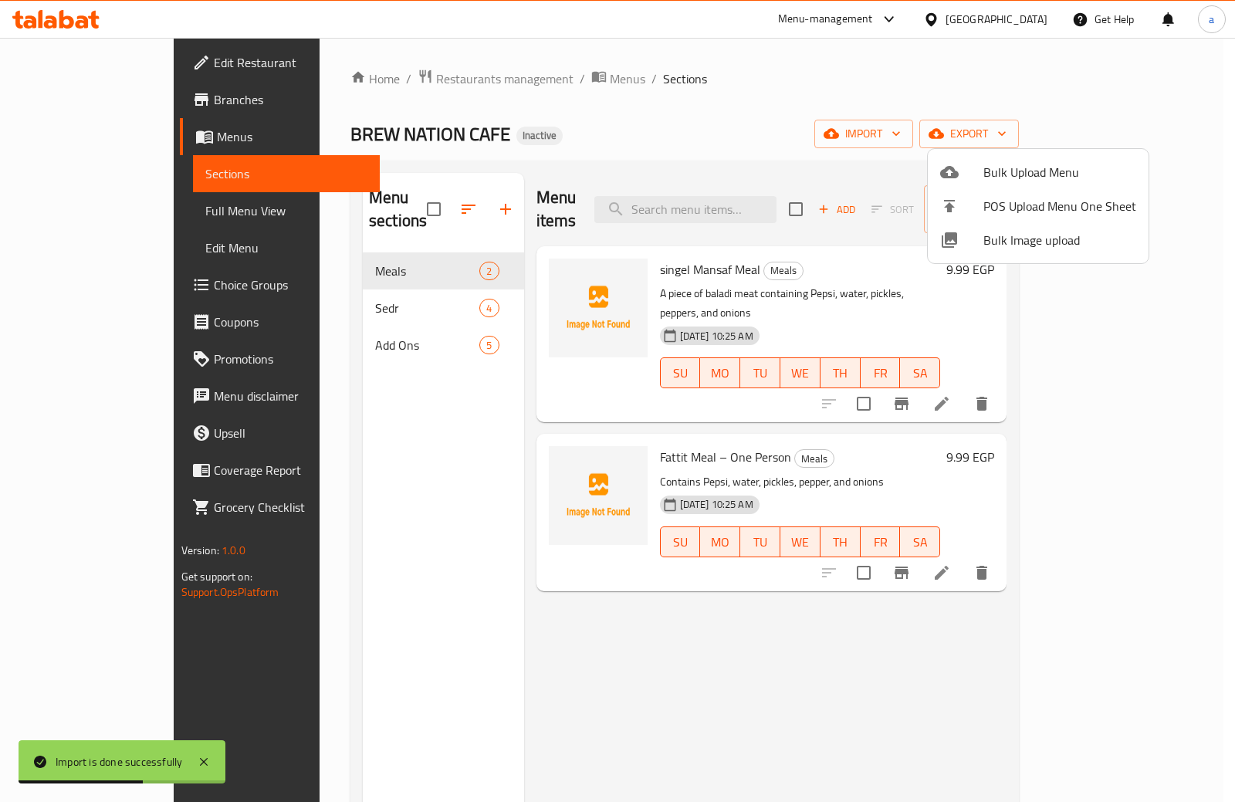
click at [414, 326] on div at bounding box center [617, 401] width 1235 height 802
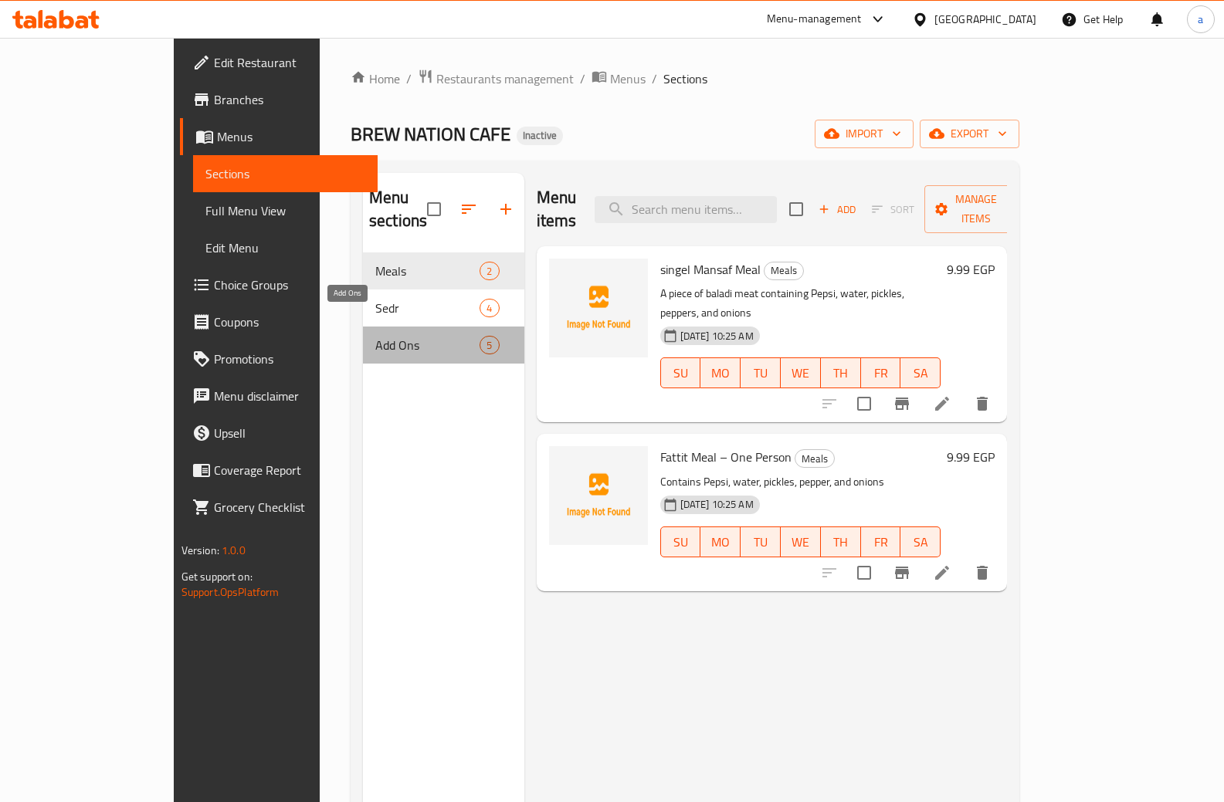
click at [414, 336] on span "Add Ons" at bounding box center [427, 345] width 104 height 19
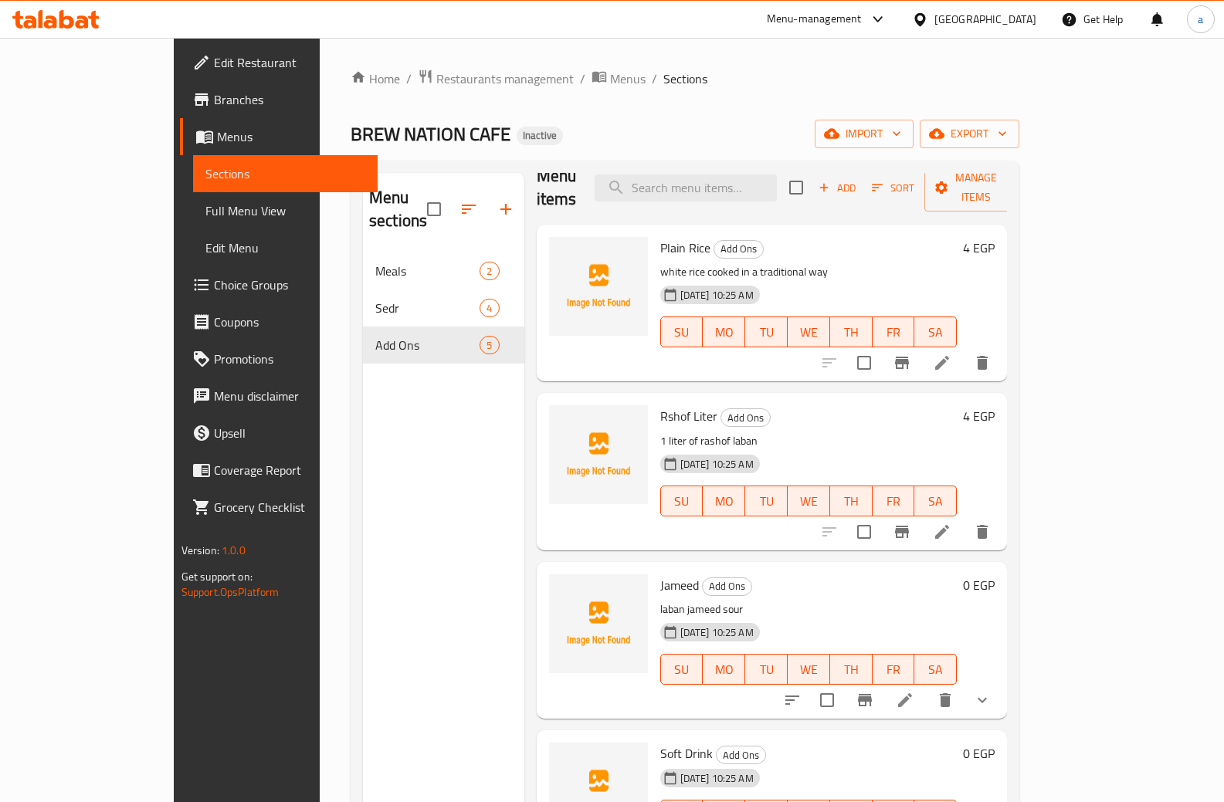
scroll to position [33, 0]
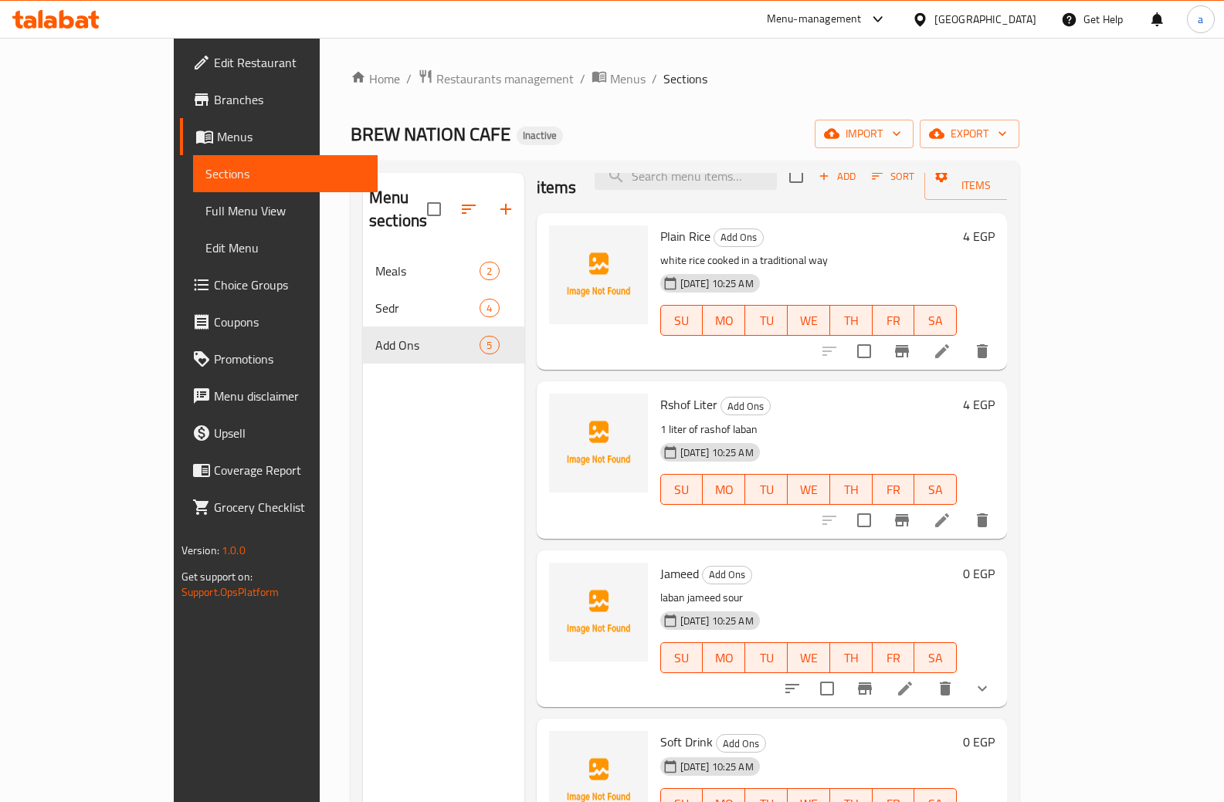
click at [205, 207] on span "Full Menu View" at bounding box center [285, 210] width 161 height 19
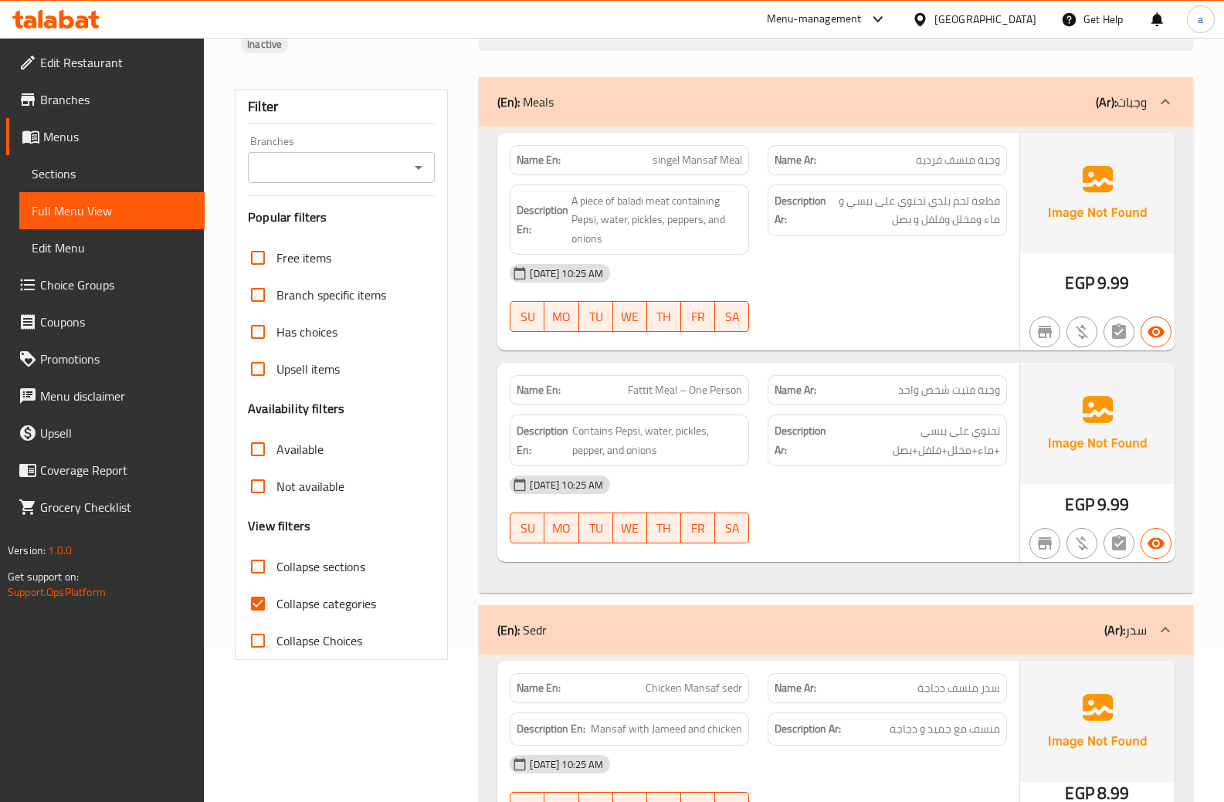
scroll to position [154, 0]
click at [310, 594] on span "Collapse categories" at bounding box center [326, 603] width 100 height 19
click at [276, 584] on input "Collapse categories" at bounding box center [257, 602] width 37 height 37
checkbox input "false"
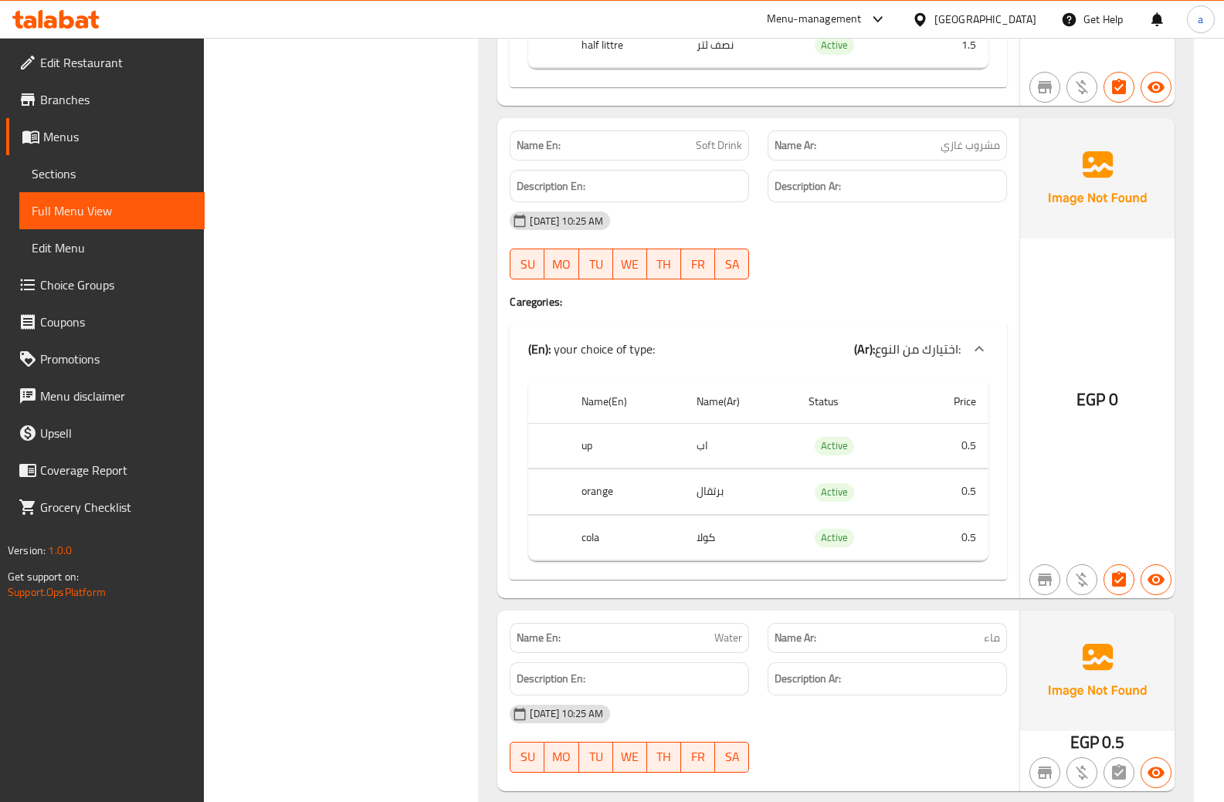
scroll to position [2490, 0]
